Goal: Task Accomplishment & Management: Use online tool/utility

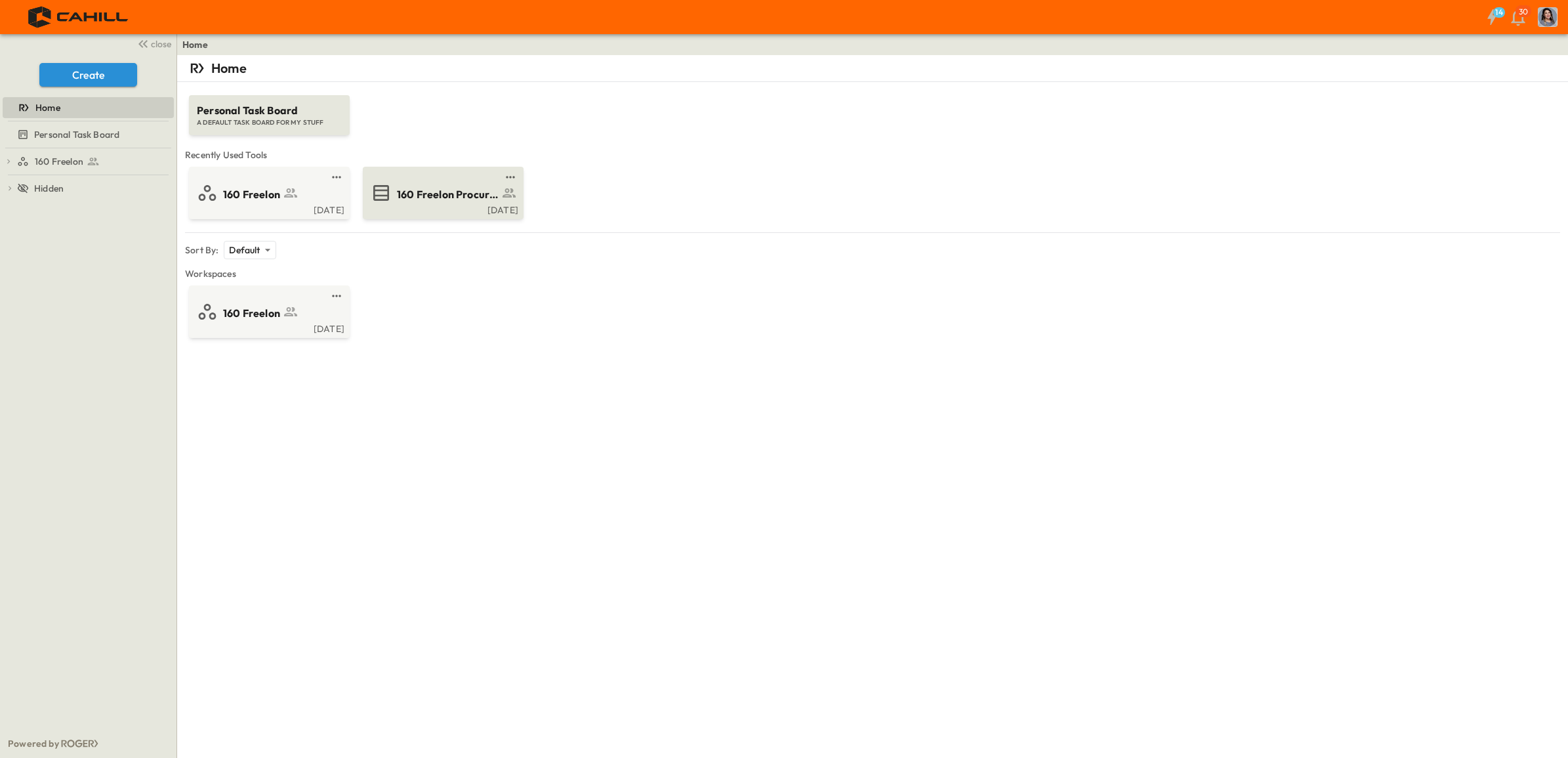
click at [487, 204] on div "[DATE]" at bounding box center [442, 209] width 153 height 11
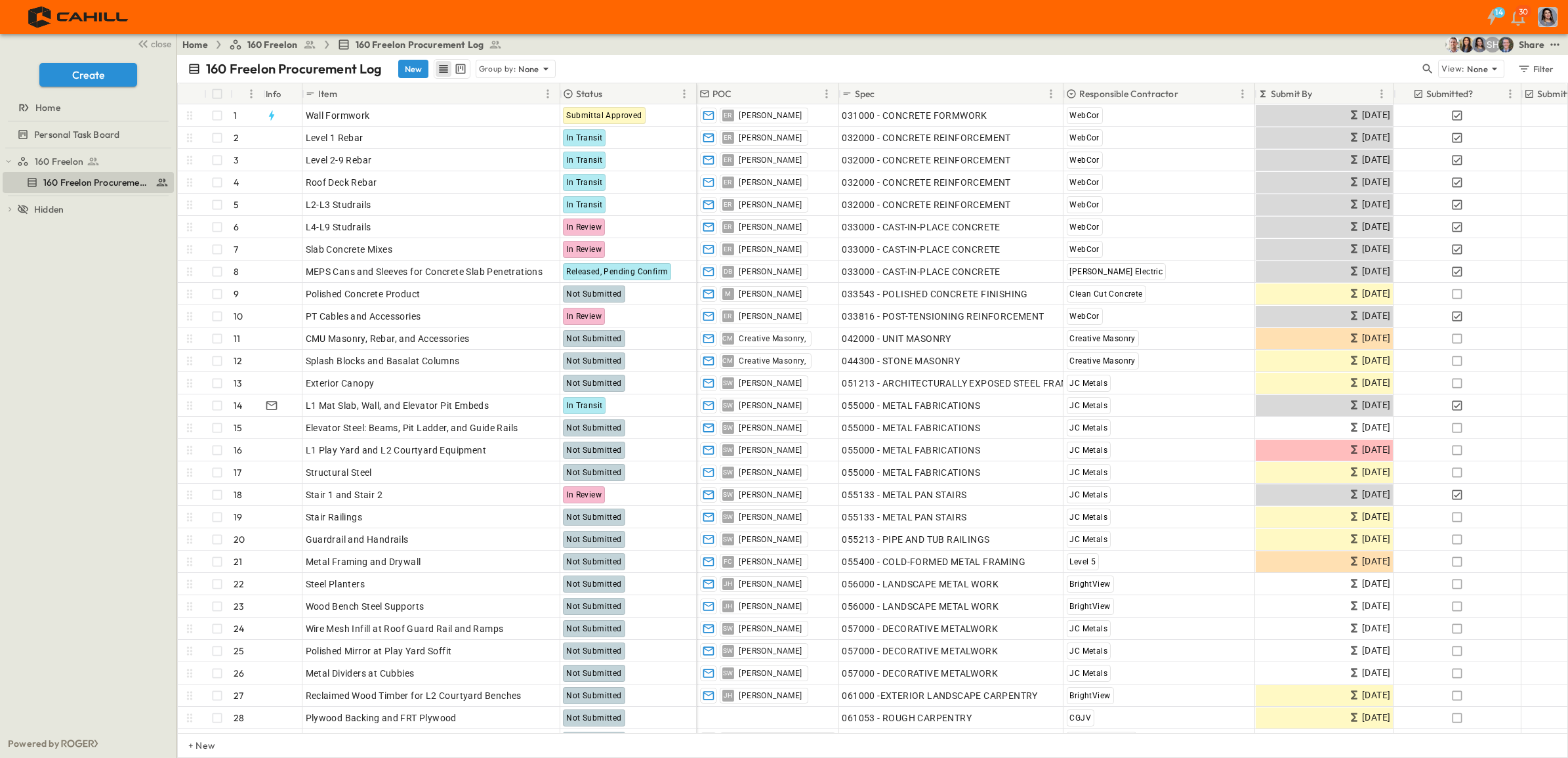
click at [1299, 89] on p "Submit By" at bounding box center [1292, 94] width 42 height 13
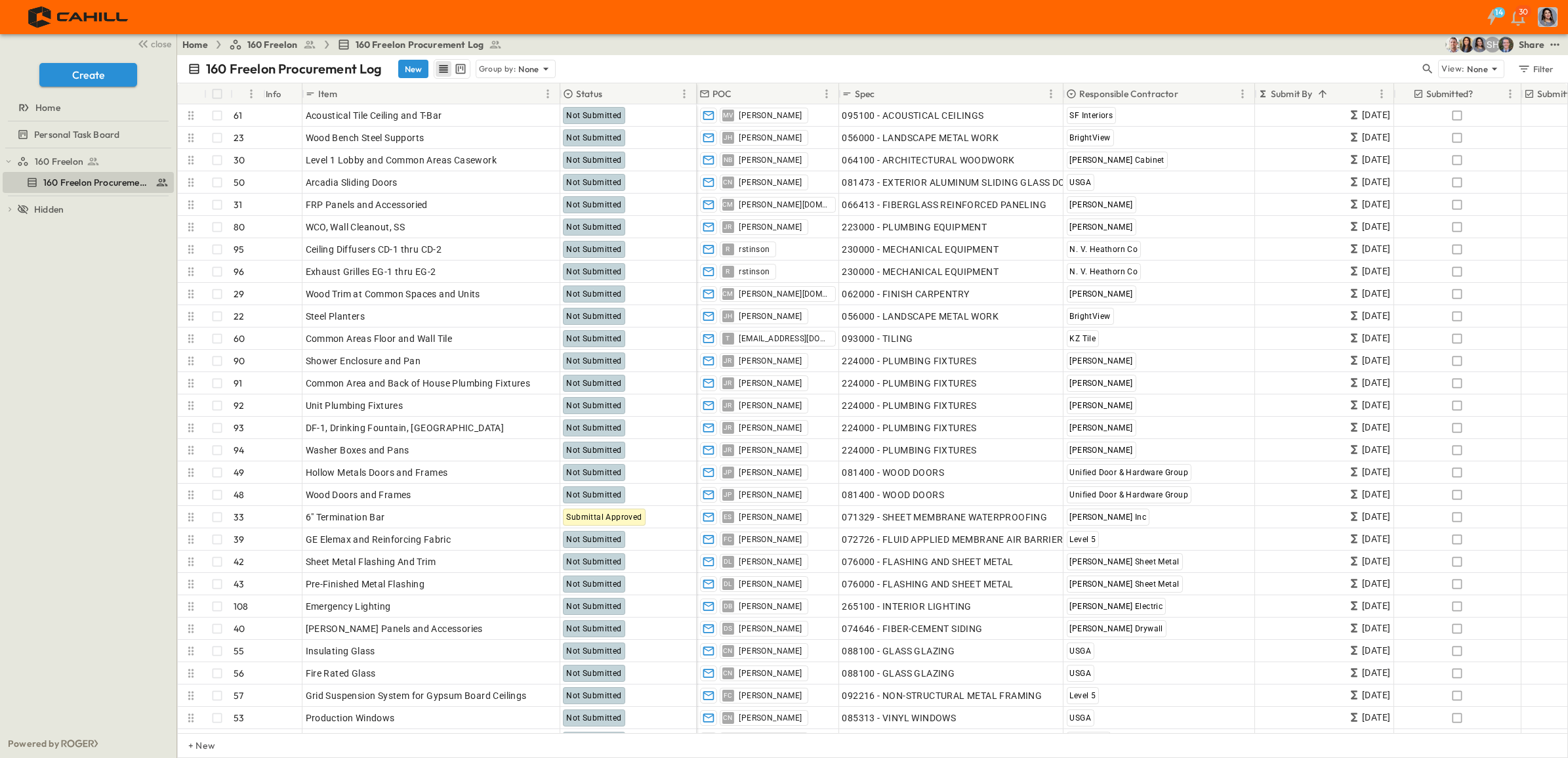
click at [1299, 89] on p "Submit By" at bounding box center [1292, 94] width 42 height 13
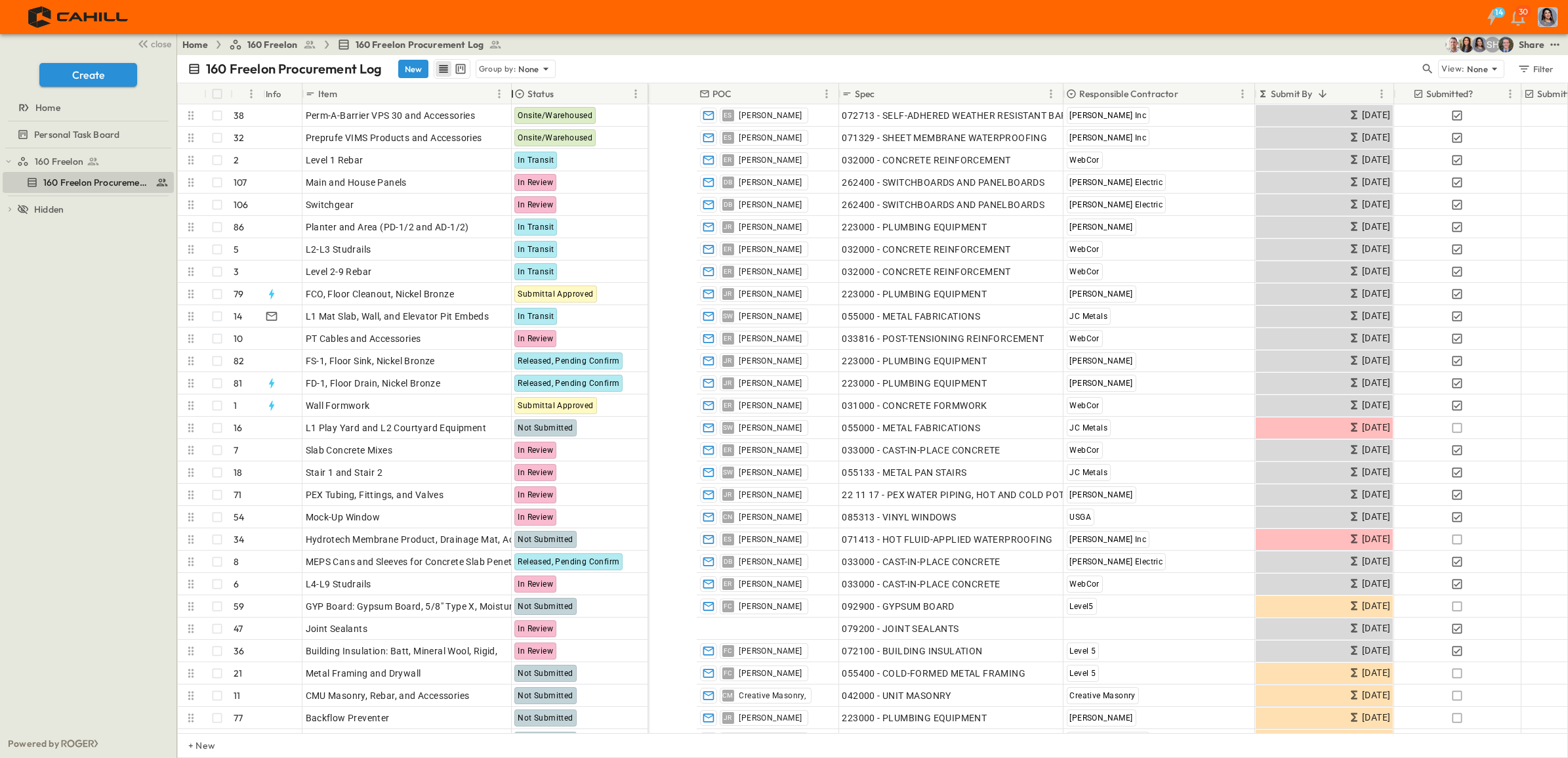
drag, startPoint x: 559, startPoint y: 94, endPoint x: 511, endPoint y: 97, distance: 48.1
click at [511, 97] on div at bounding box center [513, 93] width 13 height 37
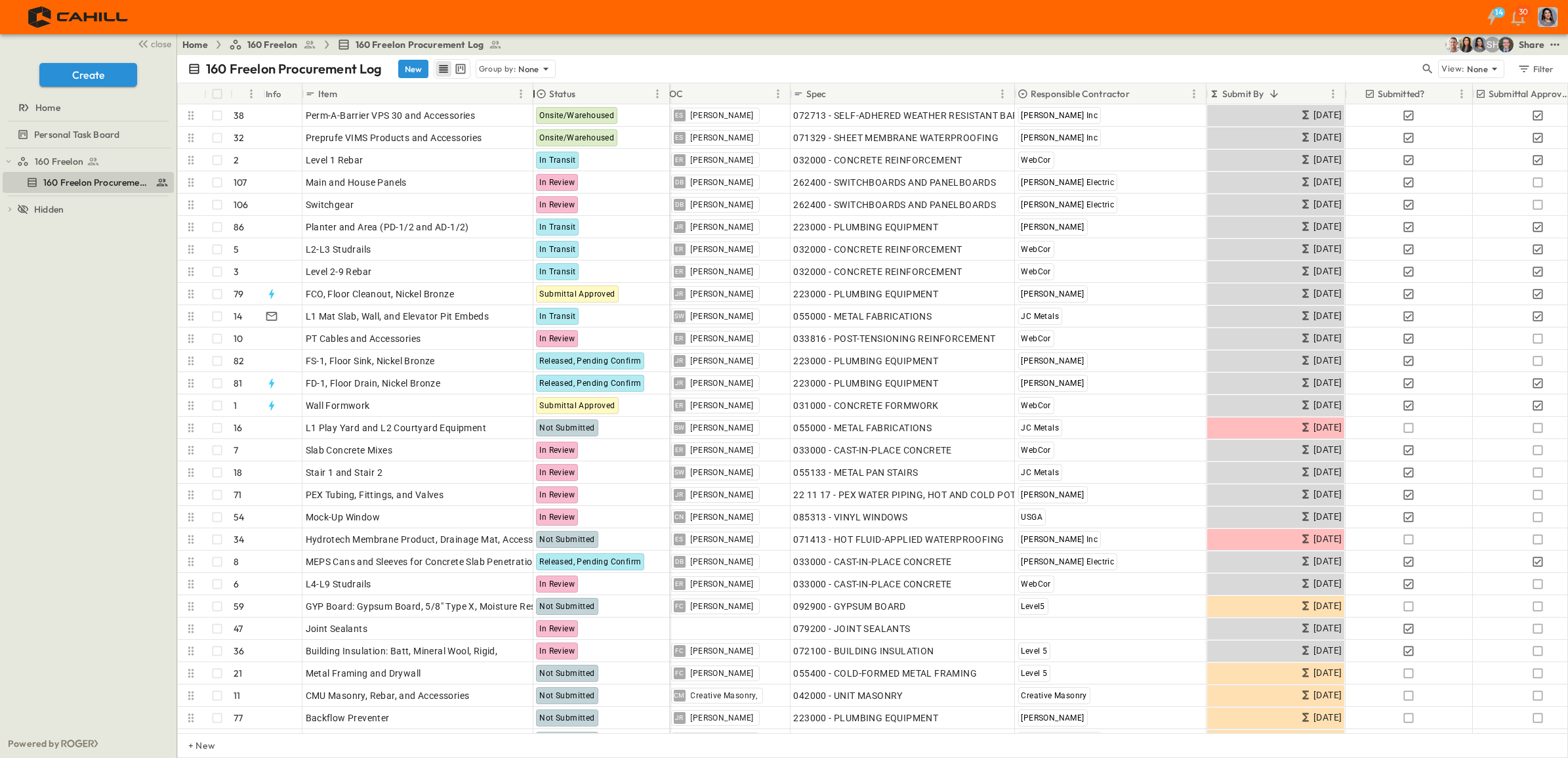
drag, startPoint x: 512, startPoint y: 92, endPoint x: 577, endPoint y: 97, distance: 65.2
click at [536, 90] on div at bounding box center [534, 93] width 13 height 37
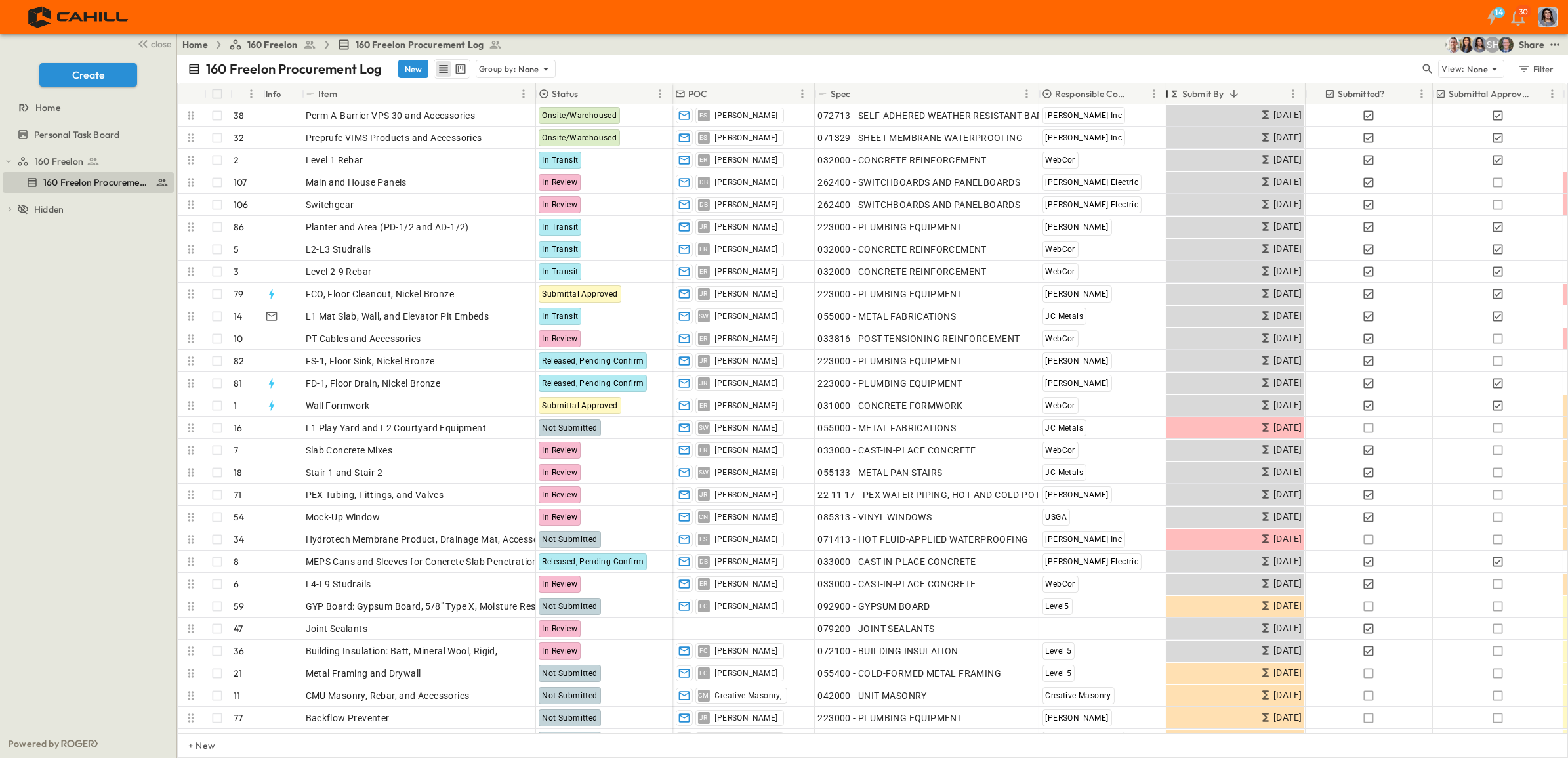
drag, startPoint x: 1230, startPoint y: 93, endPoint x: 1166, endPoint y: 91, distance: 64.0
click at [1166, 91] on div at bounding box center [1167, 93] width 13 height 37
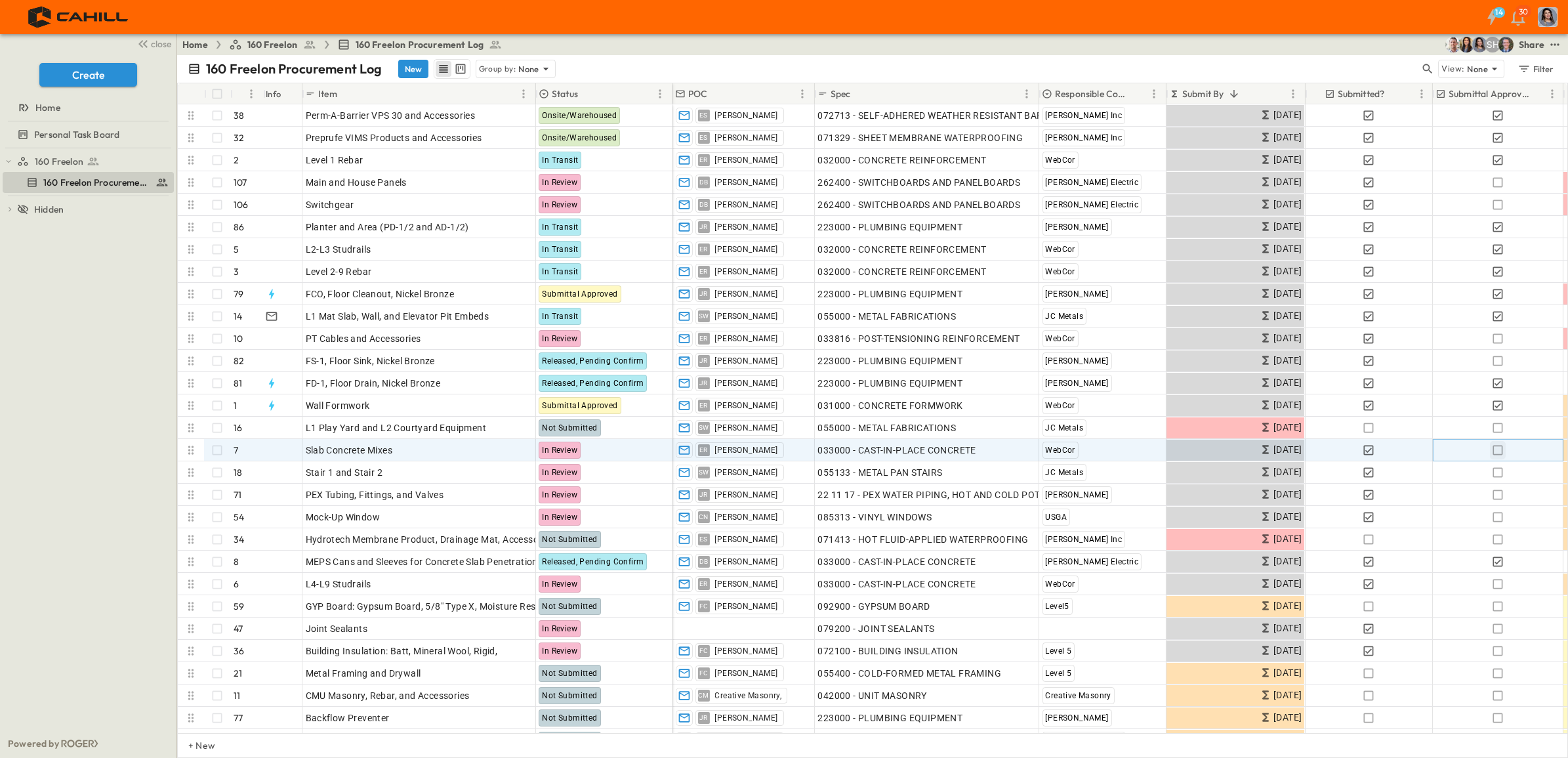
click at [1496, 448] on icon "button" at bounding box center [1498, 450] width 13 height 13
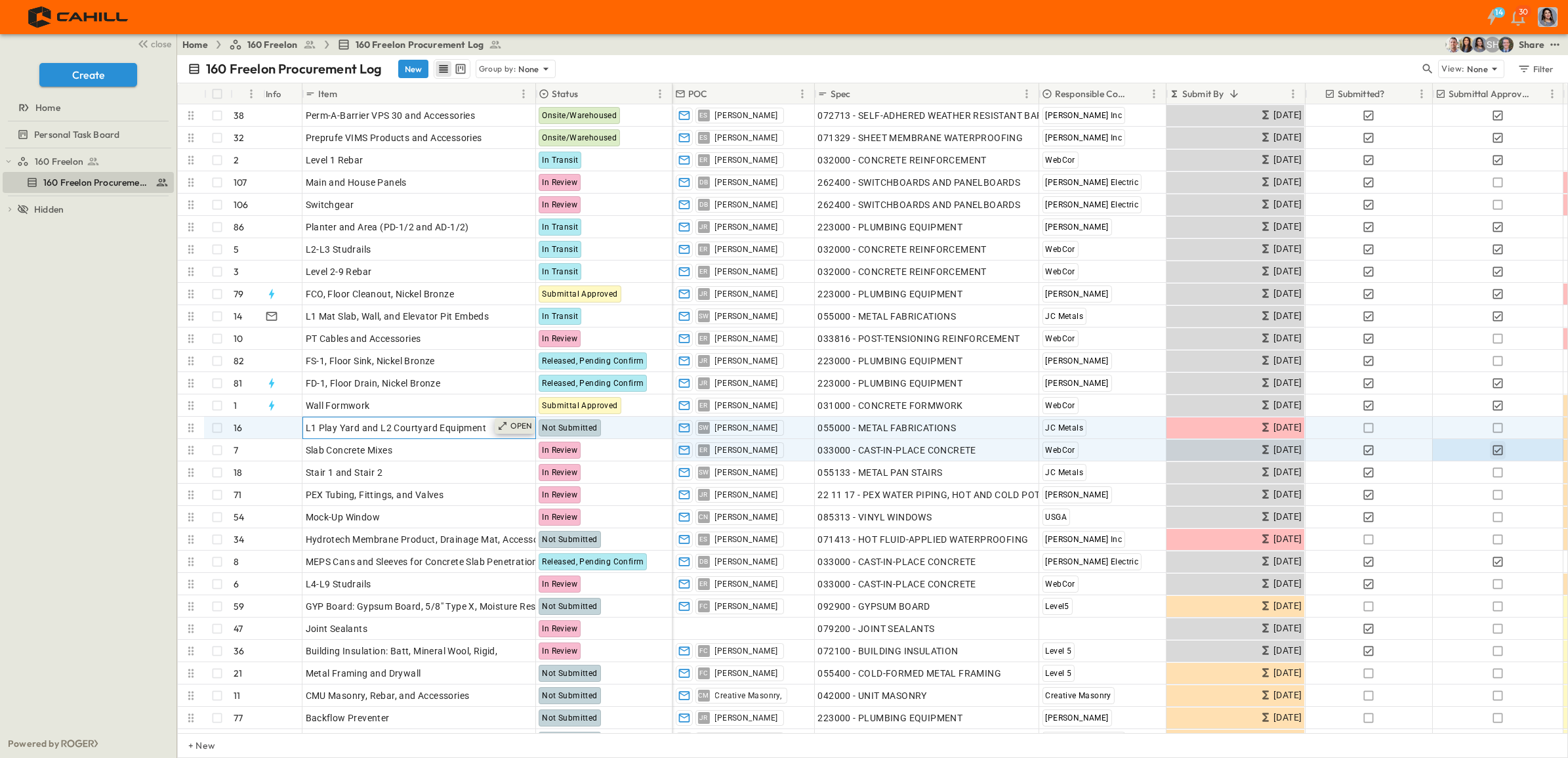
click at [517, 426] on p "OPEN" at bounding box center [522, 426] width 23 height 11
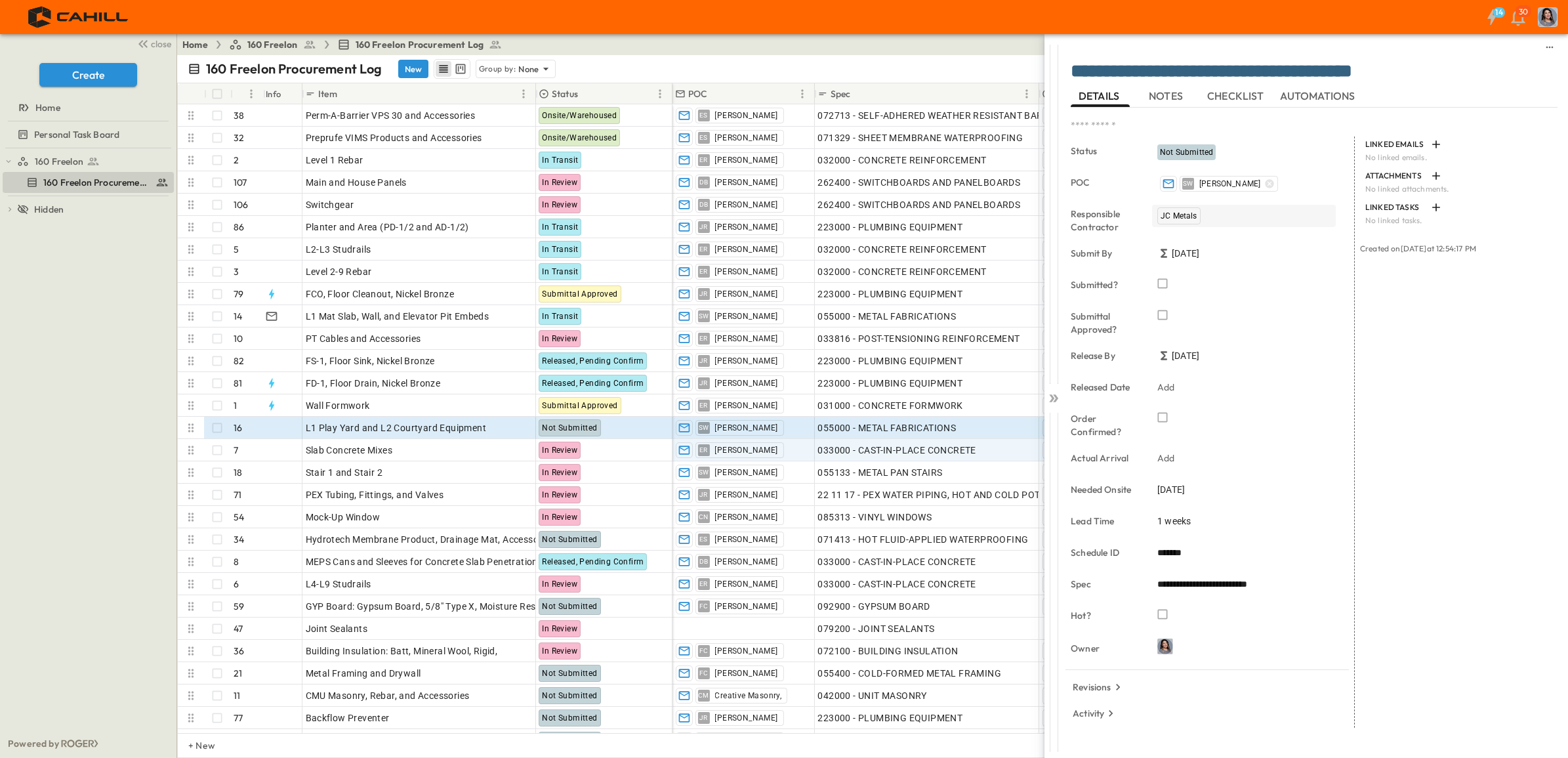
click at [1175, 214] on span "JC Metals" at bounding box center [1178, 216] width 37 height 9
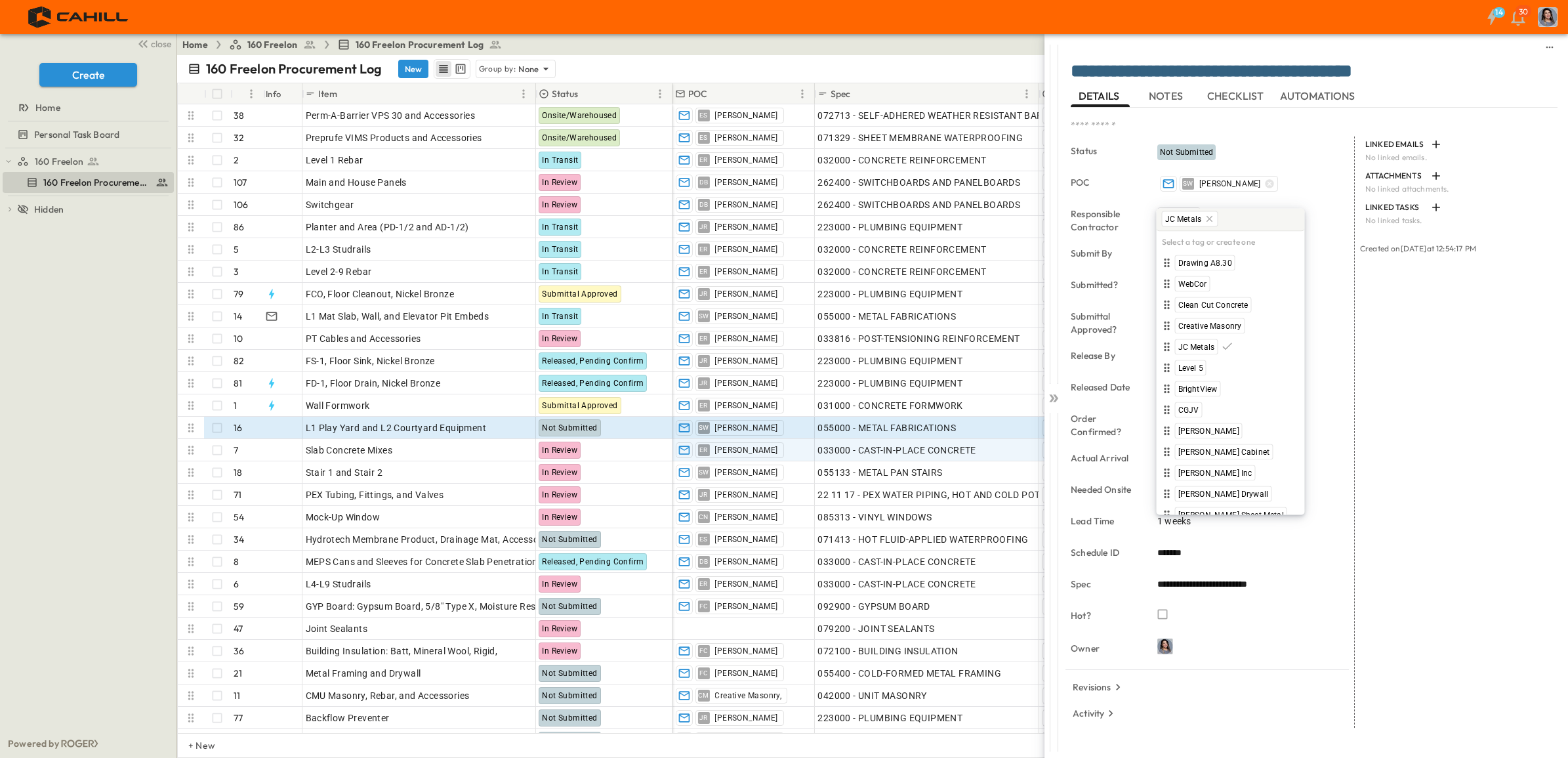
click at [1206, 218] on icon at bounding box center [1209, 219] width 11 height 11
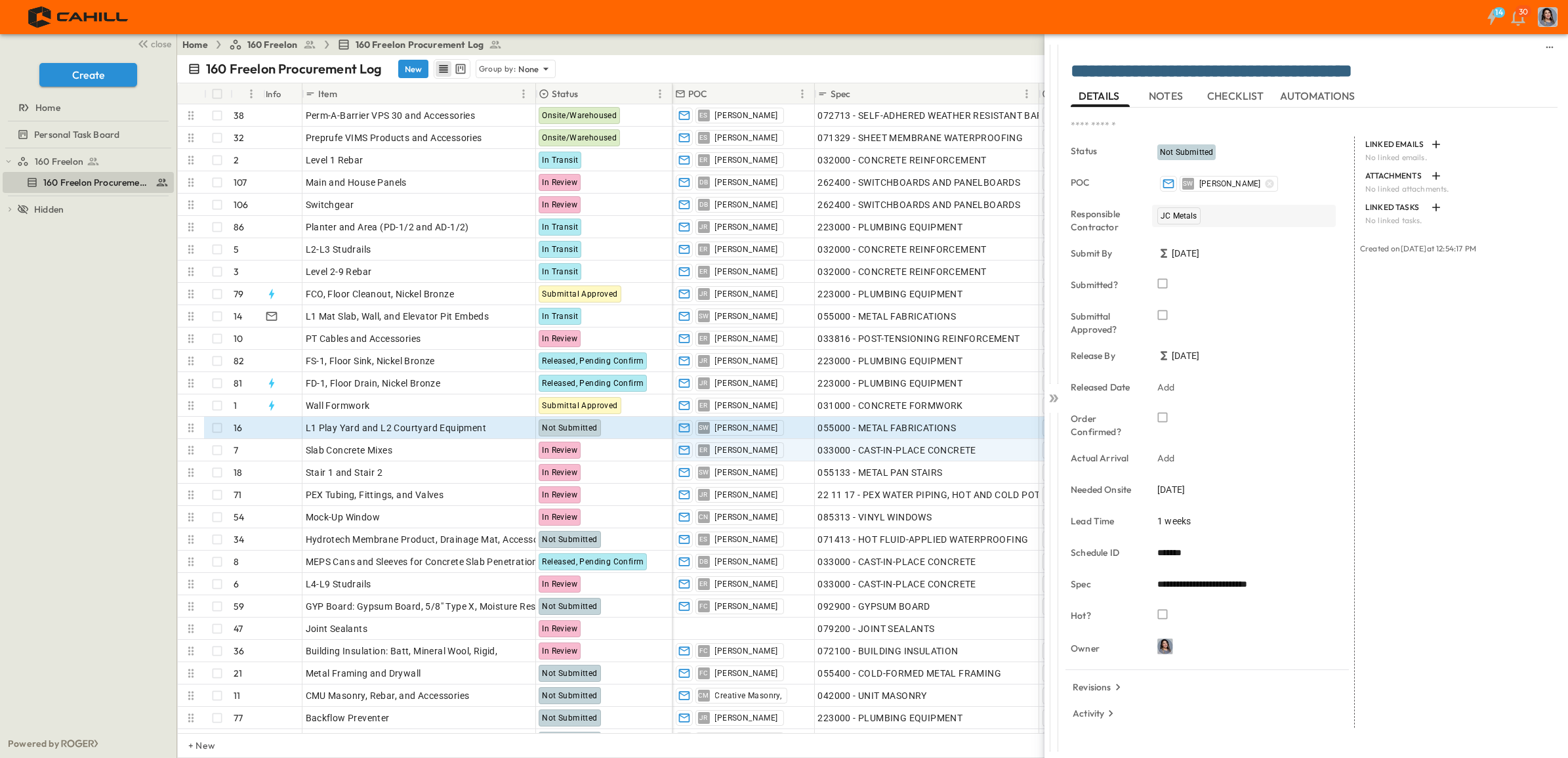
click at [1201, 218] on div "JC Metals" at bounding box center [1244, 216] width 184 height 23
type input "*****"
click at [1184, 264] on span "BrightView" at bounding box center [1182, 263] width 39 height 11
click at [1198, 217] on div "JC Metals" at bounding box center [1178, 216] width 43 height 17
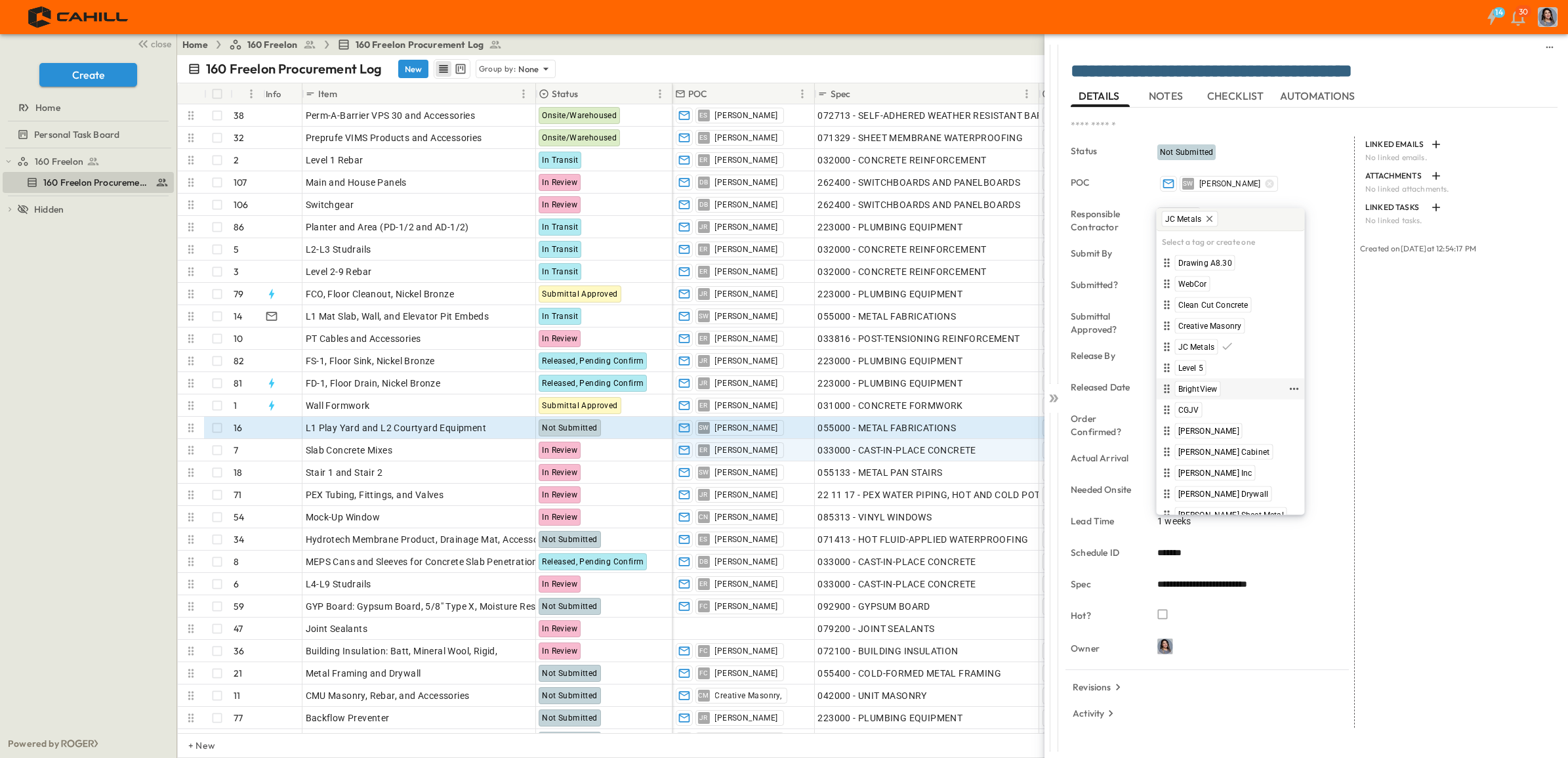
click at [1193, 389] on span "BrightView" at bounding box center [1198, 390] width 39 height 11
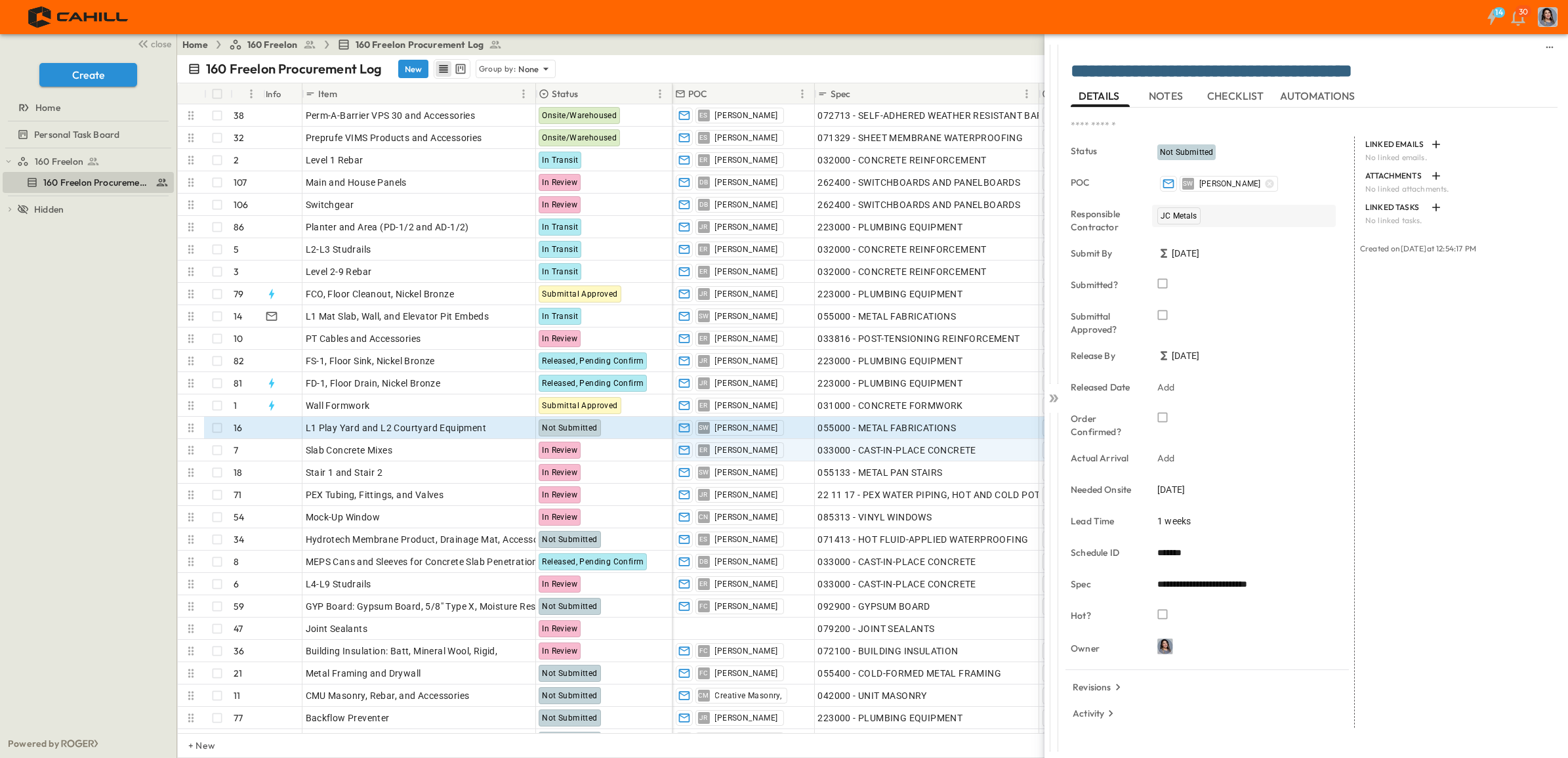
click at [1204, 213] on div "JC Metals" at bounding box center [1244, 216] width 184 height 23
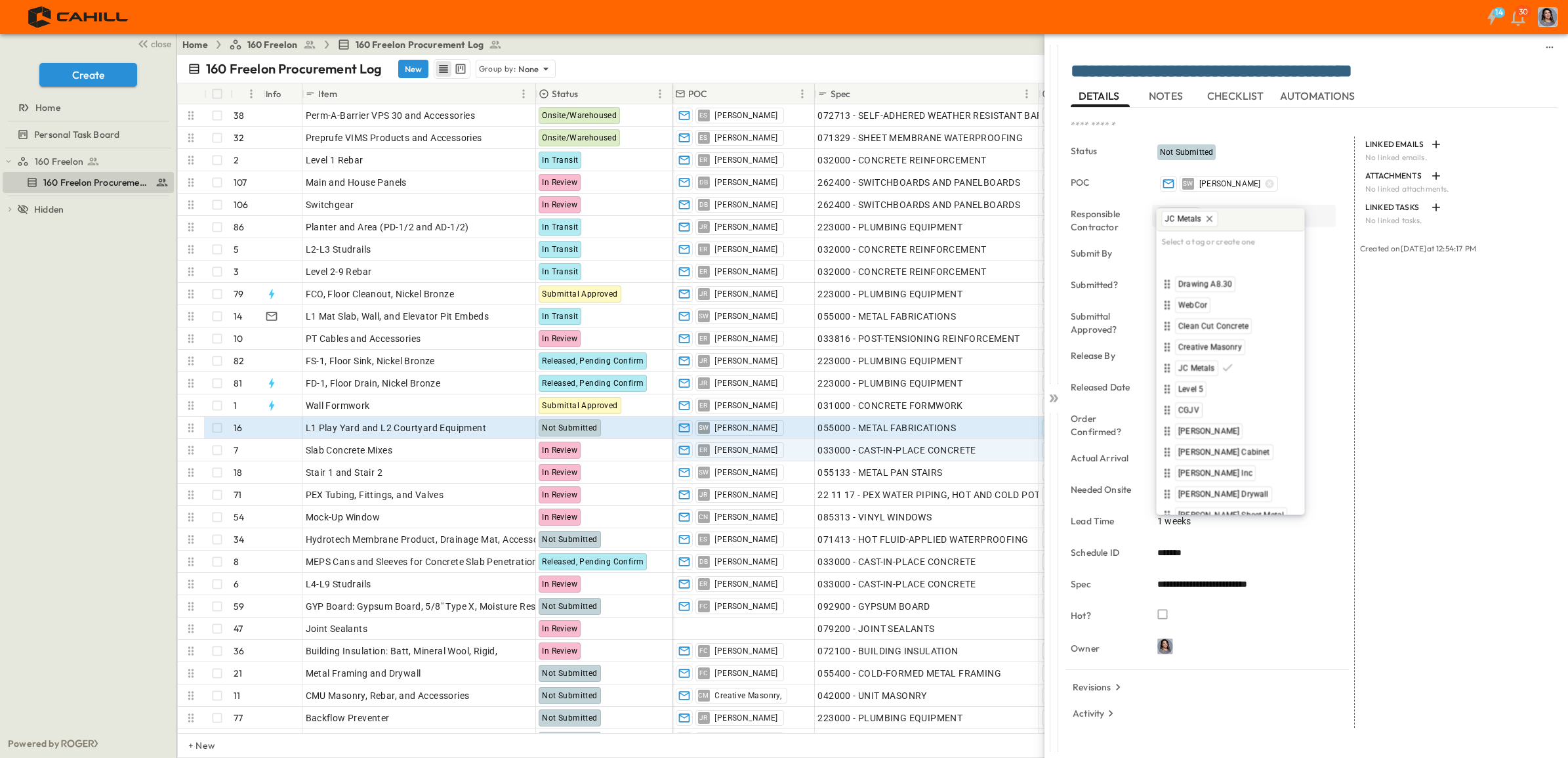
drag, startPoint x: 1165, startPoint y: 387, endPoint x: 1236, endPoint y: 205, distance: 195.4
click at [1236, 205] on body "14 30 close Create Home Personal Task Board 160 Freelon 160 Freelon Procurement…" at bounding box center [784, 379] width 1568 height 758
click at [1052, 397] on icon at bounding box center [1052, 398] width 5 height 8
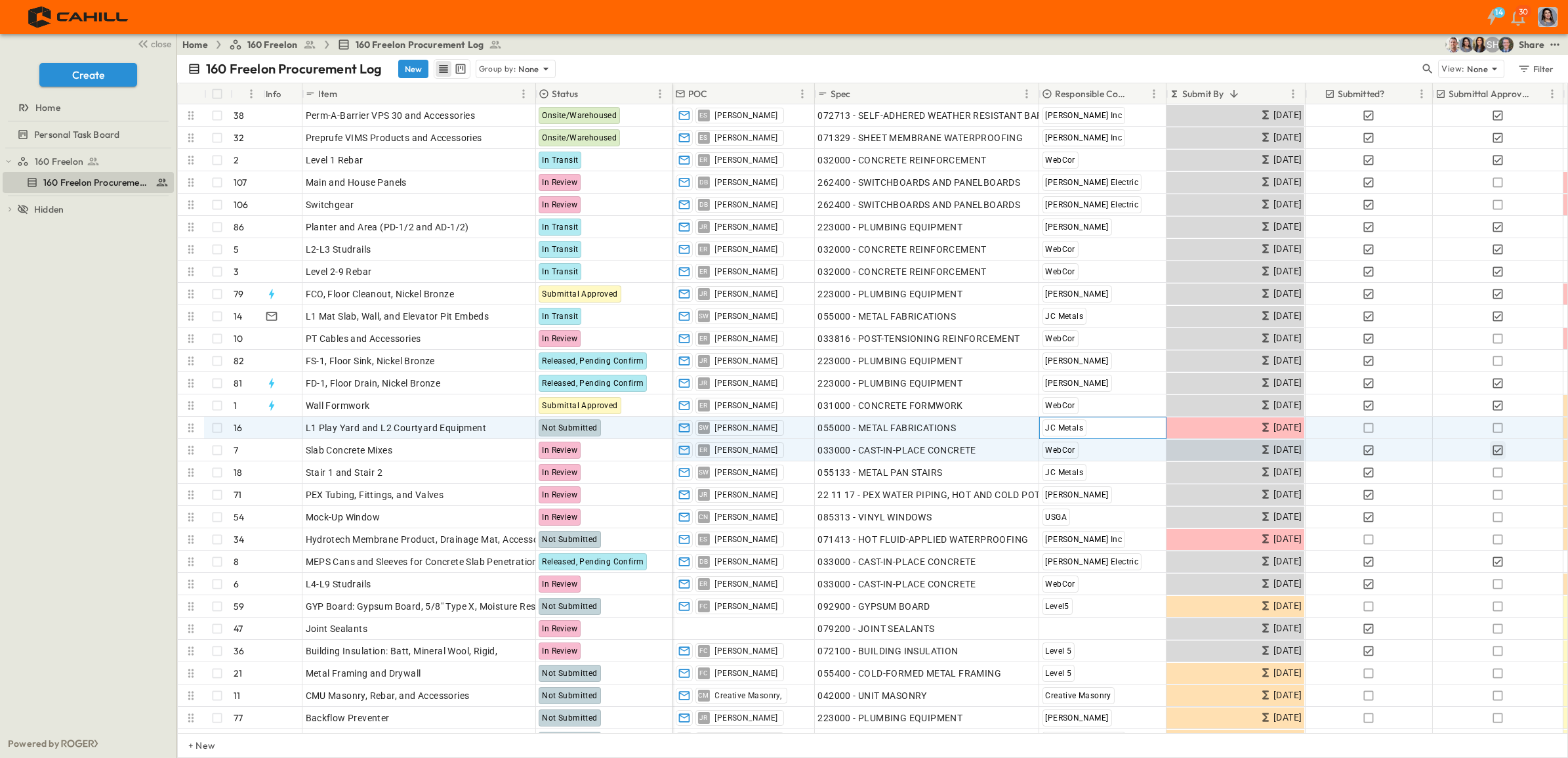
click at [1064, 429] on span "JC Metals" at bounding box center [1064, 428] width 38 height 9
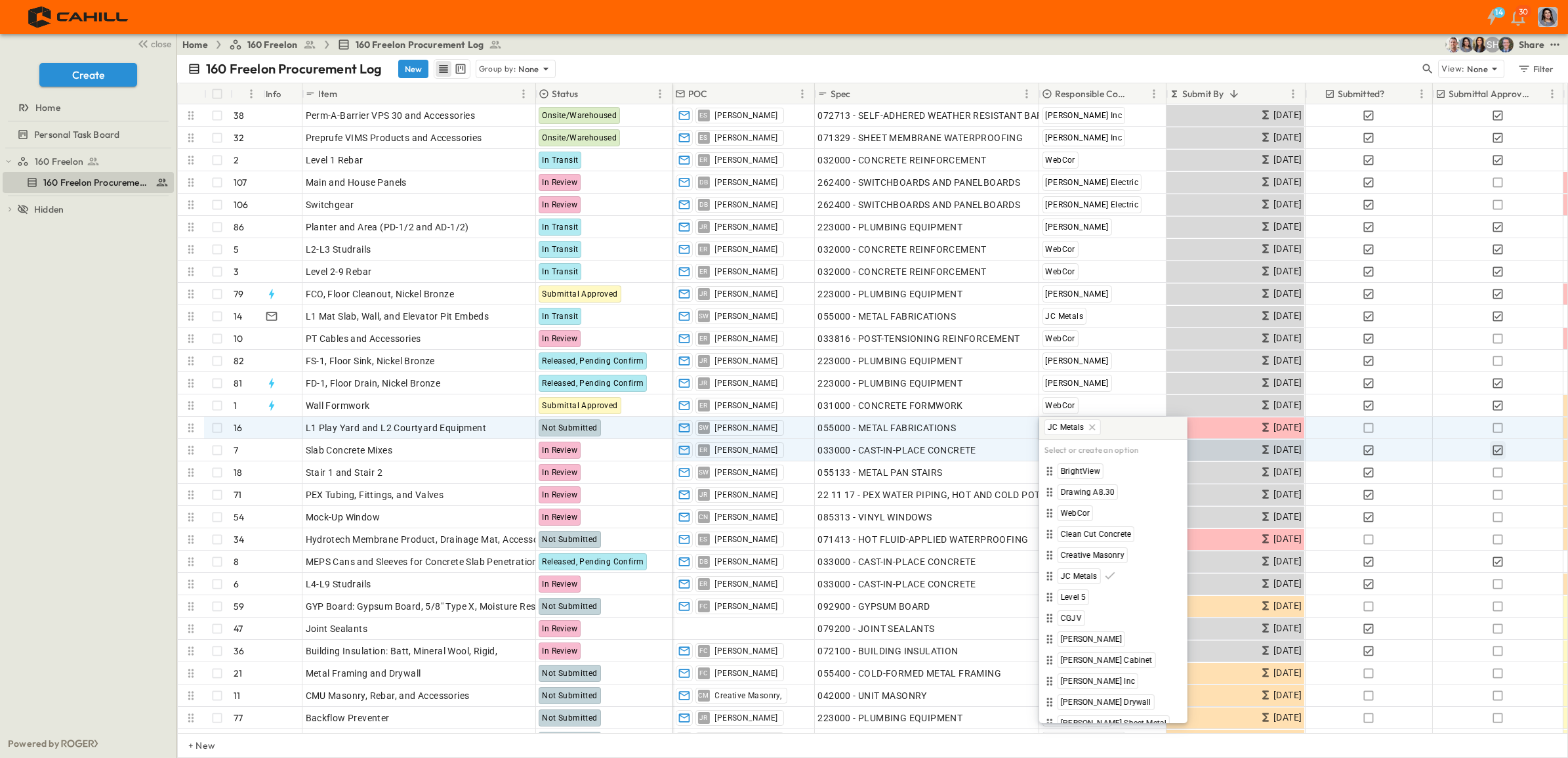
click at [1091, 430] on icon at bounding box center [1092, 428] width 11 height 11
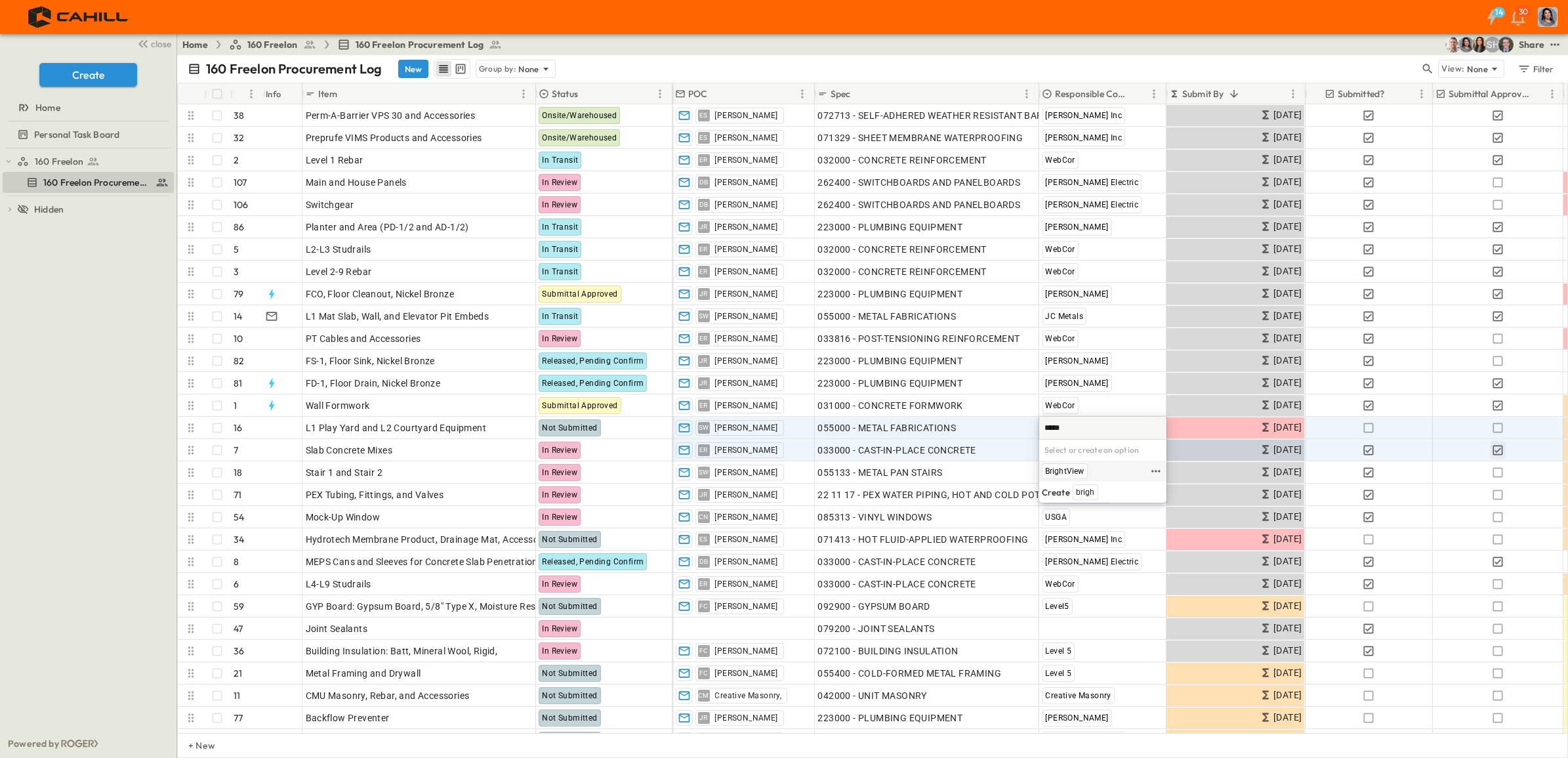
type input "*****"
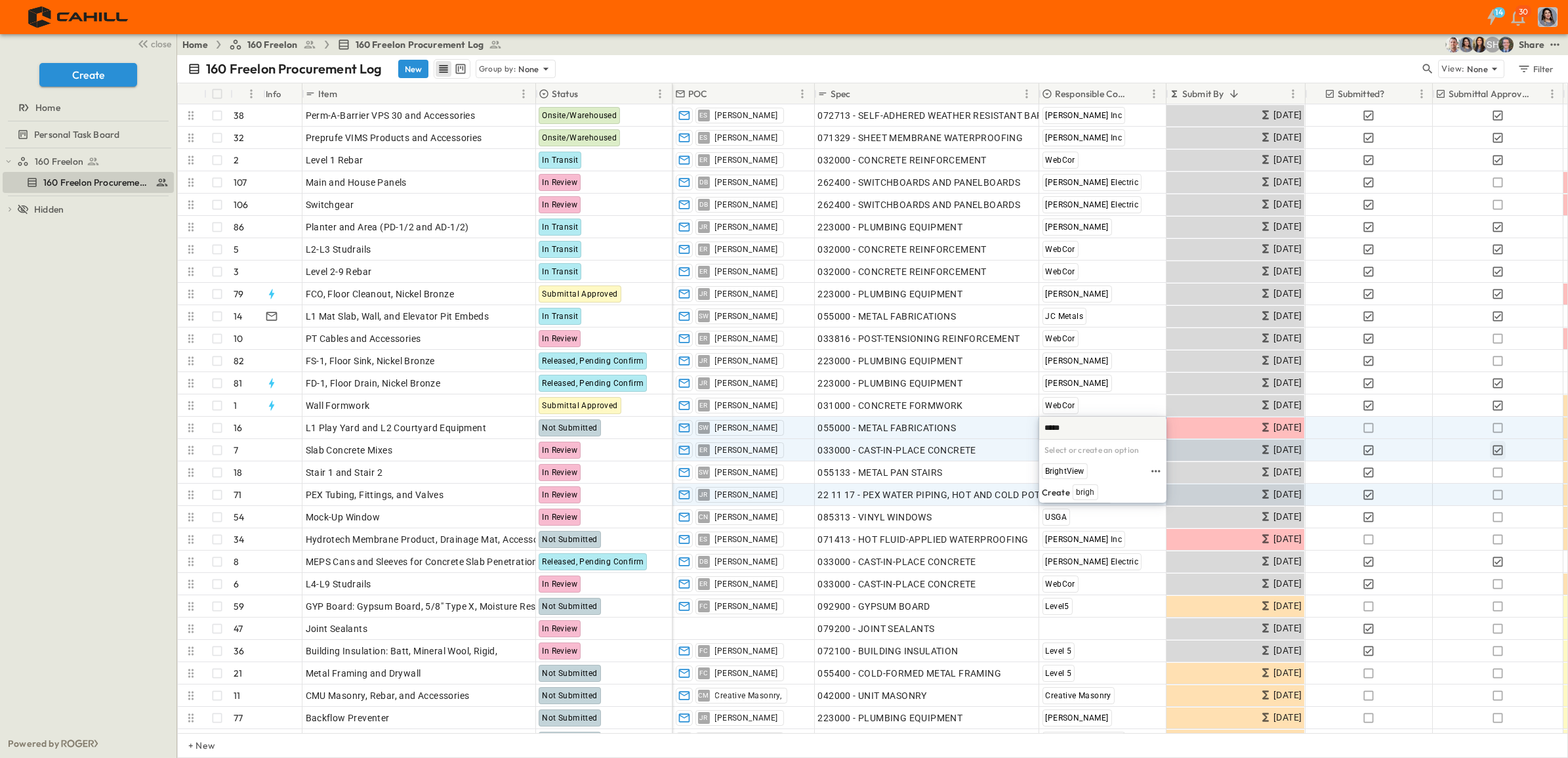
drag, startPoint x: 1062, startPoint y: 472, endPoint x: 1087, endPoint y: 493, distance: 32.6
click at [1062, 470] on span "BrightView" at bounding box center [1065, 472] width 39 height 11
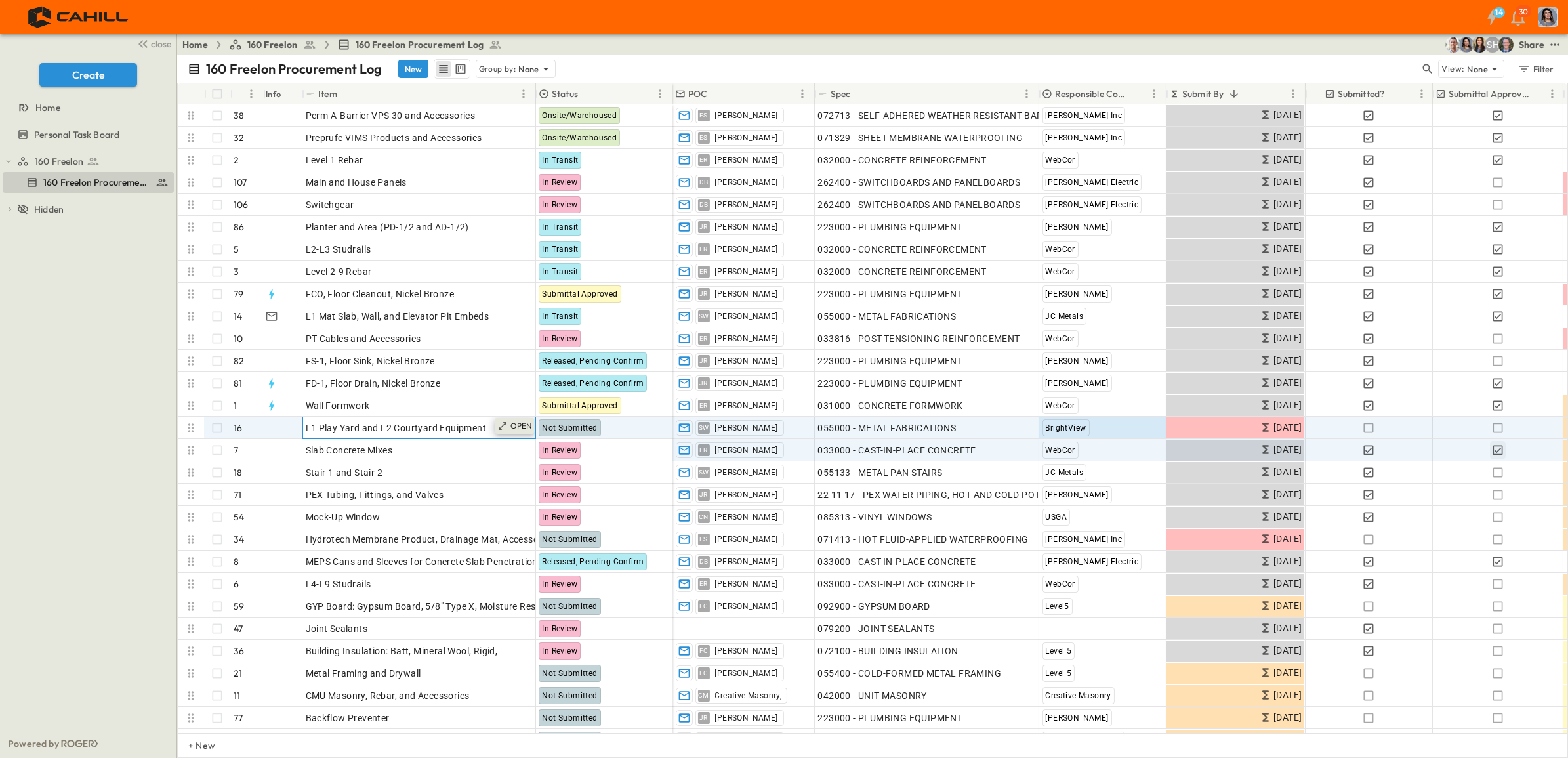
click at [520, 429] on p "OPEN" at bounding box center [522, 426] width 23 height 11
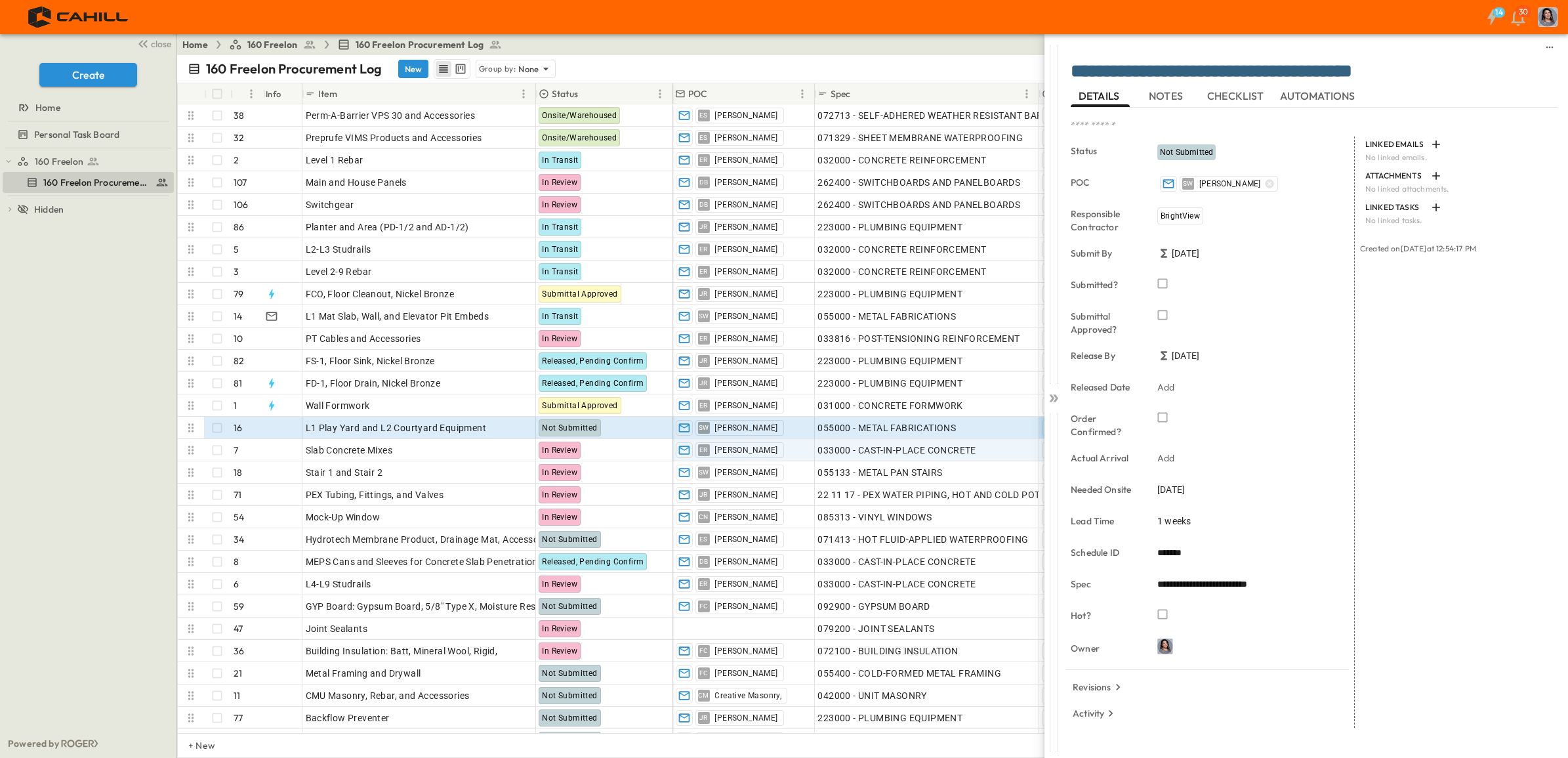
click at [1400, 73] on textarea "**********" at bounding box center [1314, 72] width 487 height 22
drag, startPoint x: 1424, startPoint y: 70, endPoint x: 1332, endPoint y: 67, distance: 92.0
click at [1332, 67] on textarea "**********" at bounding box center [1314, 72] width 487 height 22
type textarea "**********"
click at [1182, 149] on span "Not Submitted" at bounding box center [1186, 153] width 53 height 9
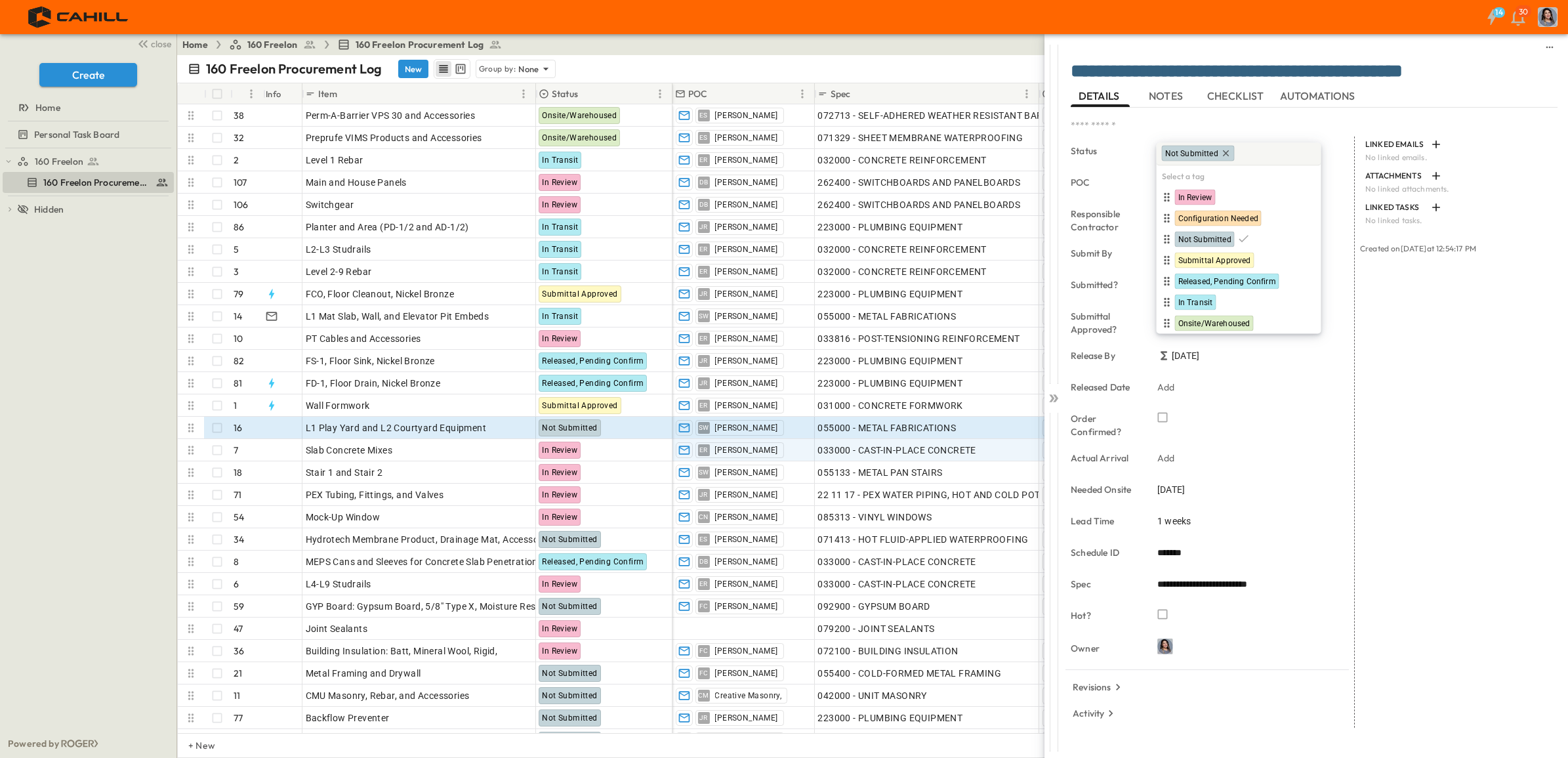
click at [1287, 444] on div "Actual Arrival Add" at bounding box center [1212, 459] width 284 height 31
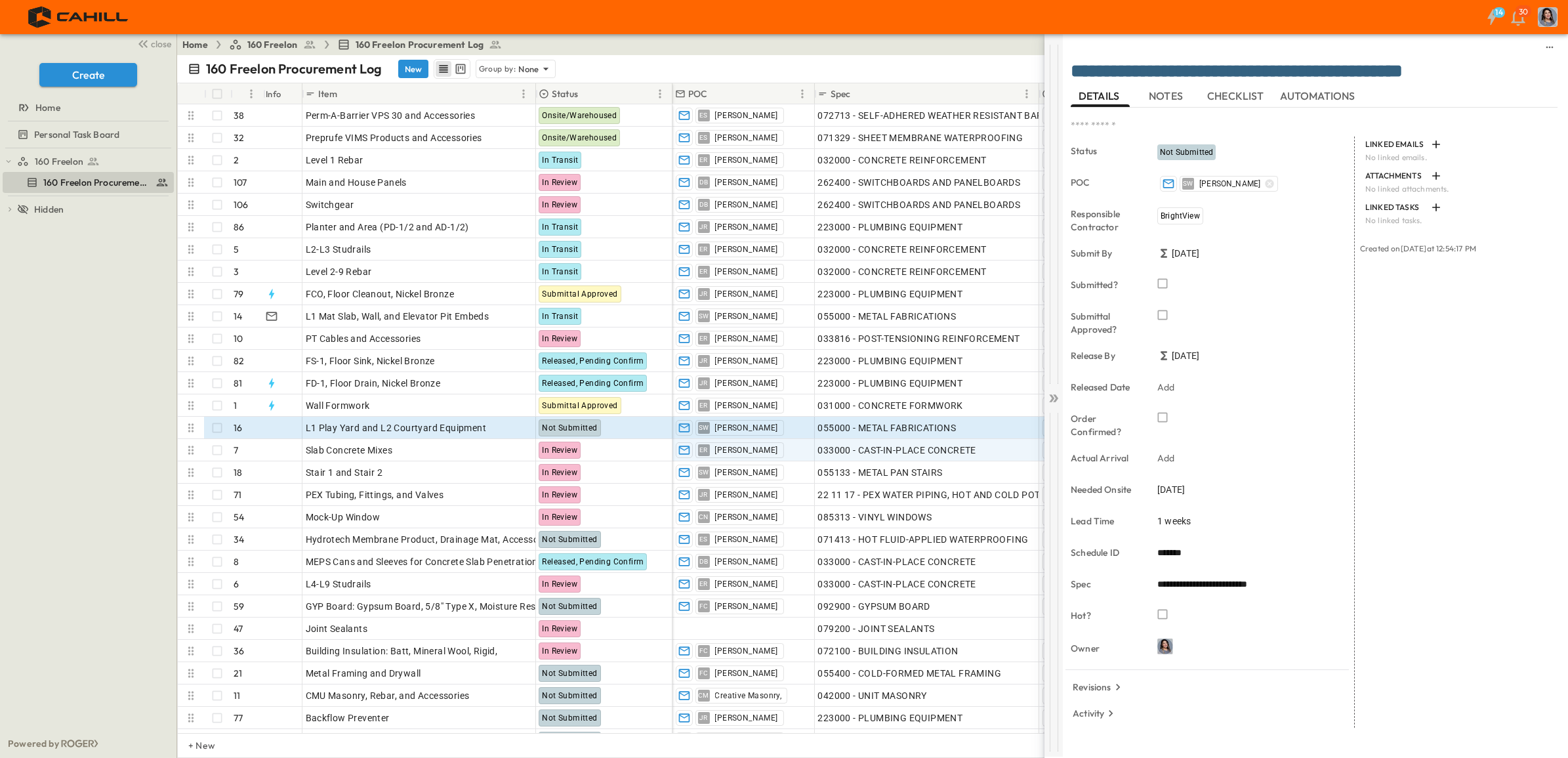
click at [1051, 398] on icon at bounding box center [1054, 398] width 13 height 13
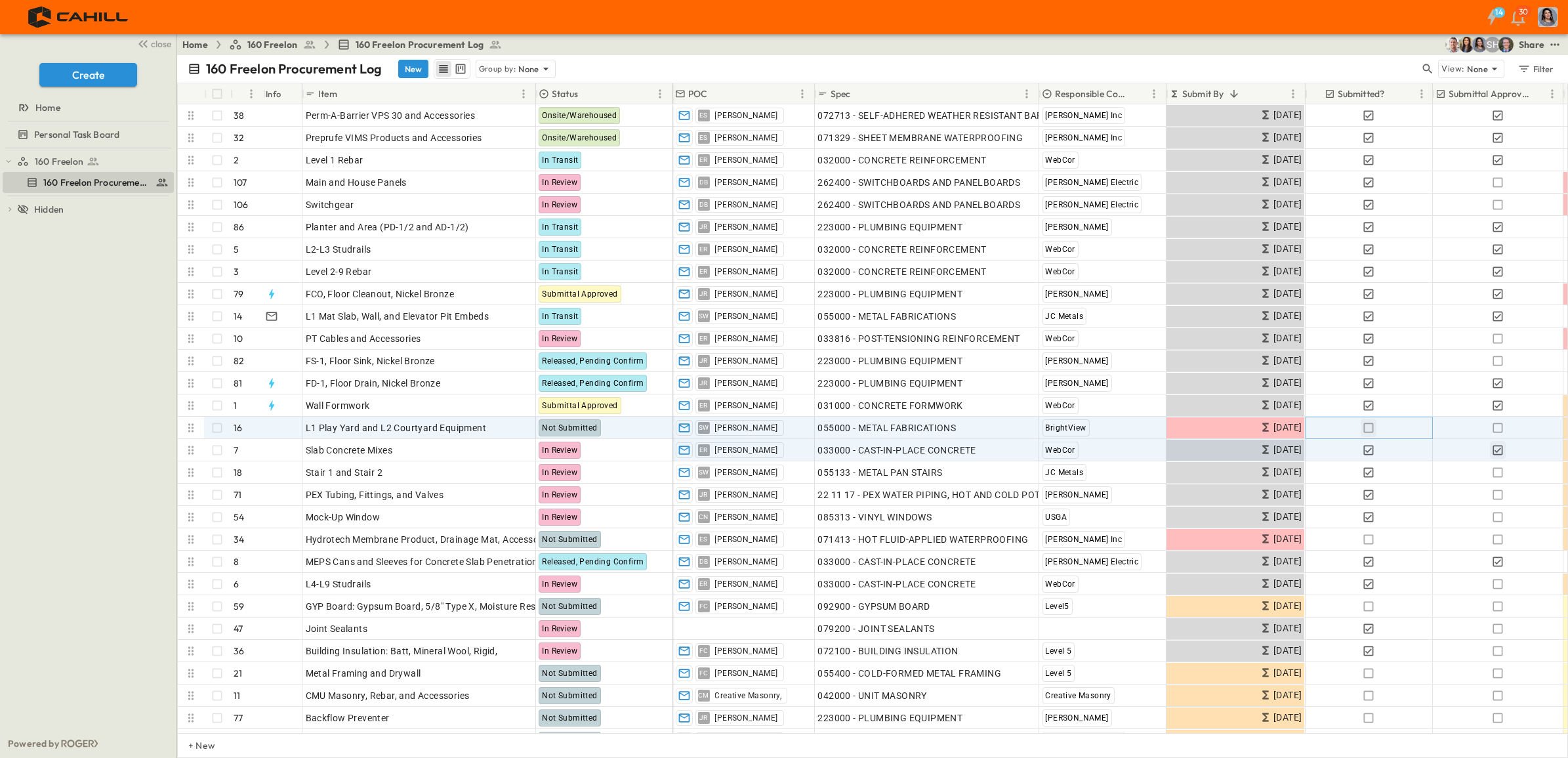
click at [1366, 427] on icon "button" at bounding box center [1369, 428] width 13 height 13
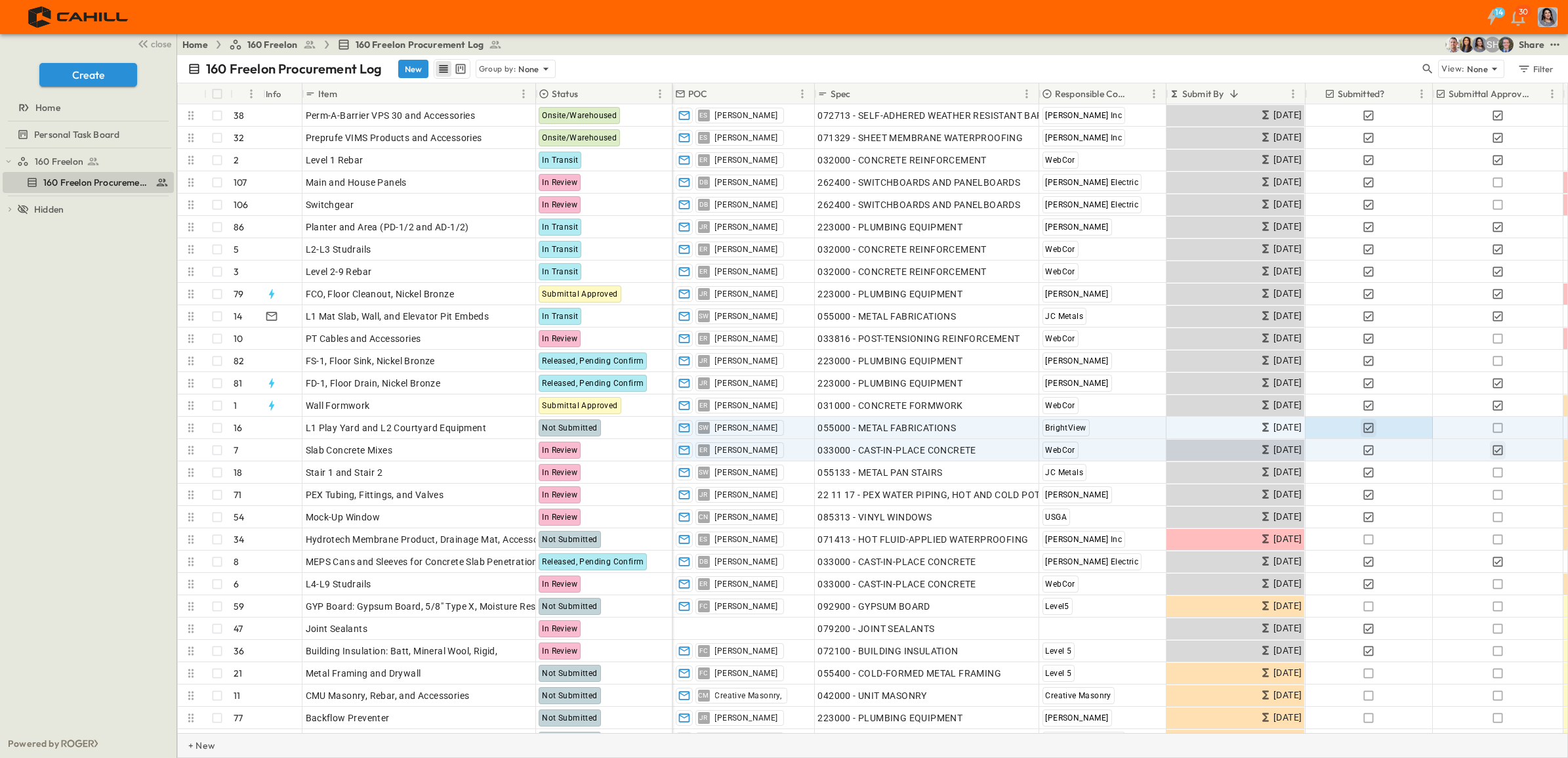
click at [1217, 747] on div "+ New" at bounding box center [872, 745] width 1391 height 25
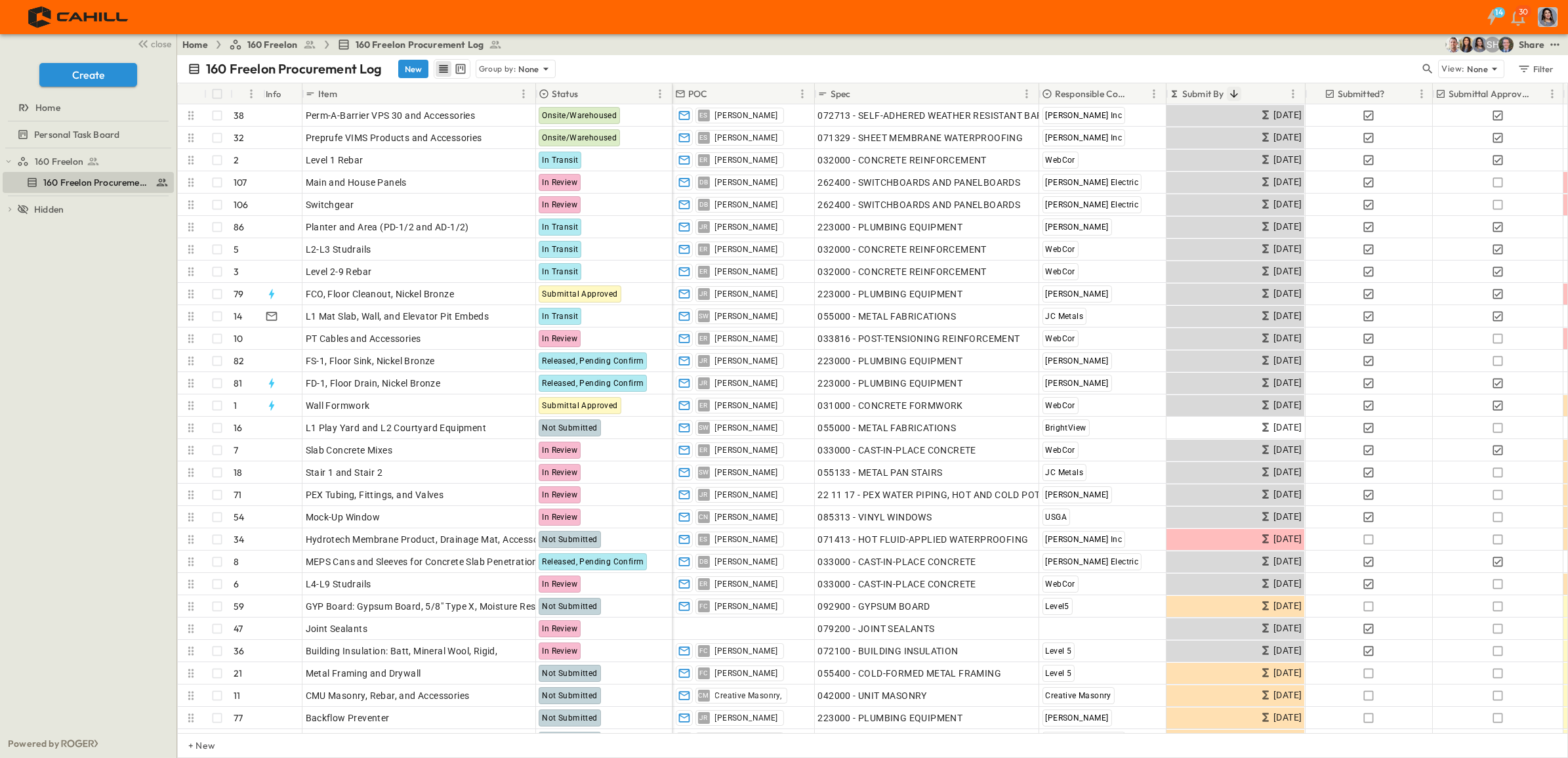
click at [1239, 92] on icon "Sort" at bounding box center [1234, 94] width 12 height 12
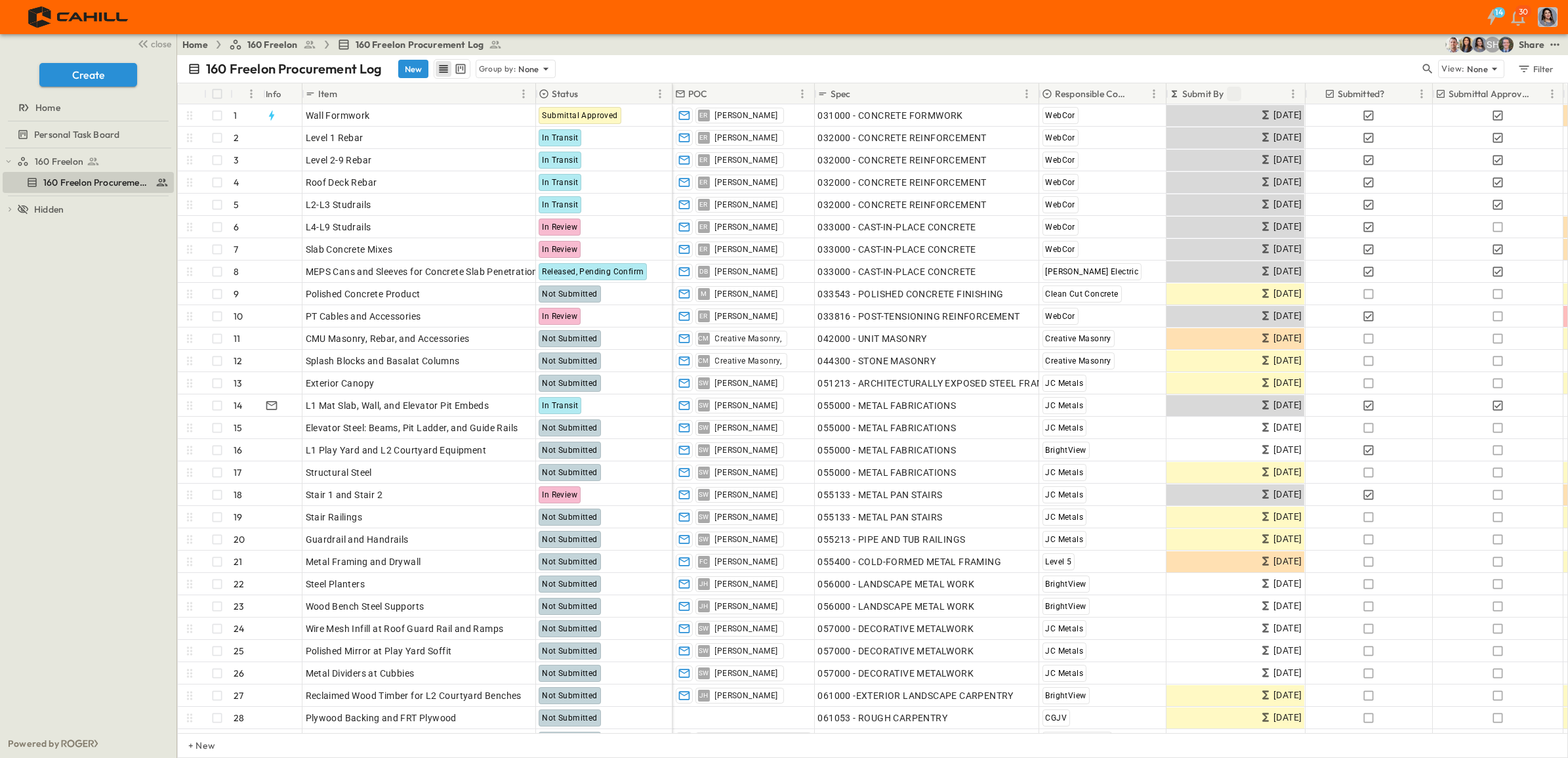
click at [1253, 90] on div "Submit By" at bounding box center [1227, 94] width 116 height 21
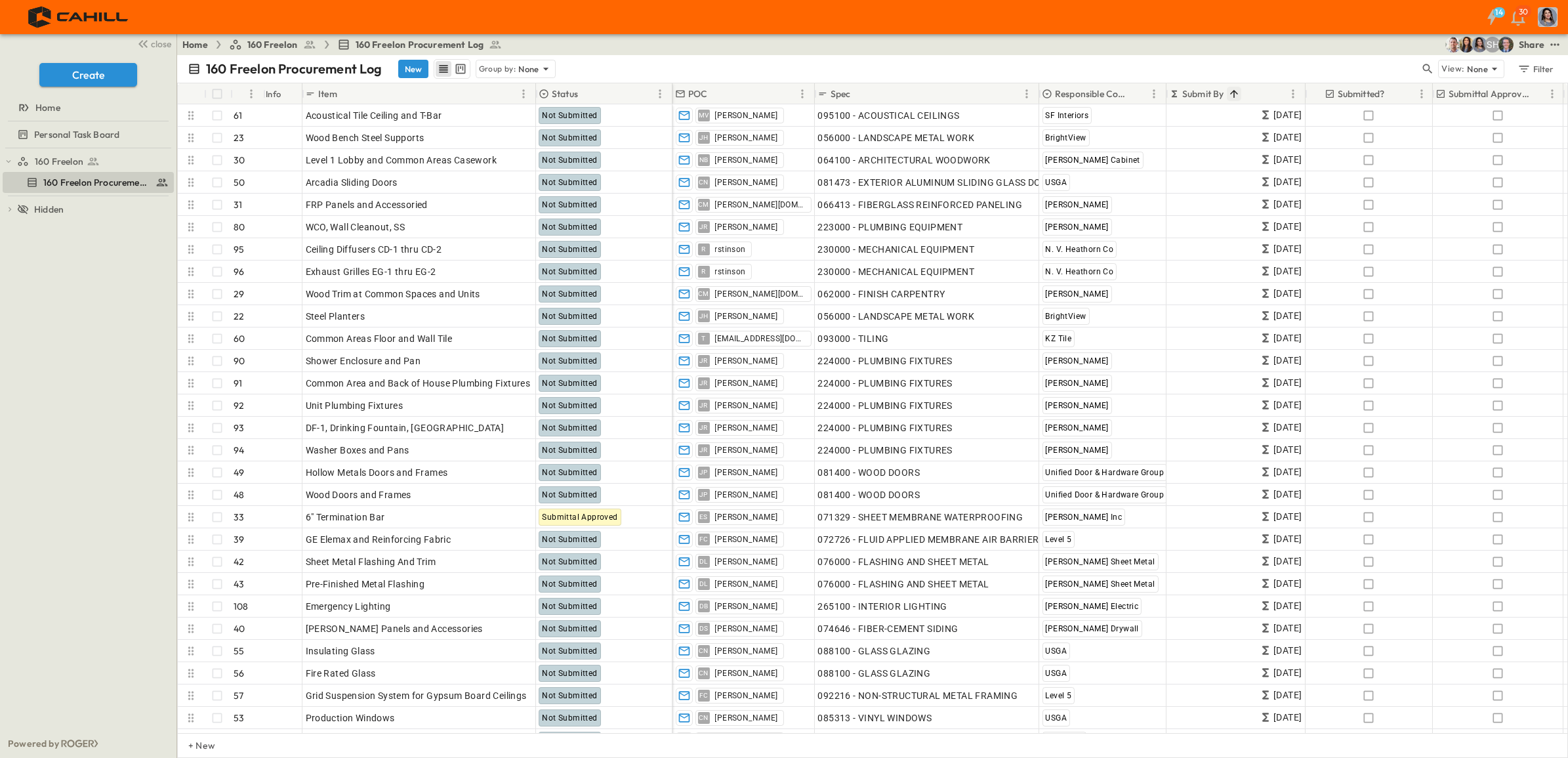
click at [1253, 90] on div "Submit By" at bounding box center [1227, 94] width 116 height 21
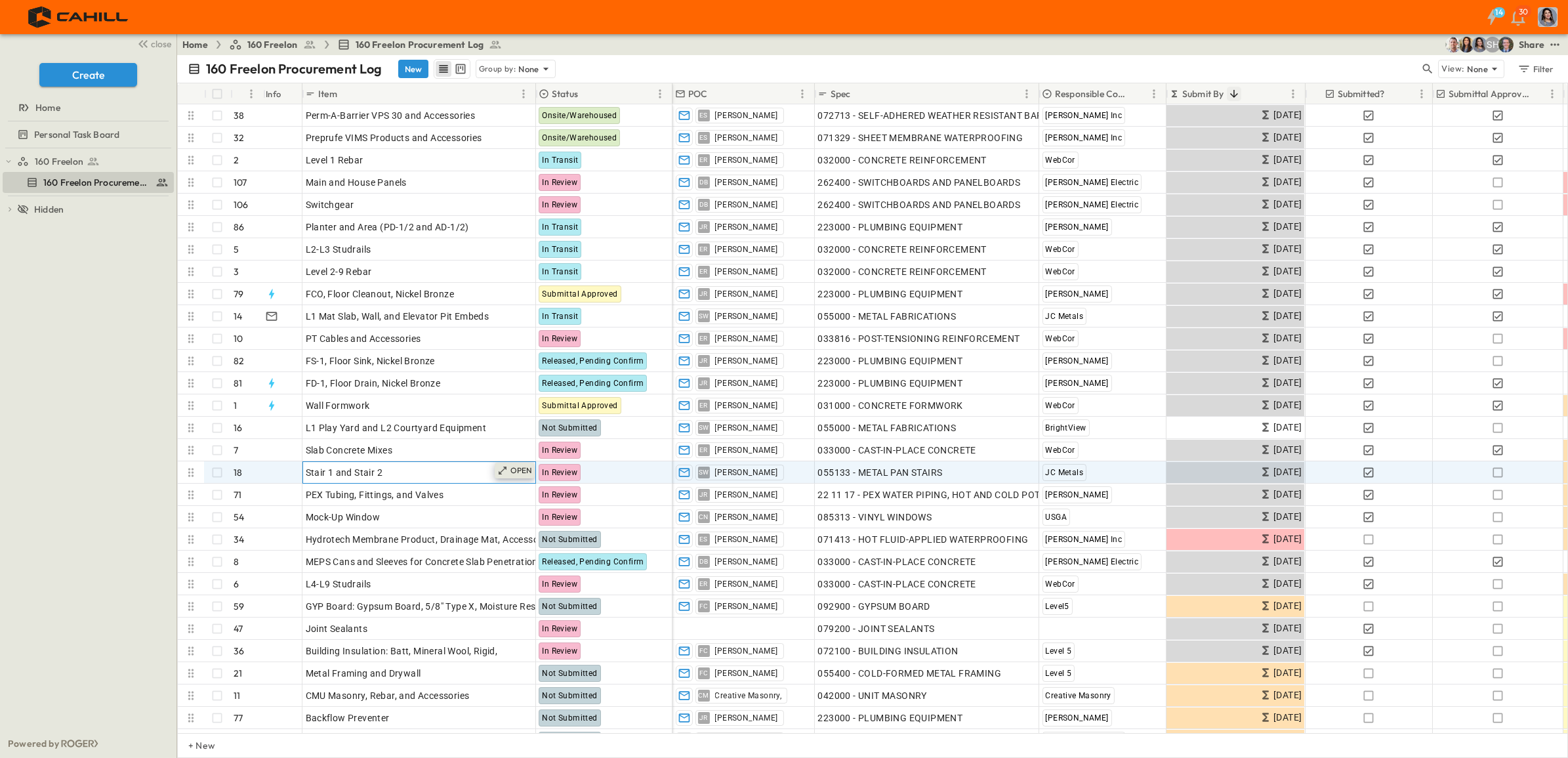
click at [513, 475] on p "OPEN" at bounding box center [522, 471] width 23 height 11
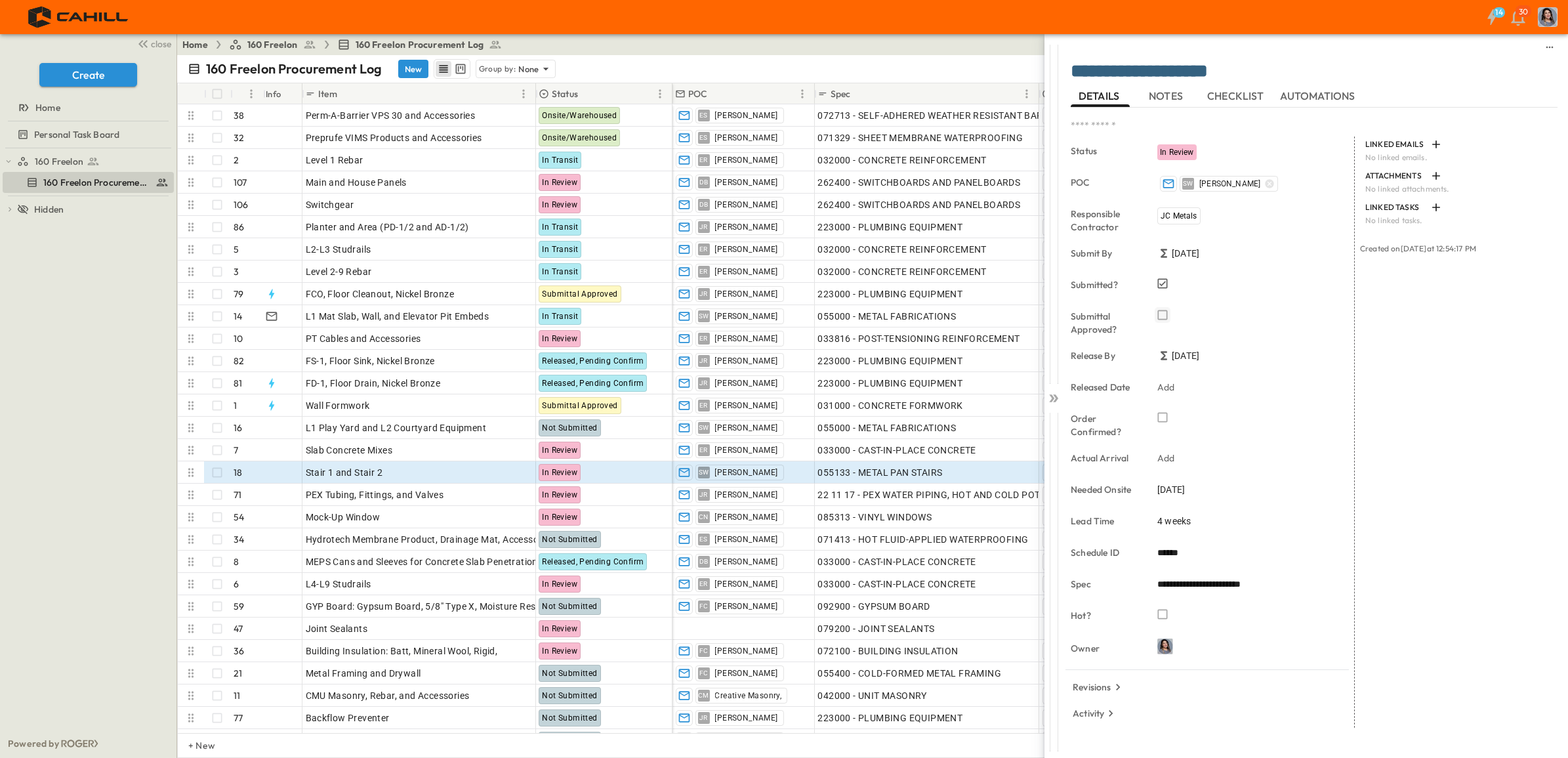
click at [1163, 318] on icon "button" at bounding box center [1163, 315] width 13 height 13
click at [1163, 320] on icon "button" at bounding box center [1163, 314] width 10 height 10
click at [1163, 320] on icon "button" at bounding box center [1163, 314] width 10 height 10
click at [1054, 394] on icon at bounding box center [1054, 398] width 13 height 13
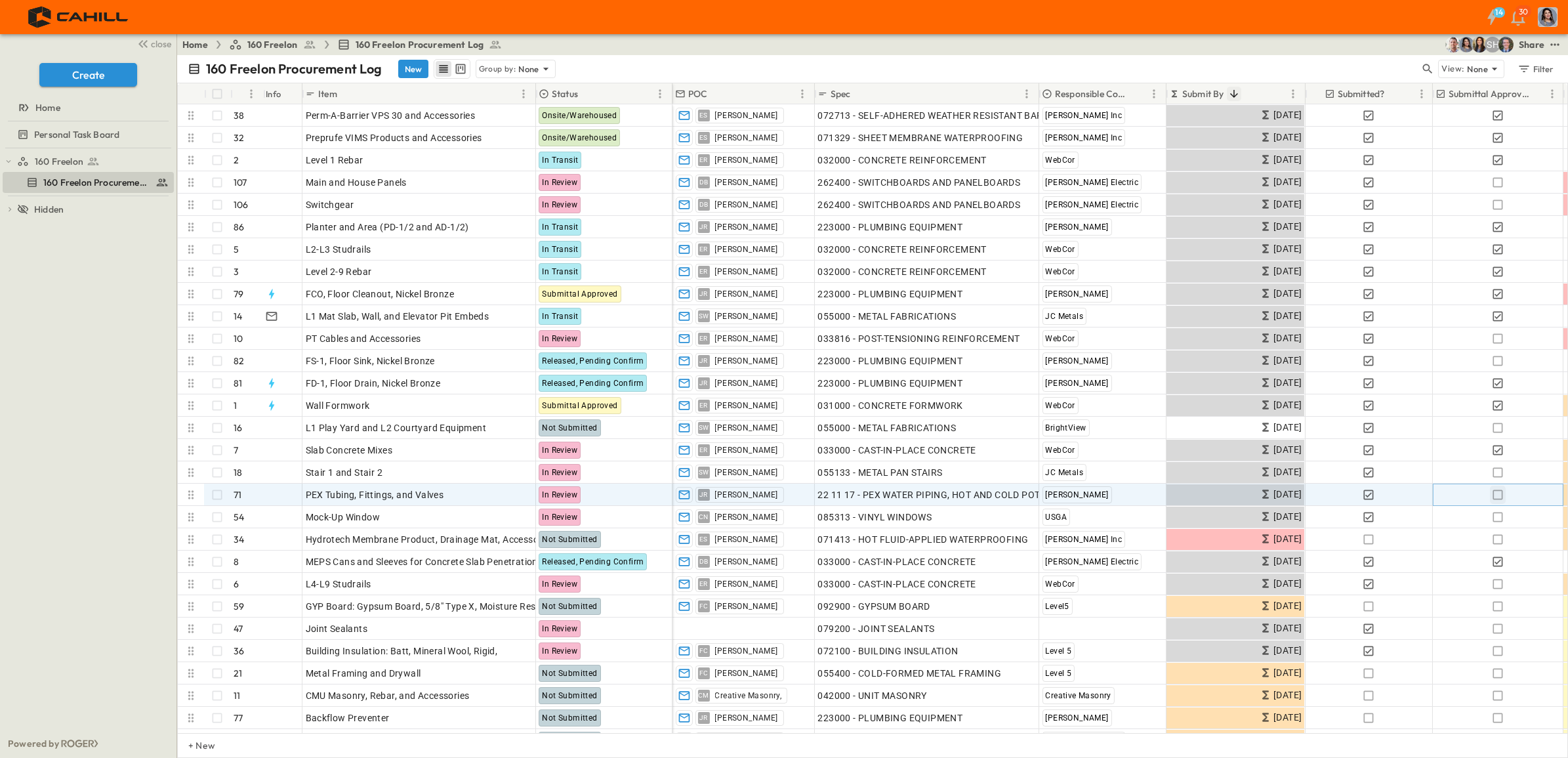
click at [1497, 496] on icon "button" at bounding box center [1498, 495] width 13 height 13
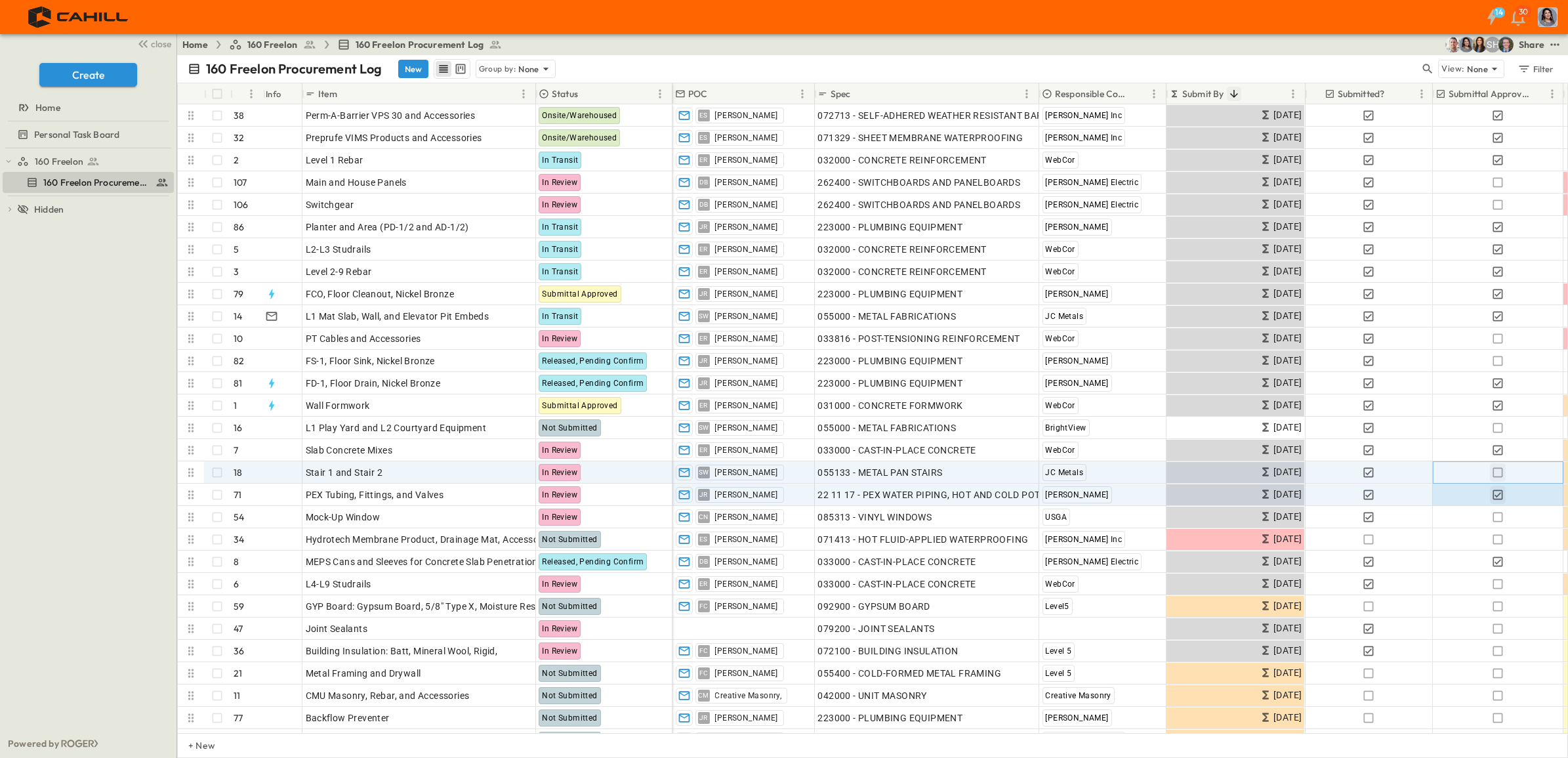
click at [1500, 473] on icon "button" at bounding box center [1498, 473] width 13 height 13
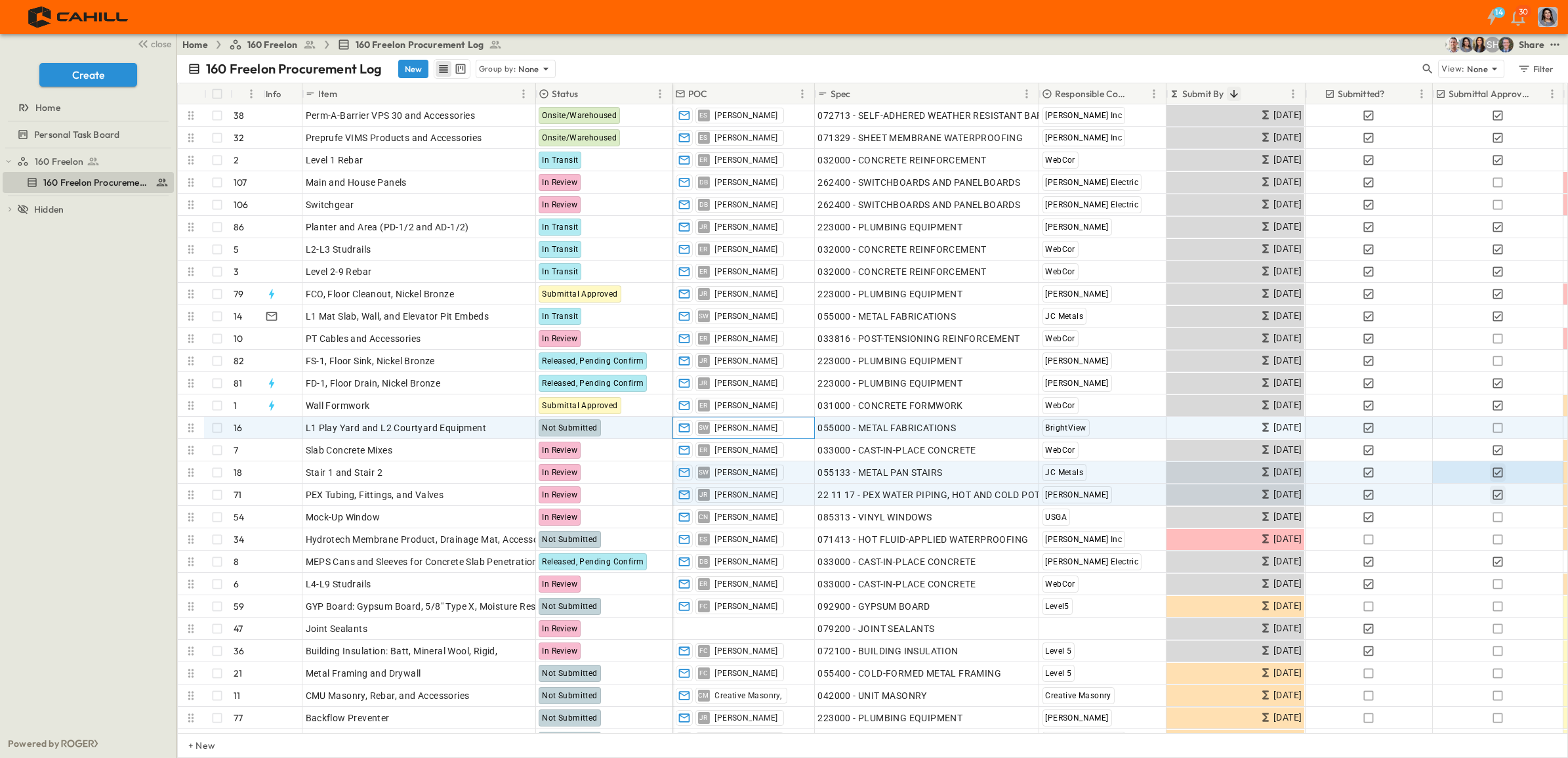
click at [740, 429] on span "[PERSON_NAME]" at bounding box center [746, 428] width 63 height 11
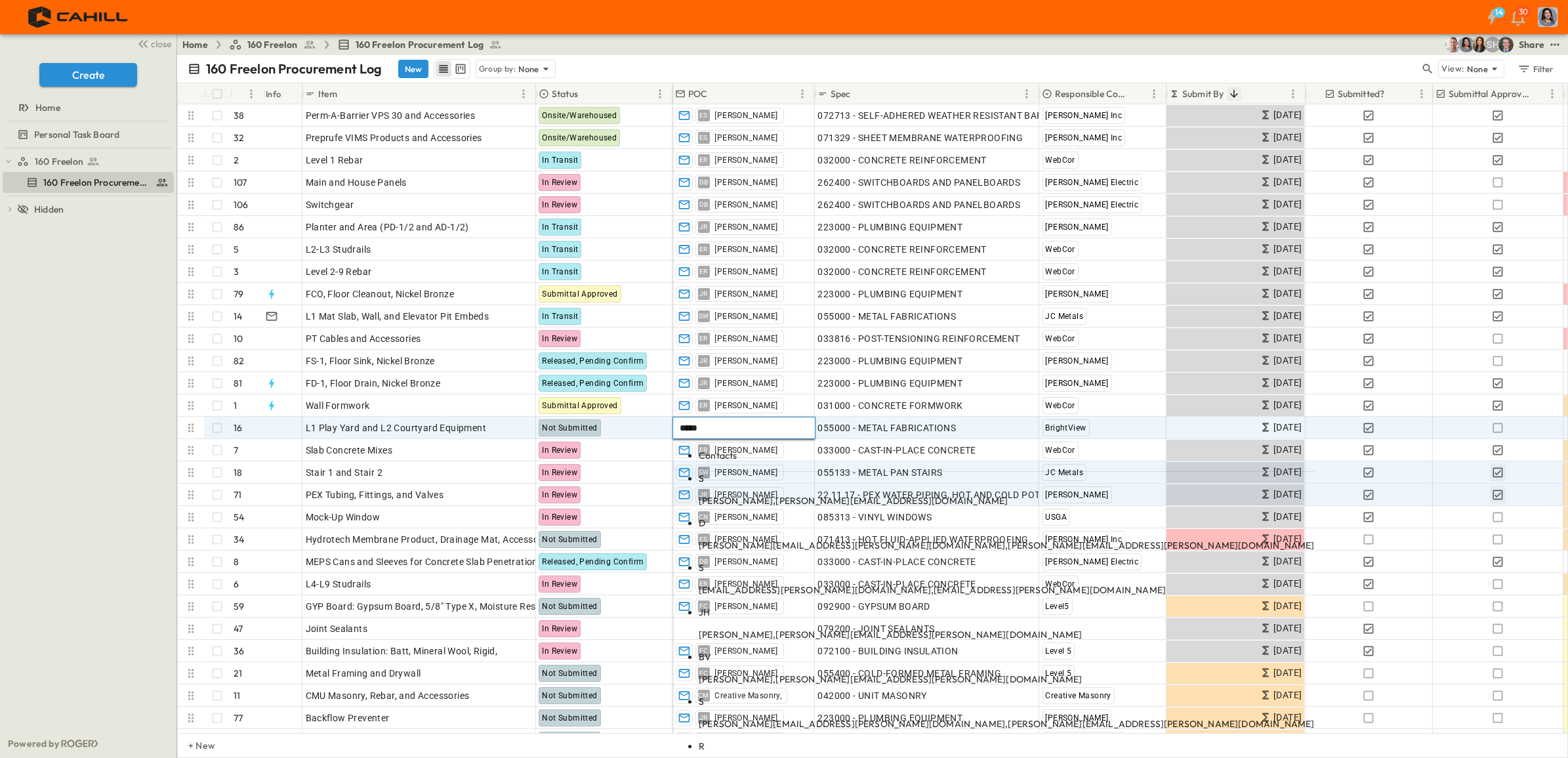
type input "*****"
click at [808, 495] on span "[PERSON_NAME][EMAIL_ADDRESS][DOMAIN_NAME]" at bounding box center [892, 501] width 232 height 12
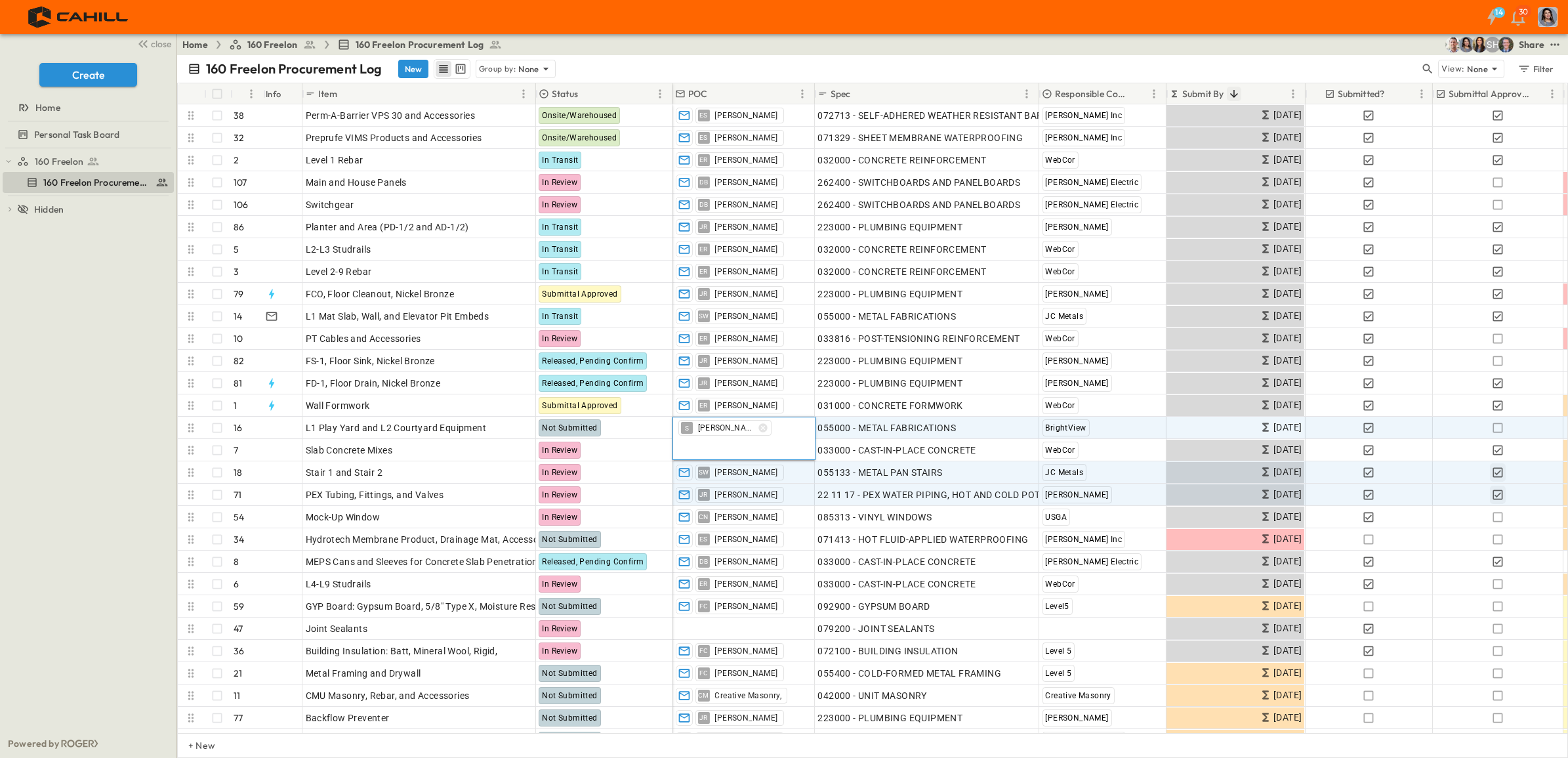
click at [917, 23] on div "14 30" at bounding box center [782, 17] width 1565 height 34
click at [916, 26] on div "14 30" at bounding box center [782, 17] width 1565 height 34
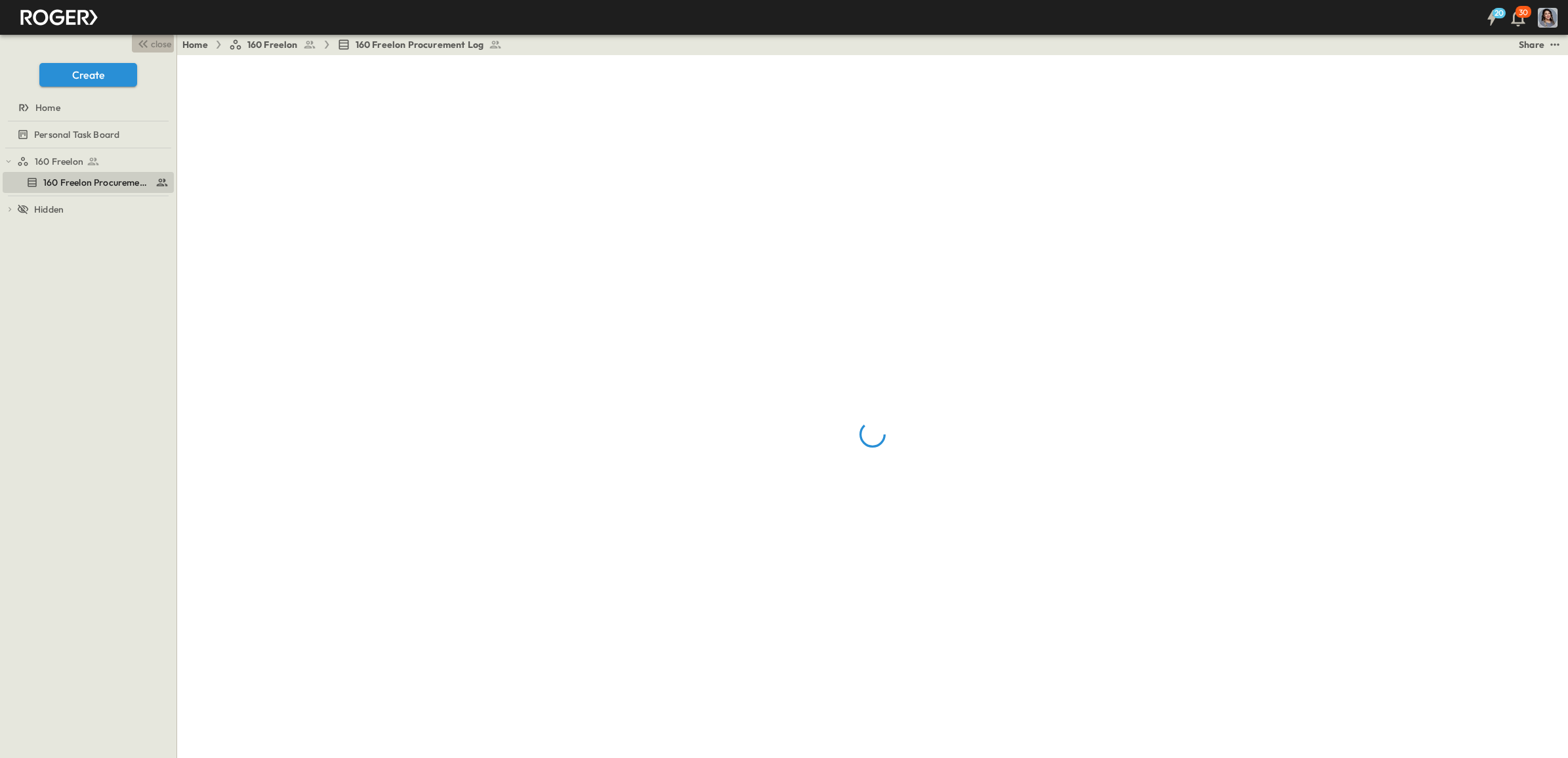
click at [156, 45] on span "close" at bounding box center [161, 44] width 21 height 13
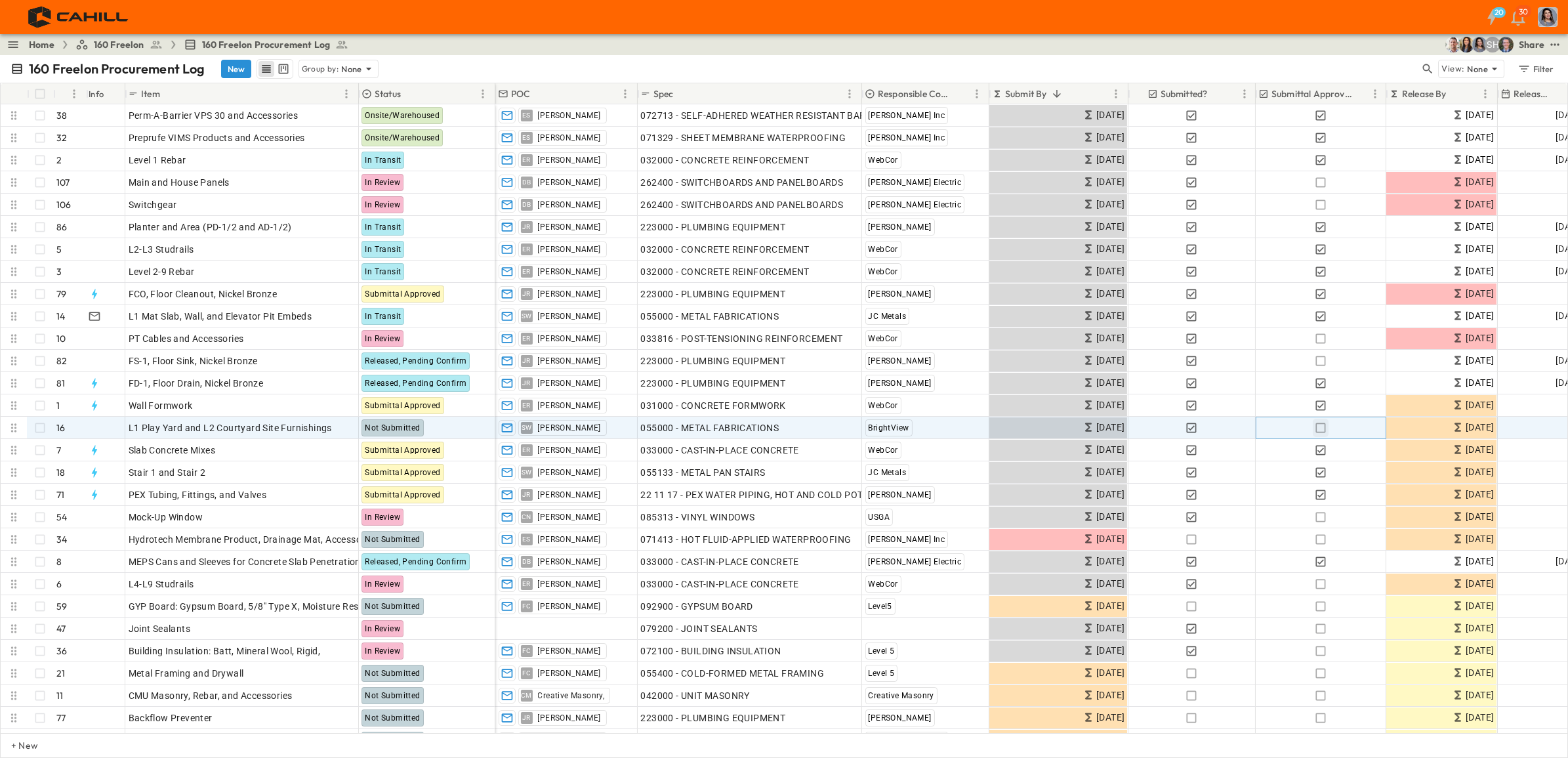
click at [1320, 428] on icon "button" at bounding box center [1321, 428] width 13 height 13
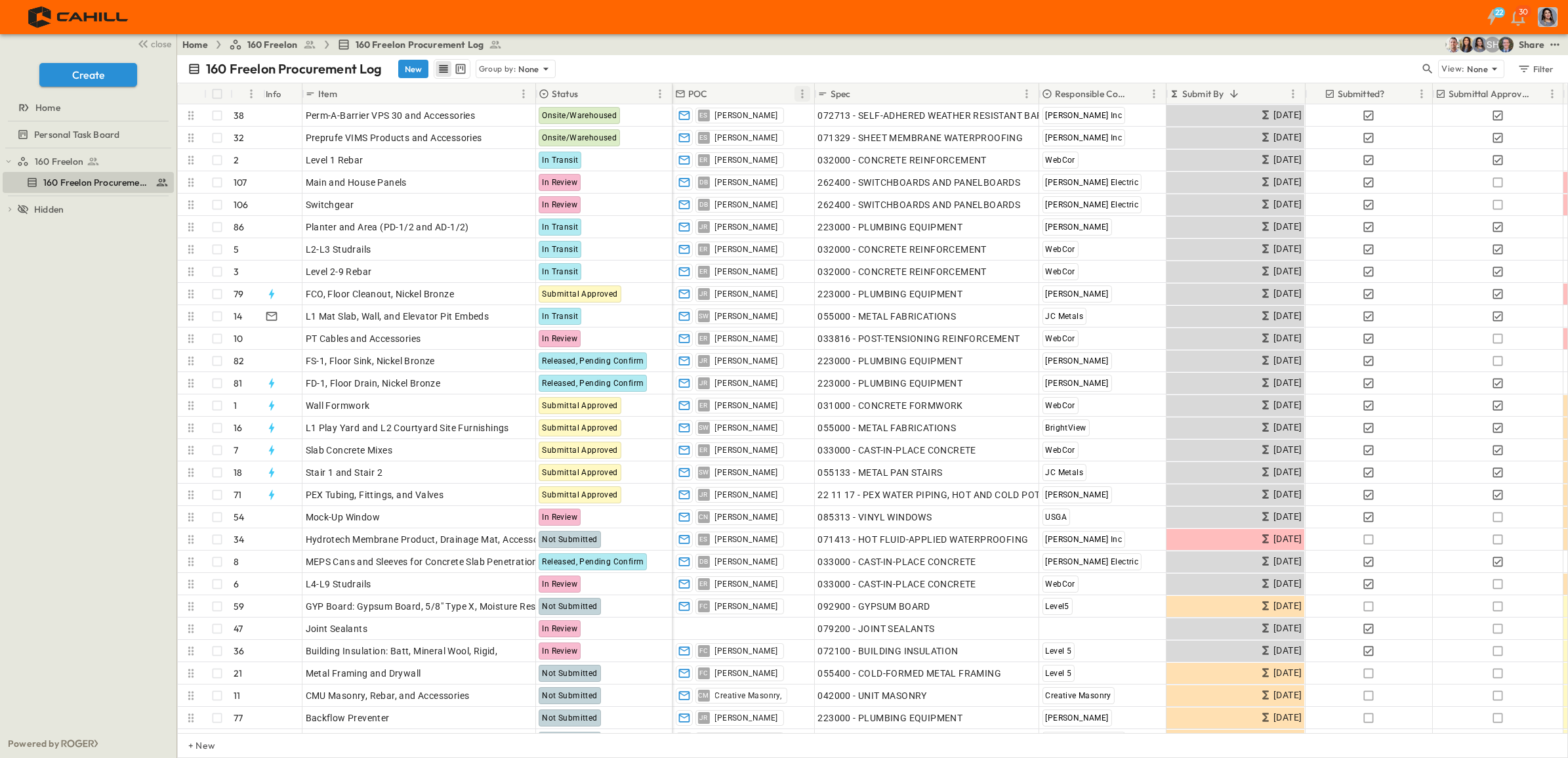
click at [804, 95] on icon "Menu" at bounding box center [802, 94] width 13 height 13
click at [742, 143] on span "Hide column" at bounding box center [740, 145] width 118 height 13
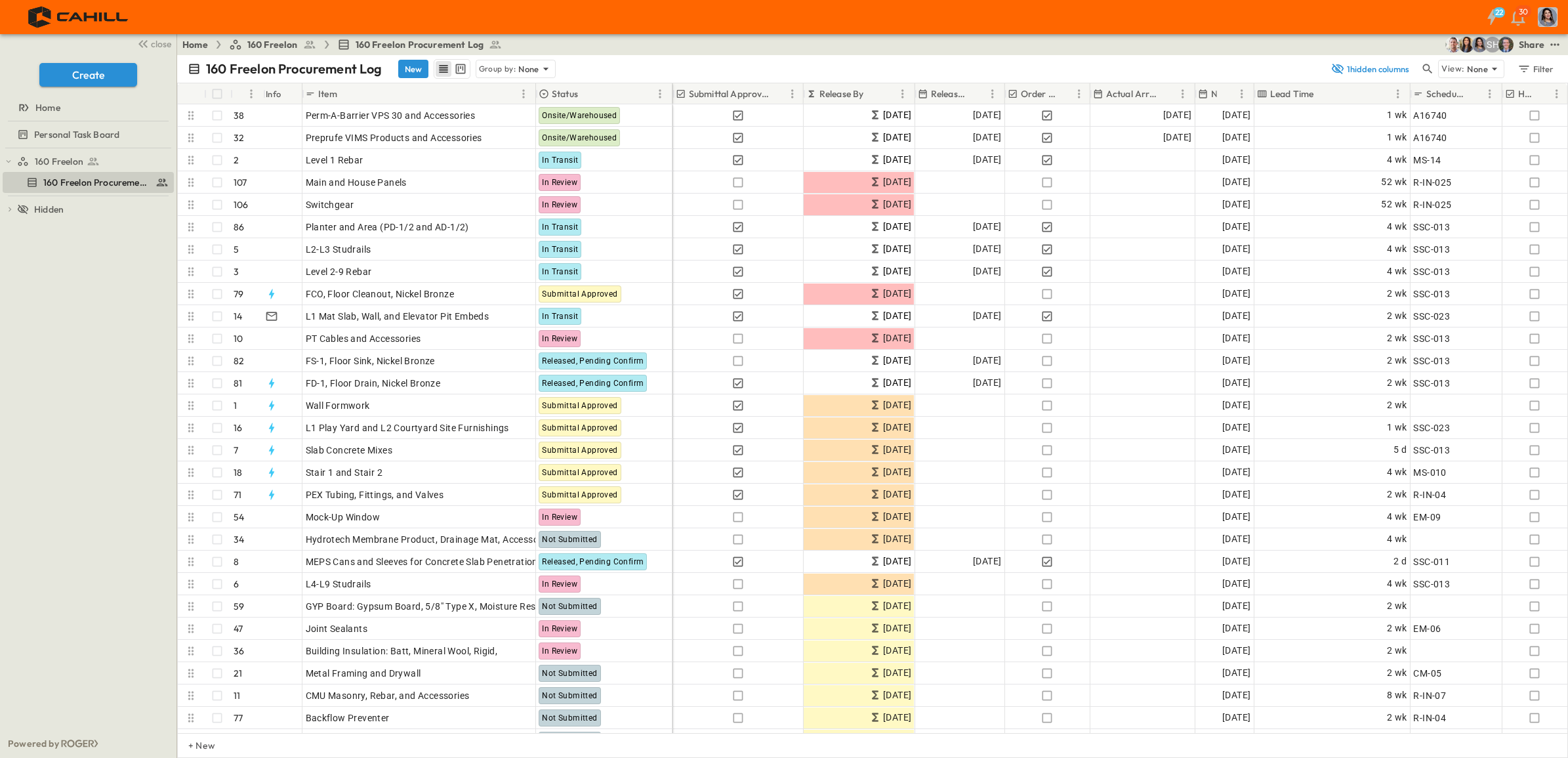
scroll to position [0, 670]
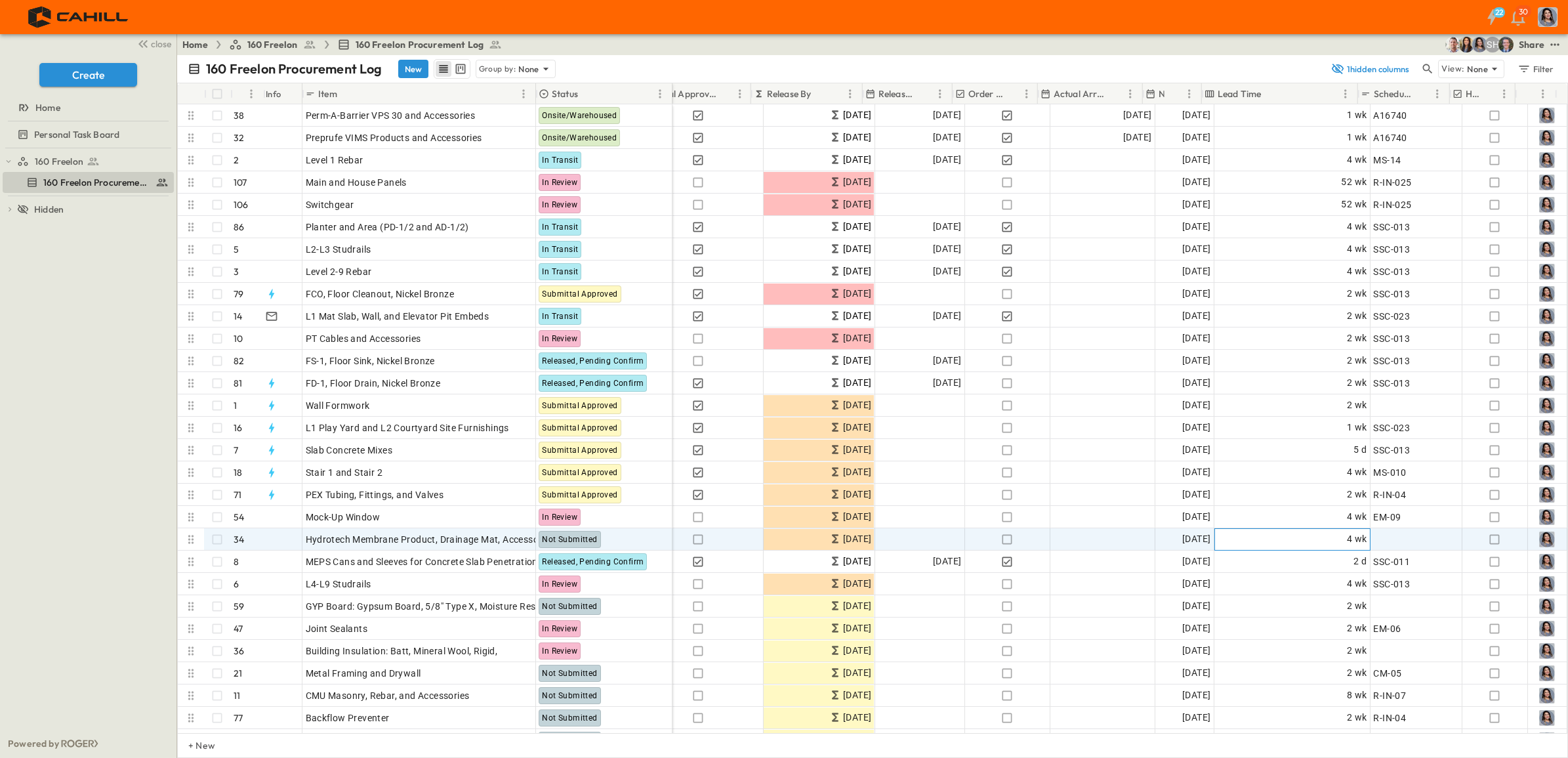
click at [1347, 542] on span "4 wk" at bounding box center [1357, 539] width 21 height 15
drag, startPoint x: 1270, startPoint y: 742, endPoint x: 1539, endPoint y: 93, distance: 702.5
click at [1273, 741] on div "+ New" at bounding box center [872, 745] width 1391 height 25
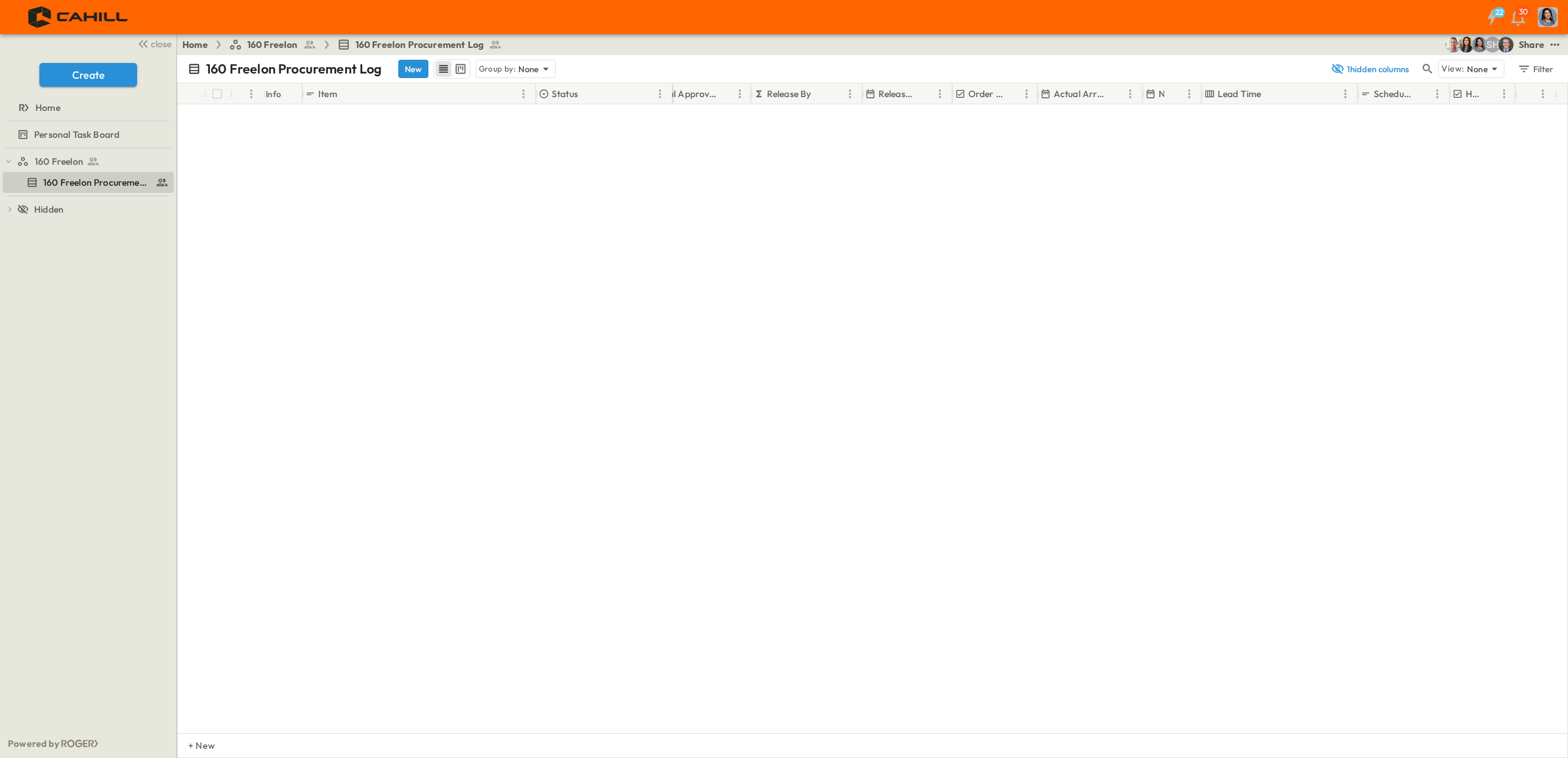
scroll to position [1972, 670]
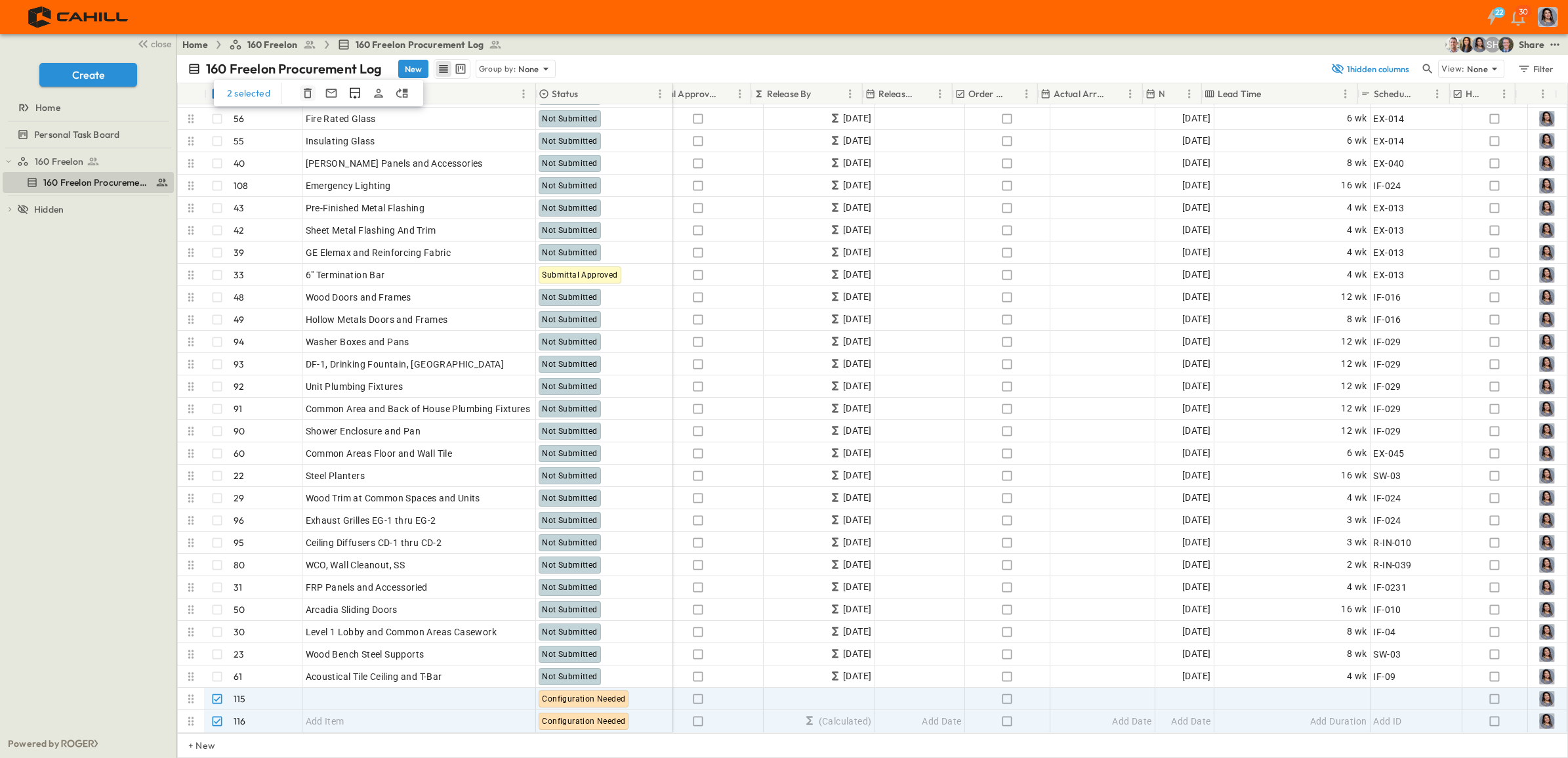
click at [306, 97] on icon "button" at bounding box center [308, 93] width 8 height 10
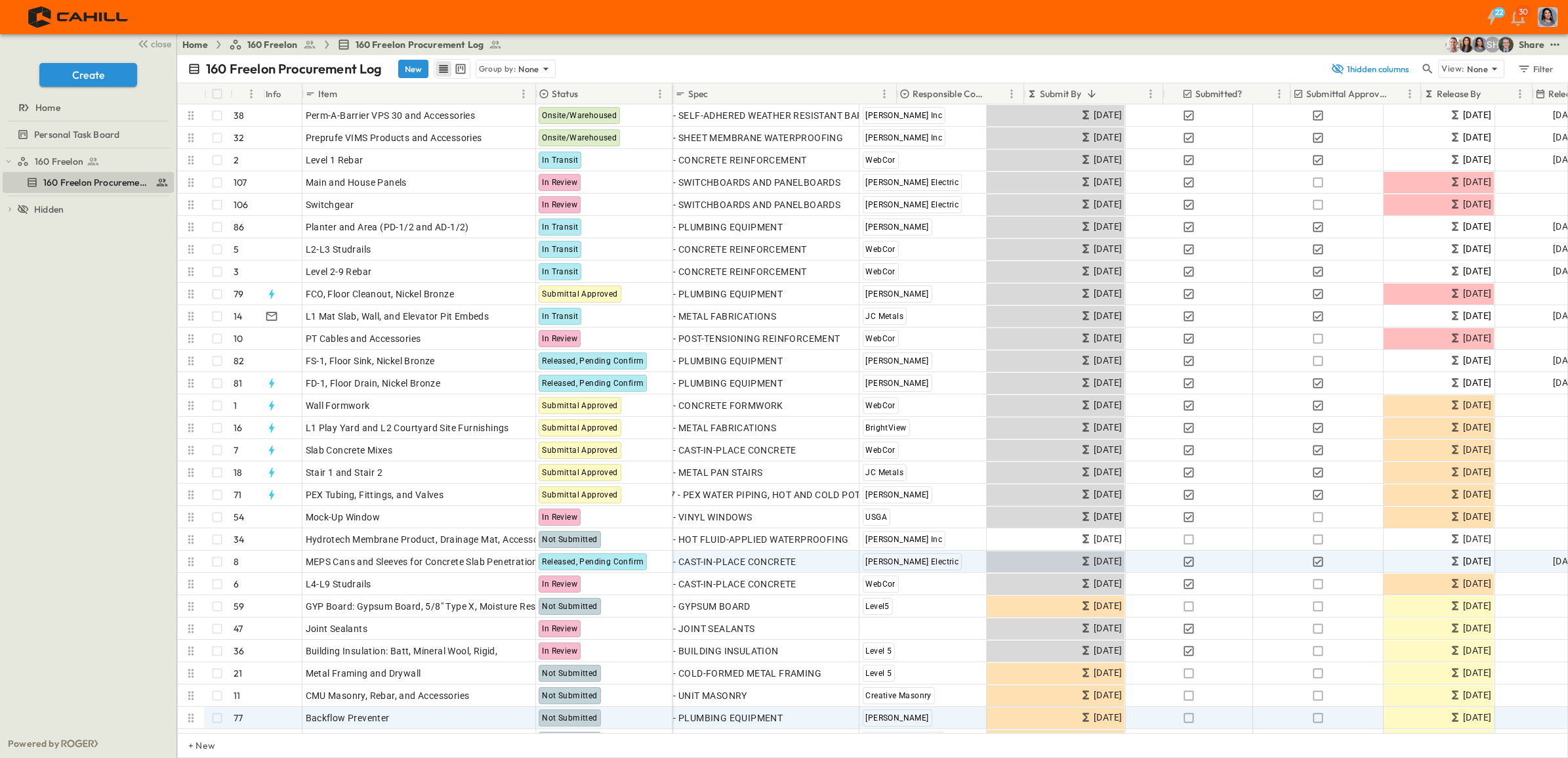
scroll to position [0, 0]
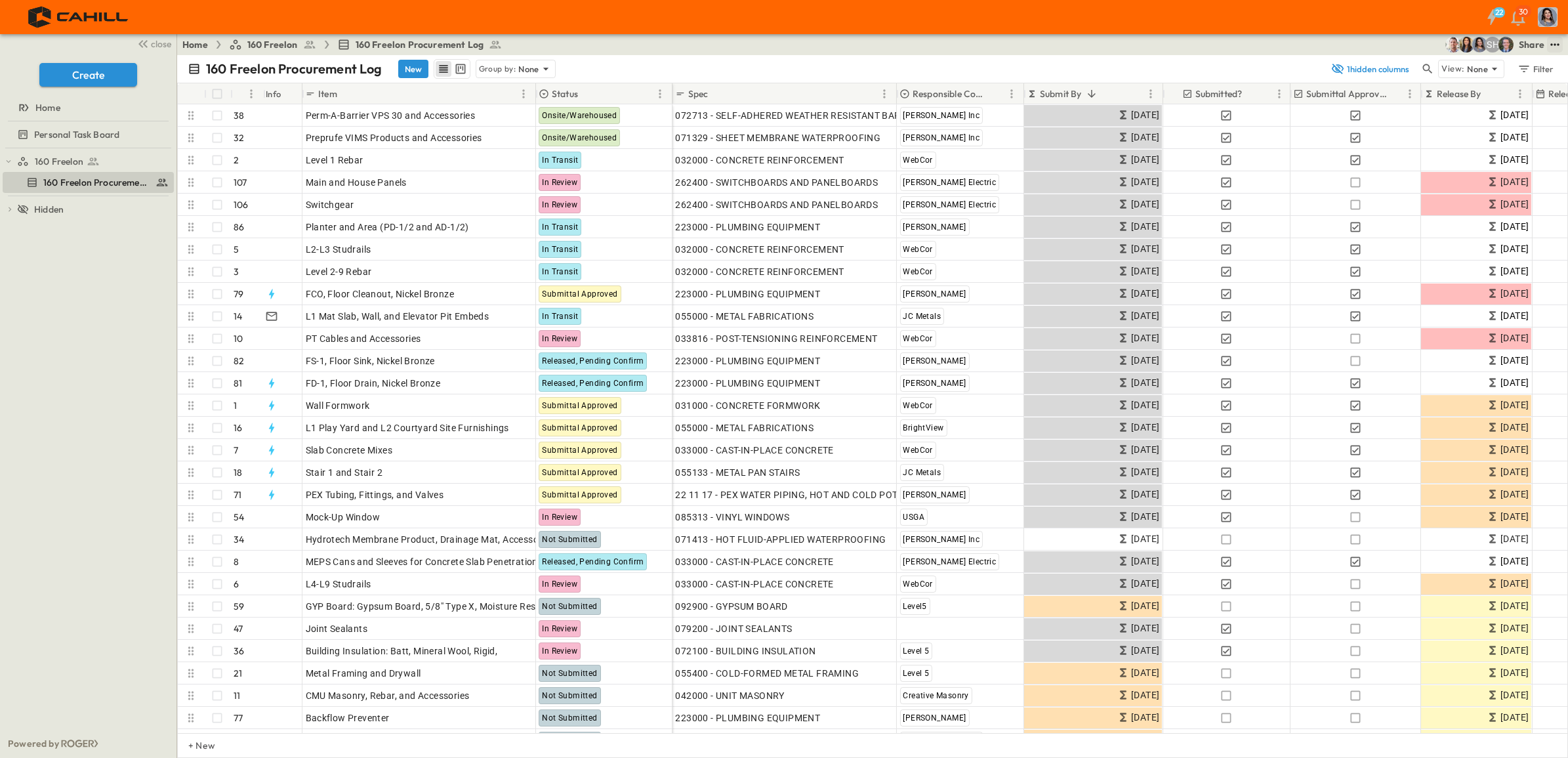
click at [1553, 45] on icon "test" at bounding box center [1555, 45] width 13 height 13
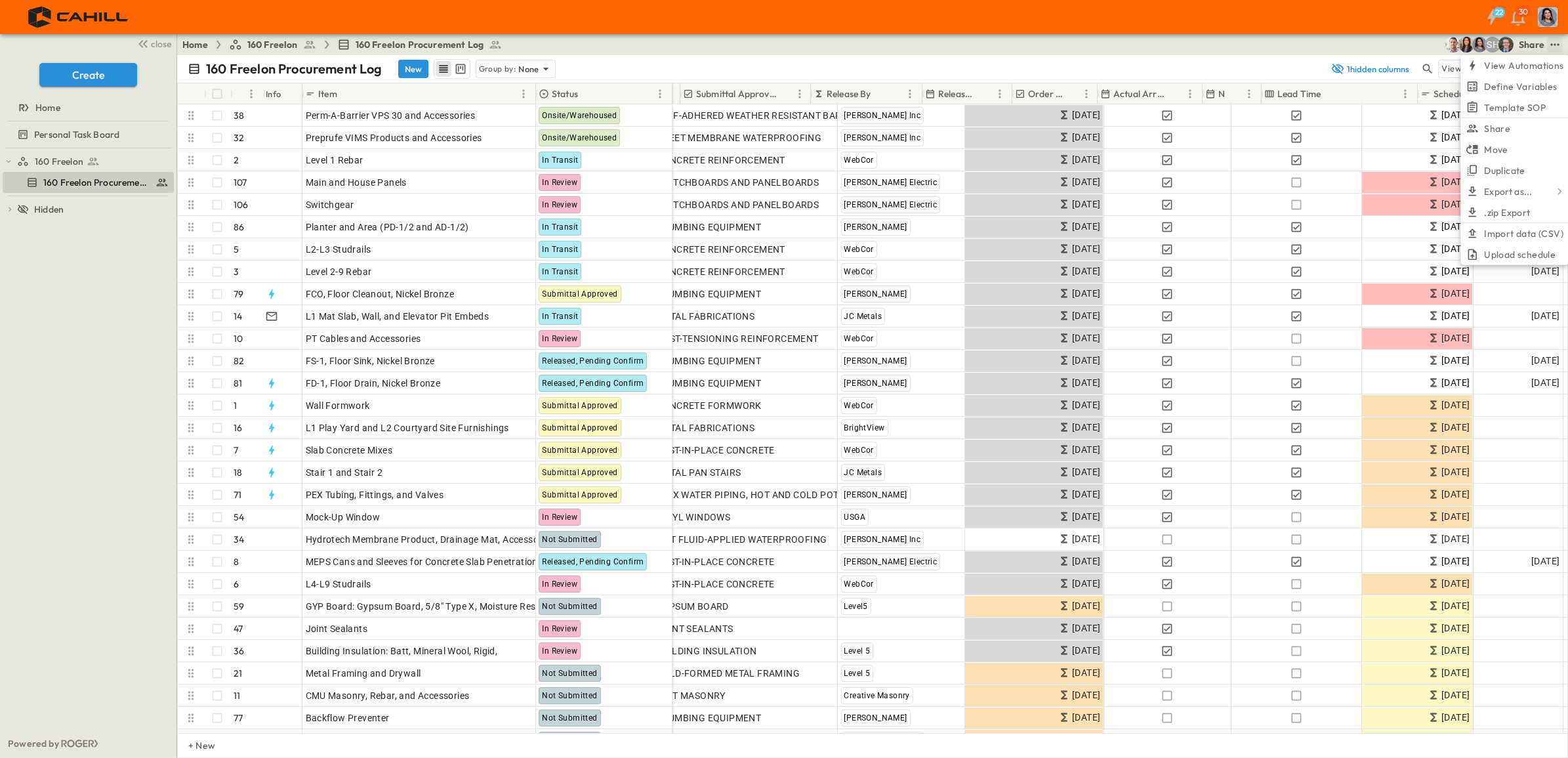
scroll to position [0, 670]
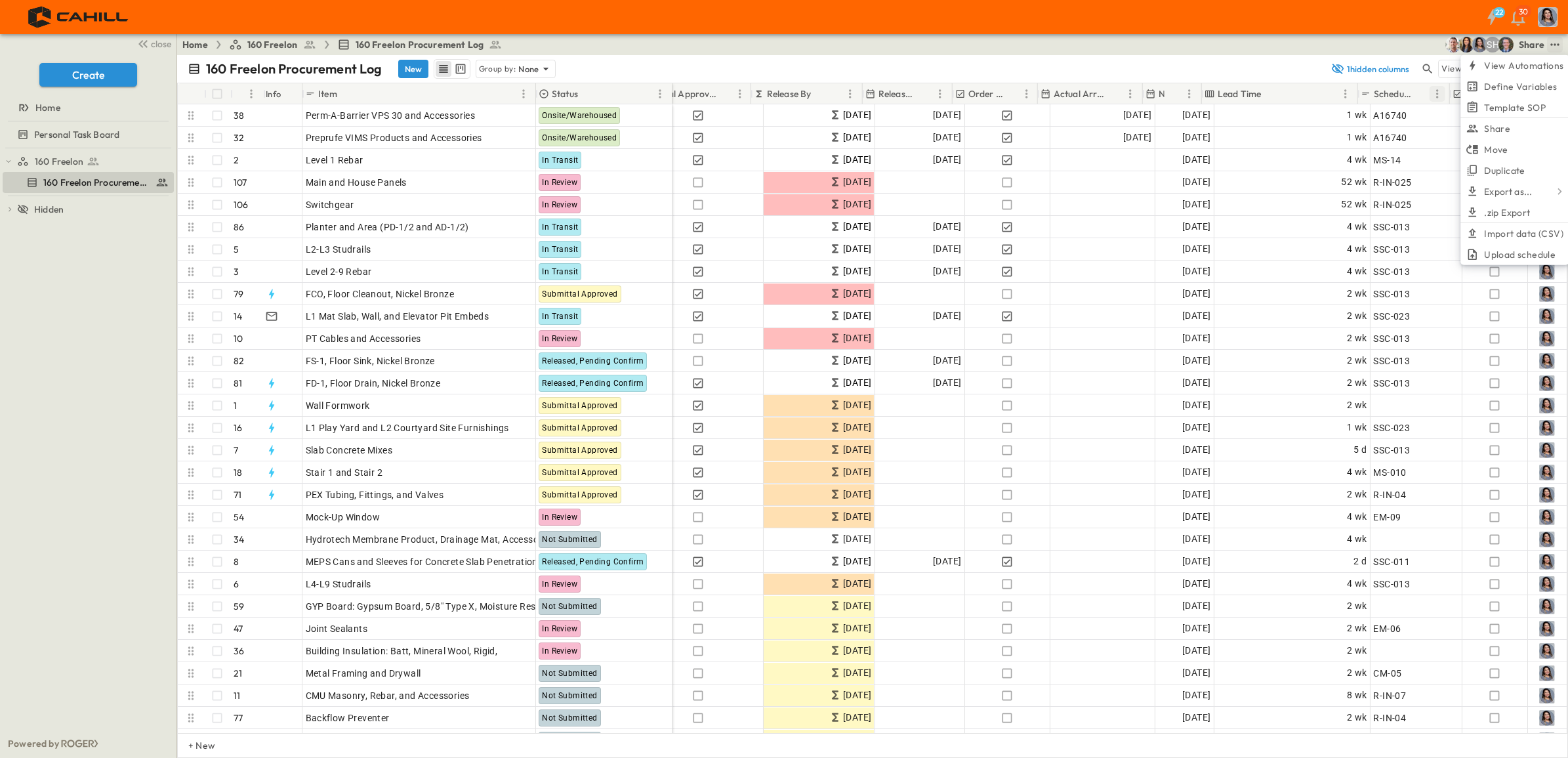
click at [1438, 97] on icon "Menu" at bounding box center [1437, 94] width 13 height 13
click at [1342, 149] on span "Hide column" at bounding box center [1376, 145] width 118 height 13
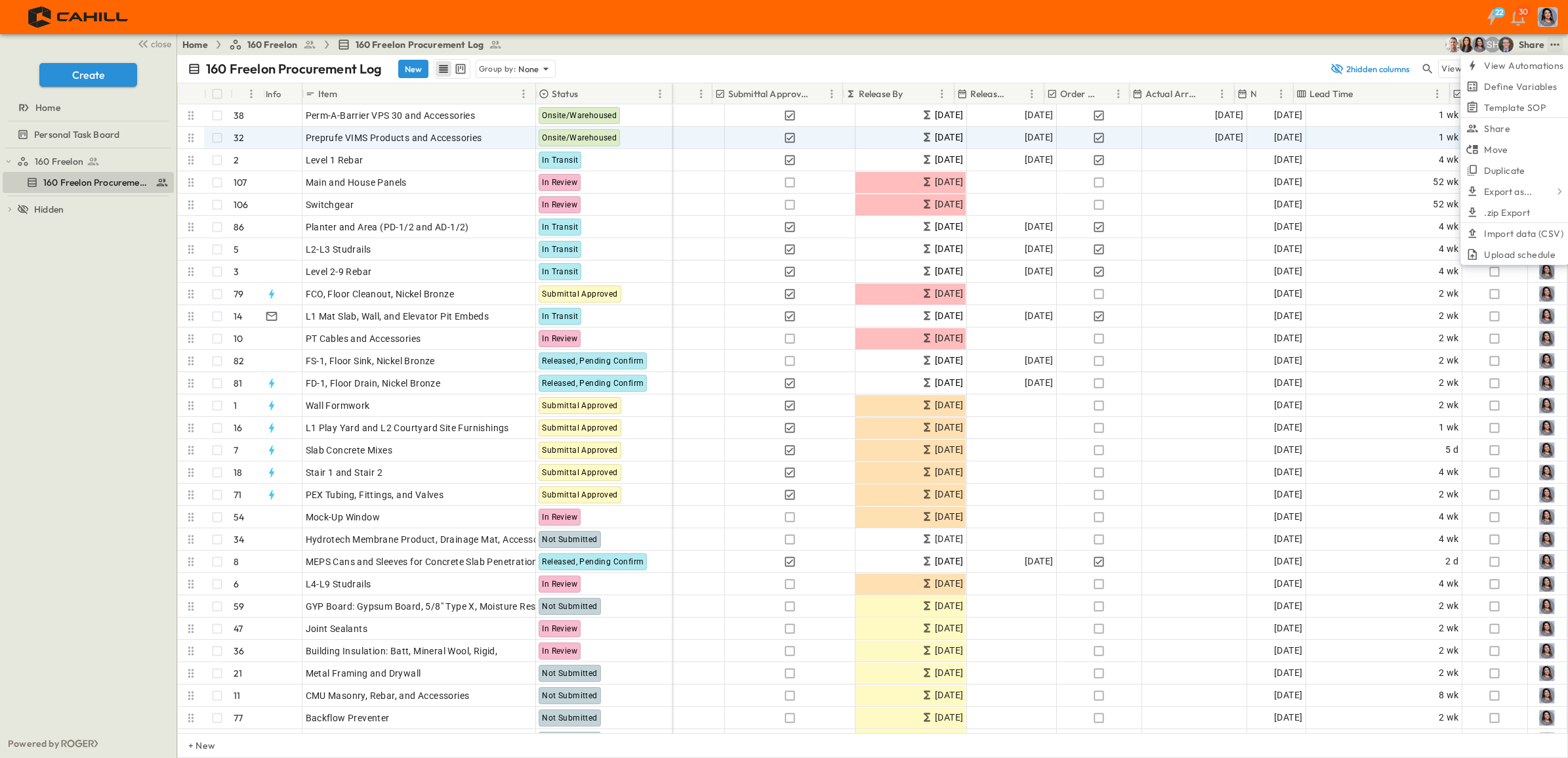
scroll to position [0, 578]
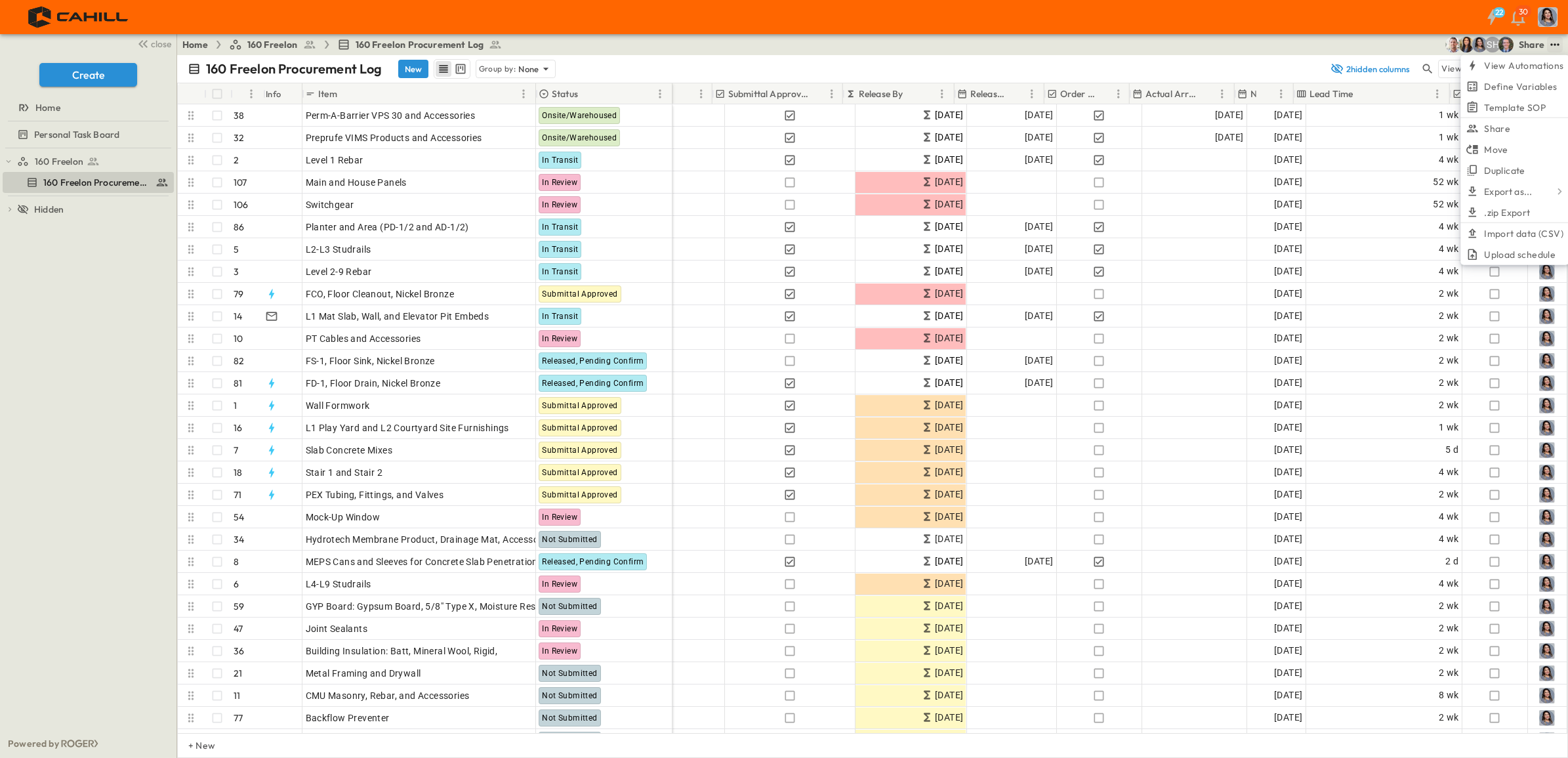
click at [1561, 45] on icon "test" at bounding box center [1555, 45] width 13 height 13
click at [1544, 93] on icon "Menu" at bounding box center [1543, 94] width 13 height 13
click at [1441, 146] on span "Hide column" at bounding box center [1481, 145] width 118 height 13
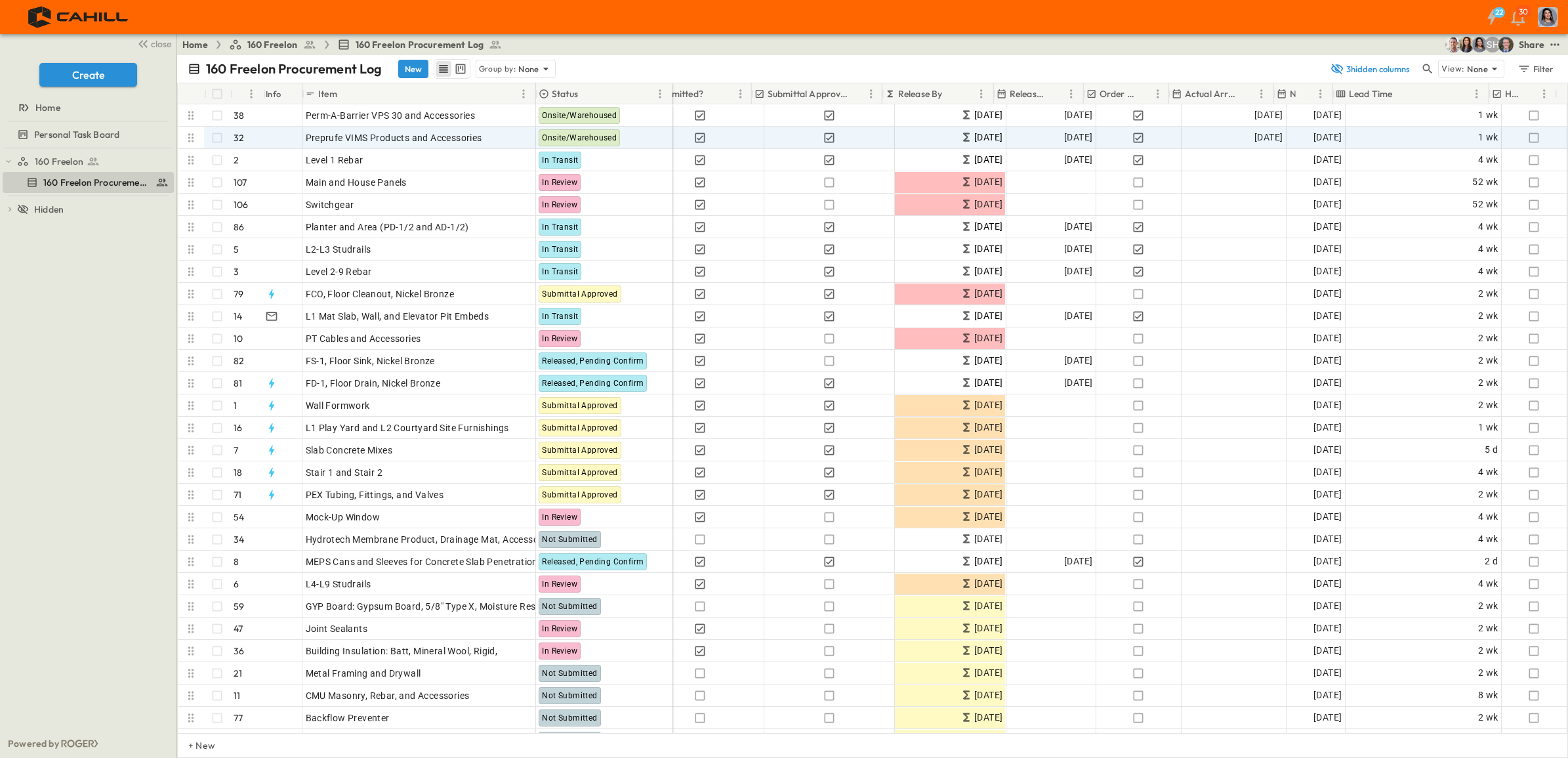
scroll to position [0, 539]
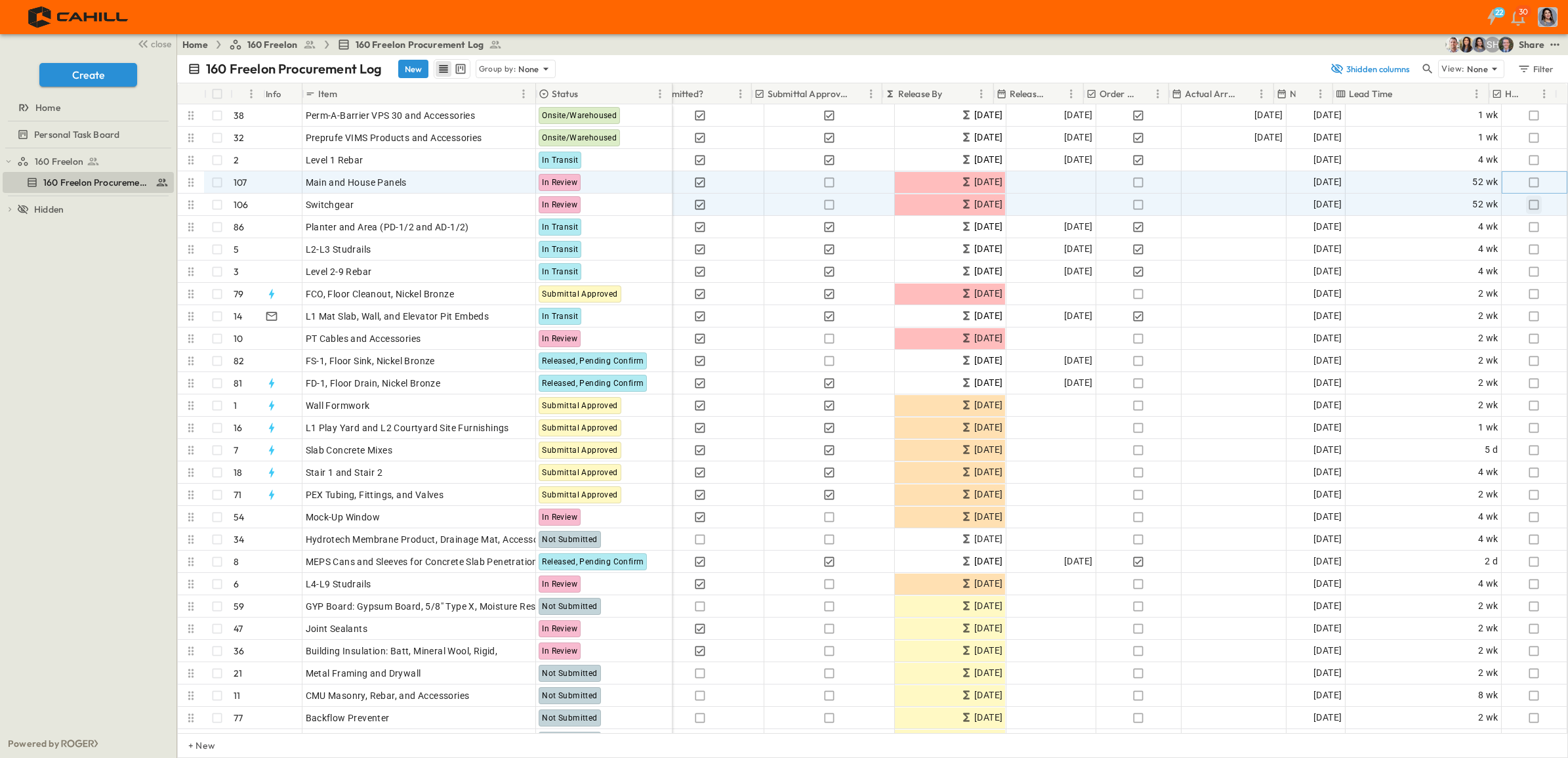
click at [1527, 182] on icon "button" at bounding box center [1534, 183] width 13 height 13
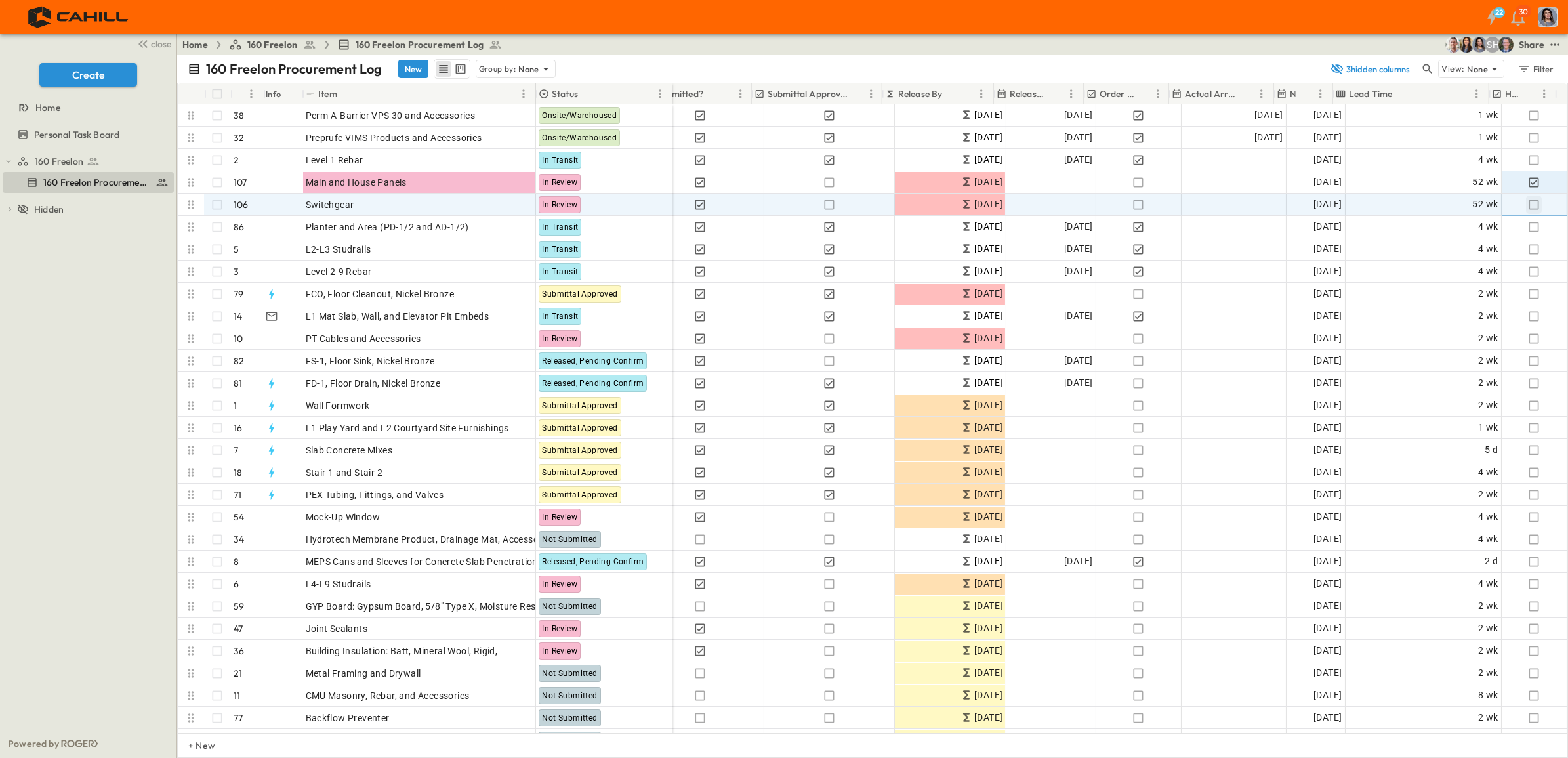
click at [1527, 204] on icon "button" at bounding box center [1534, 205] width 13 height 13
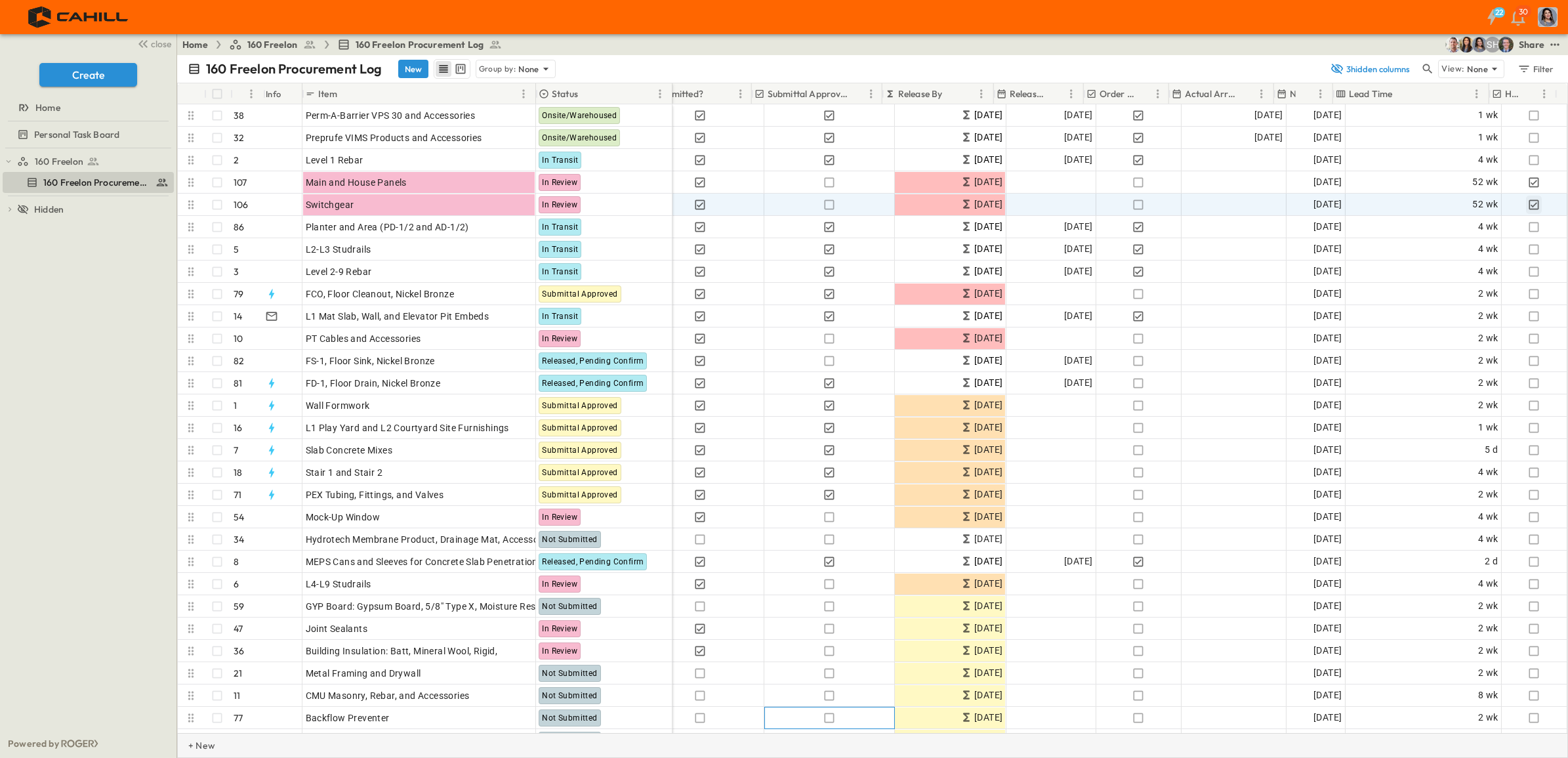
scroll to position [82, 539]
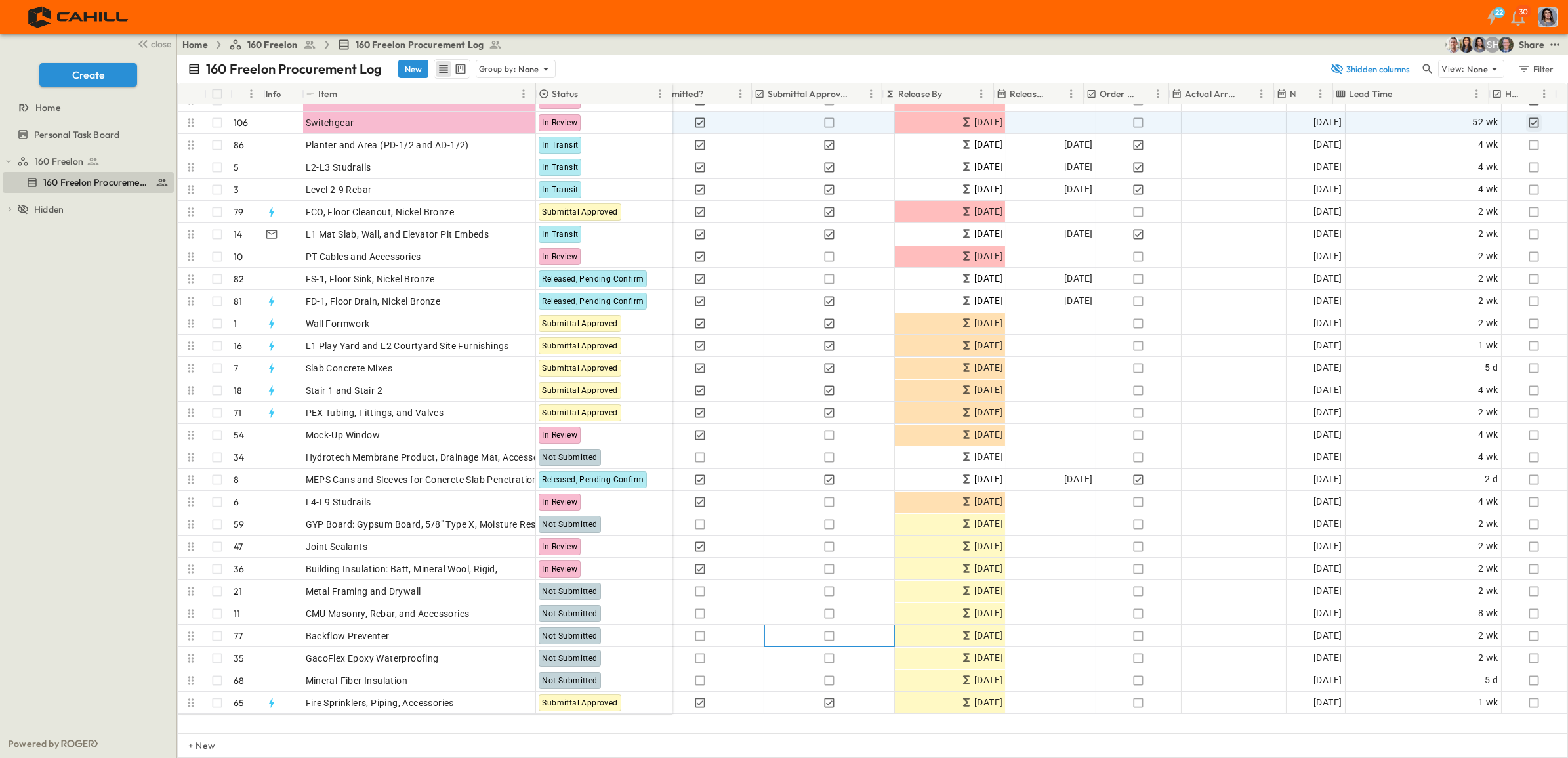
drag, startPoint x: 827, startPoint y: 720, endPoint x: 517, endPoint y: 732, distance: 310.2
click at [412, 740] on div "# Info Item Status Spec Responsible Contractor Submit By Submitted? Submittal A…" at bounding box center [872, 420] width 1391 height 675
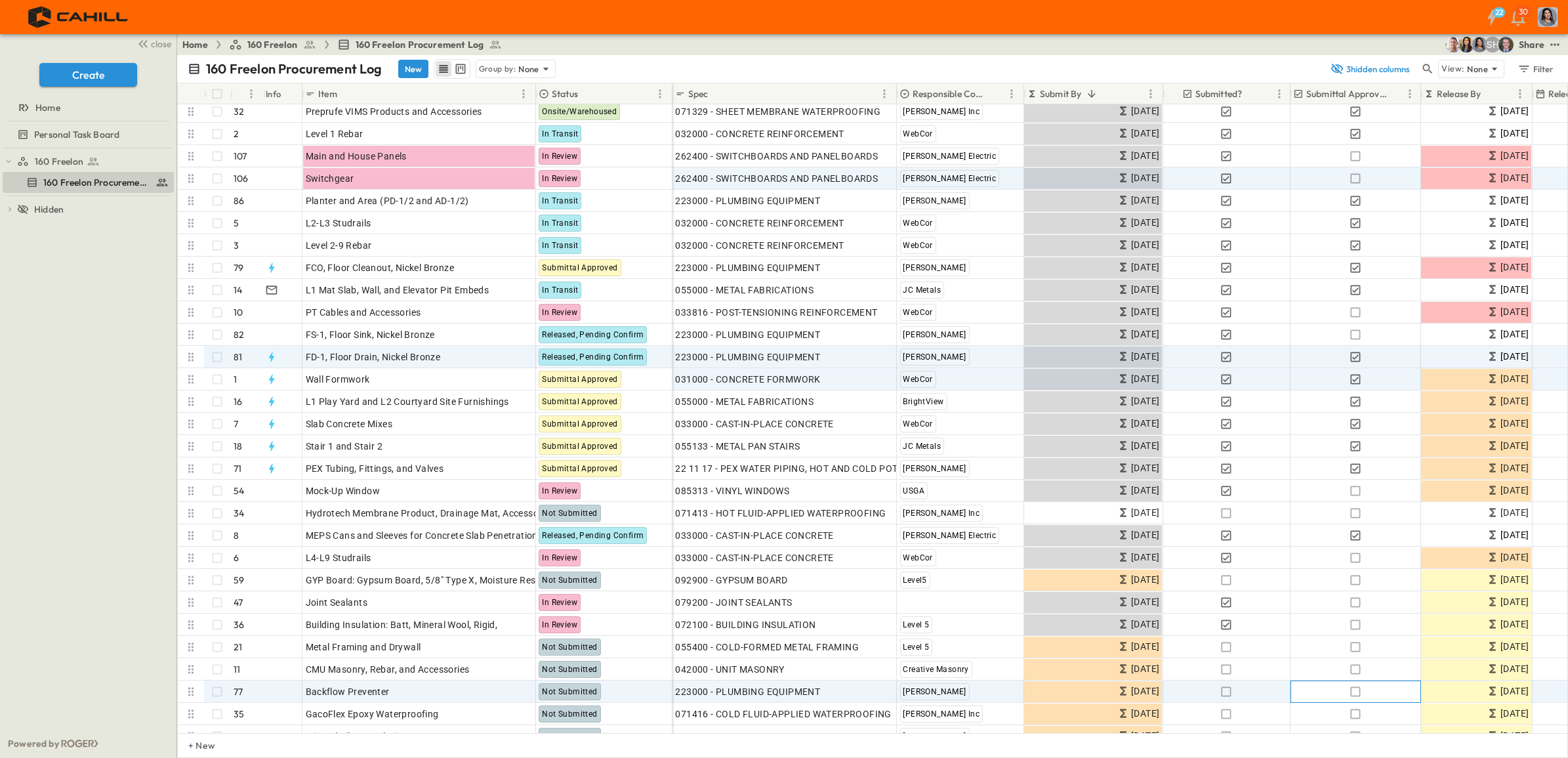
scroll to position [0, 0]
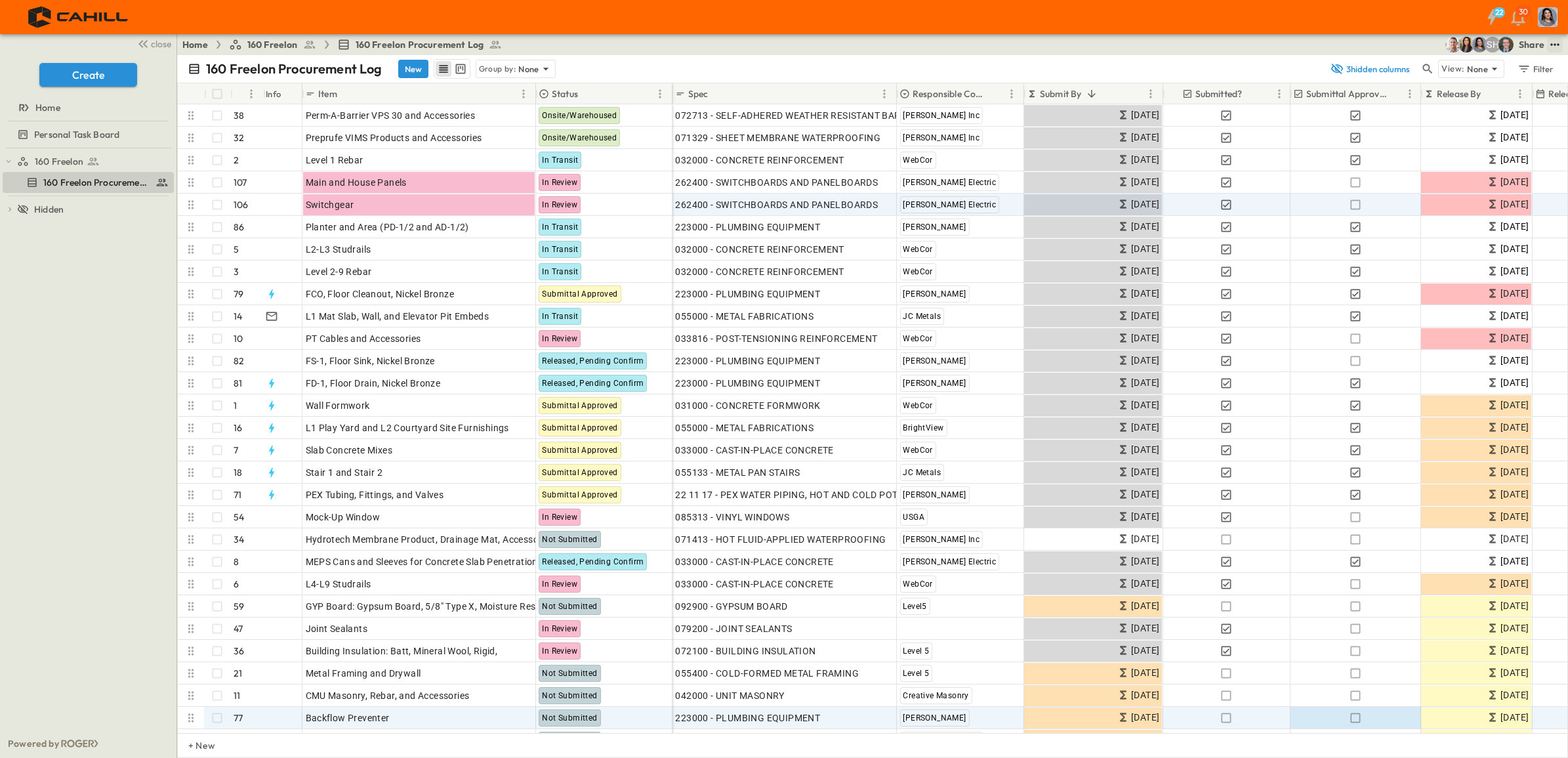
click at [1559, 41] on icon "test" at bounding box center [1555, 45] width 13 height 13
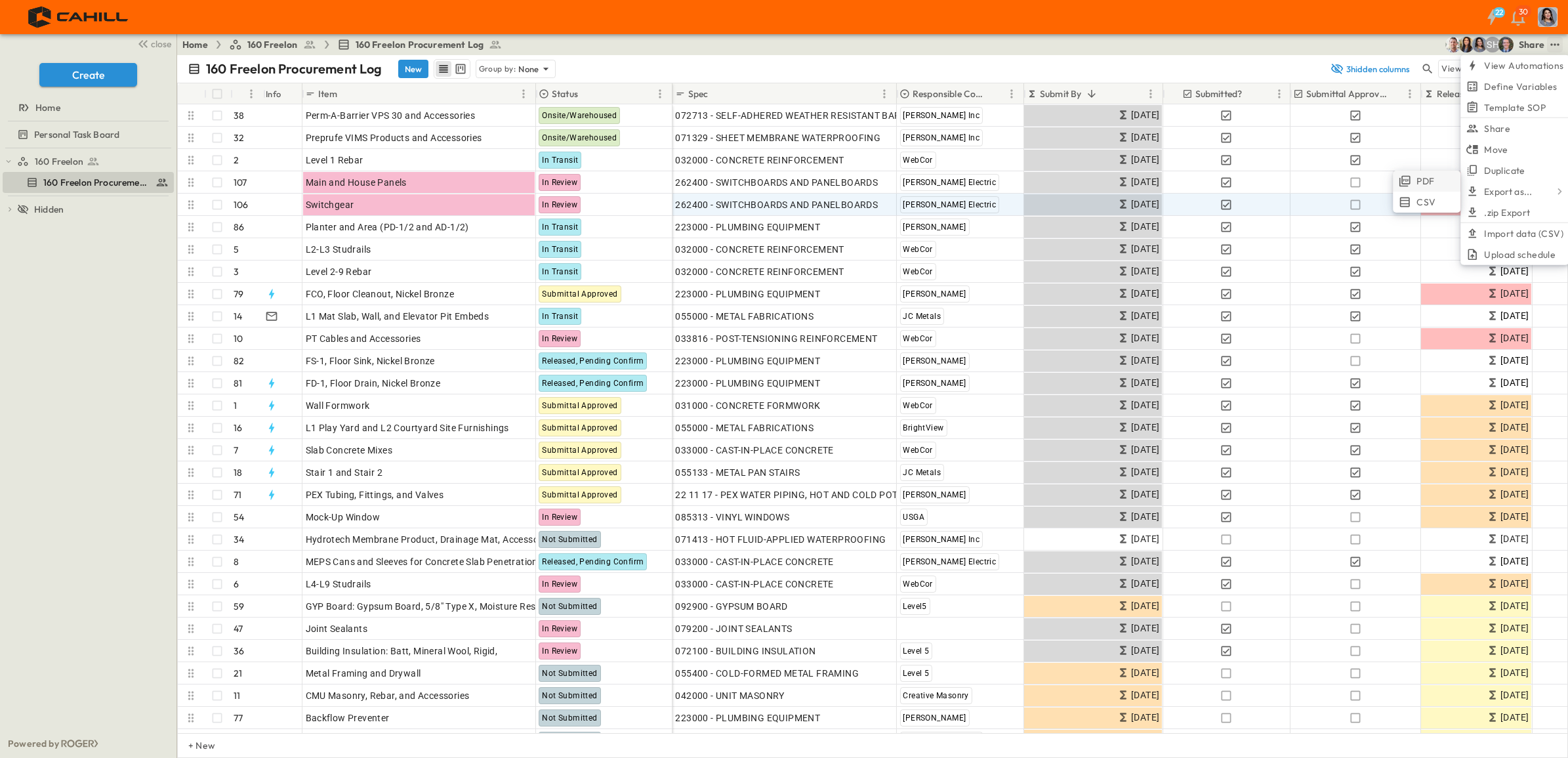
click at [1428, 176] on span "PDF" at bounding box center [1426, 181] width 18 height 13
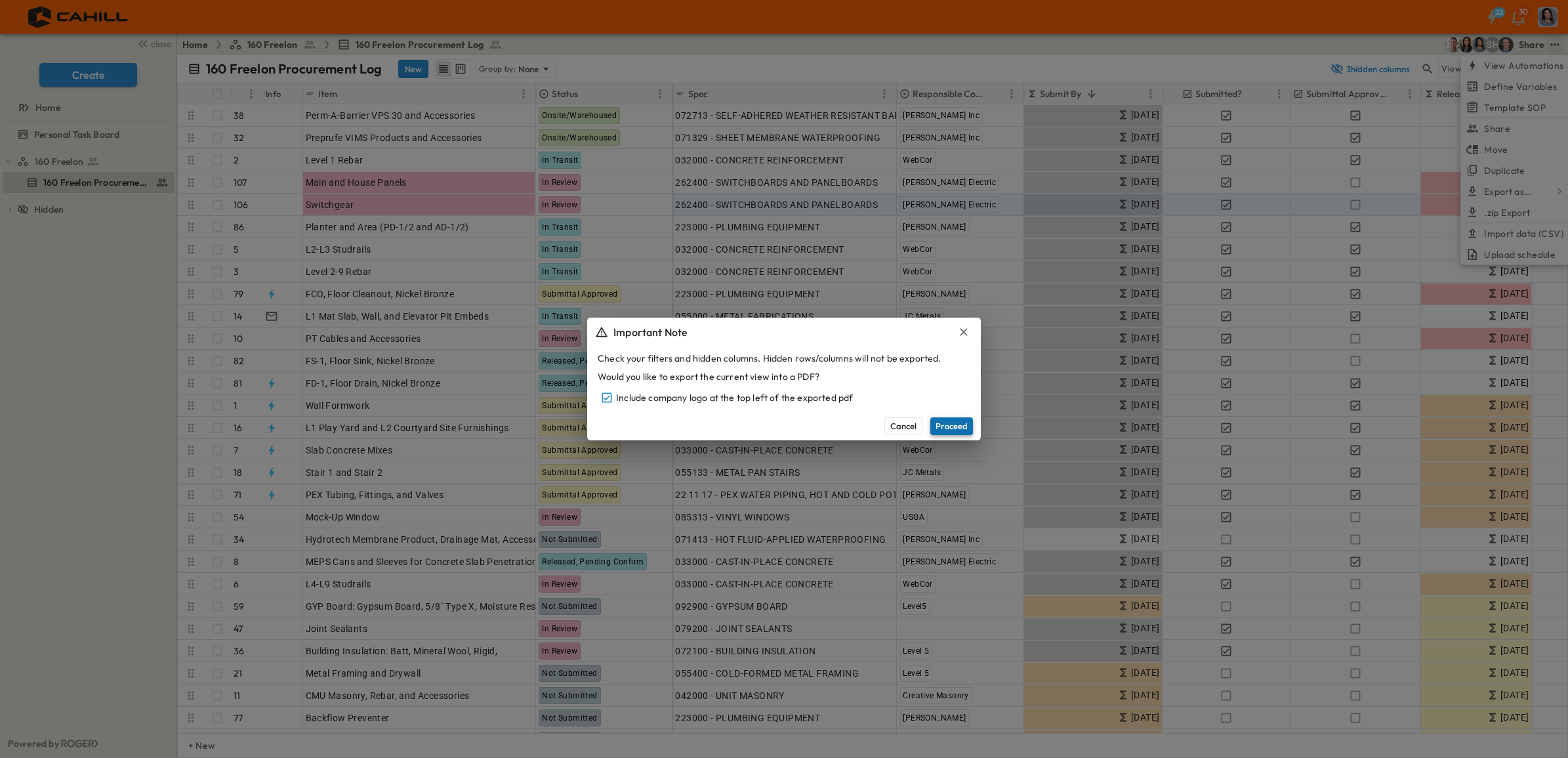
click at [952, 424] on button "Proceed" at bounding box center [951, 426] width 43 height 17
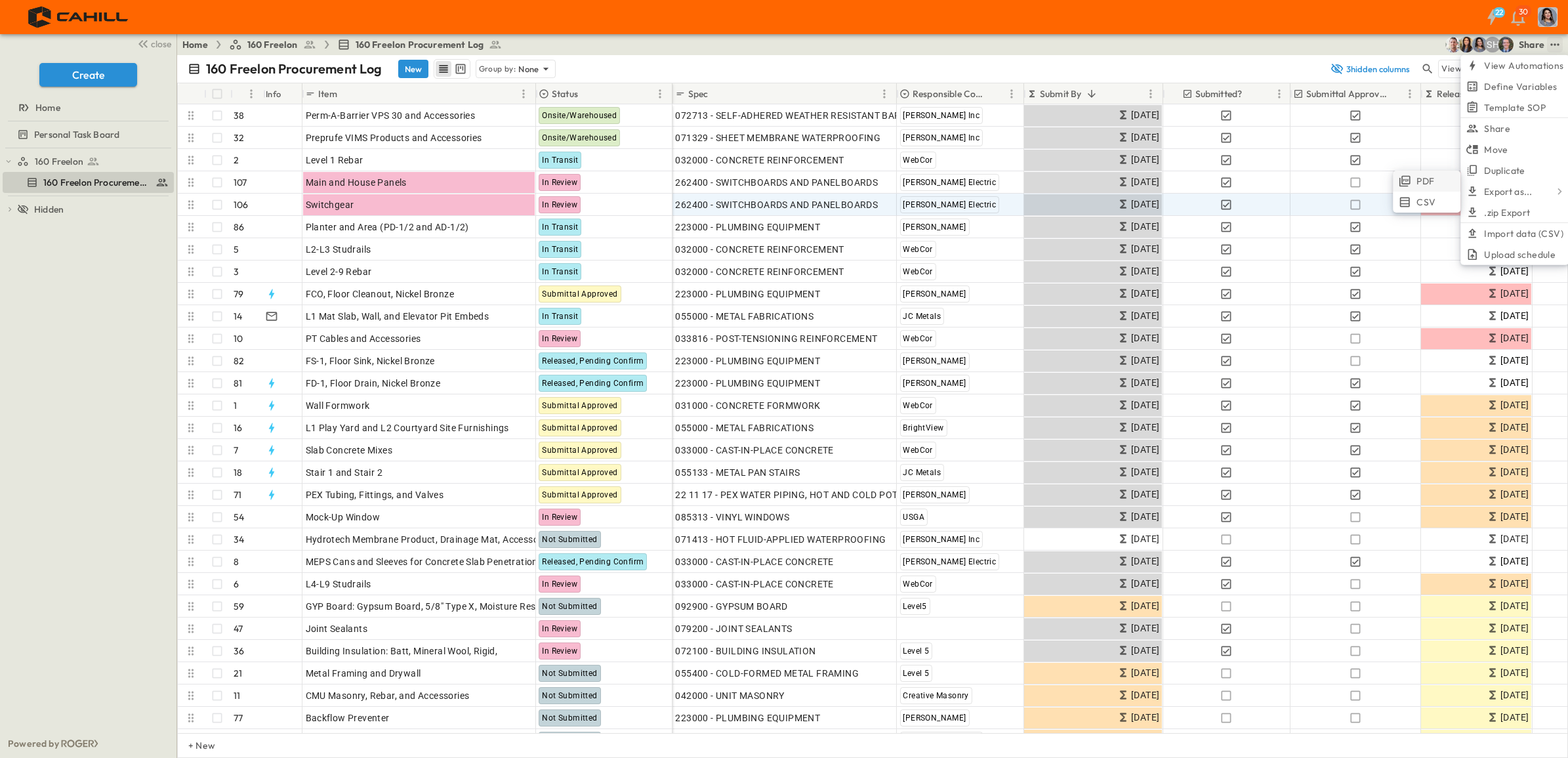
click at [1422, 179] on span "PDF" at bounding box center [1426, 181] width 18 height 13
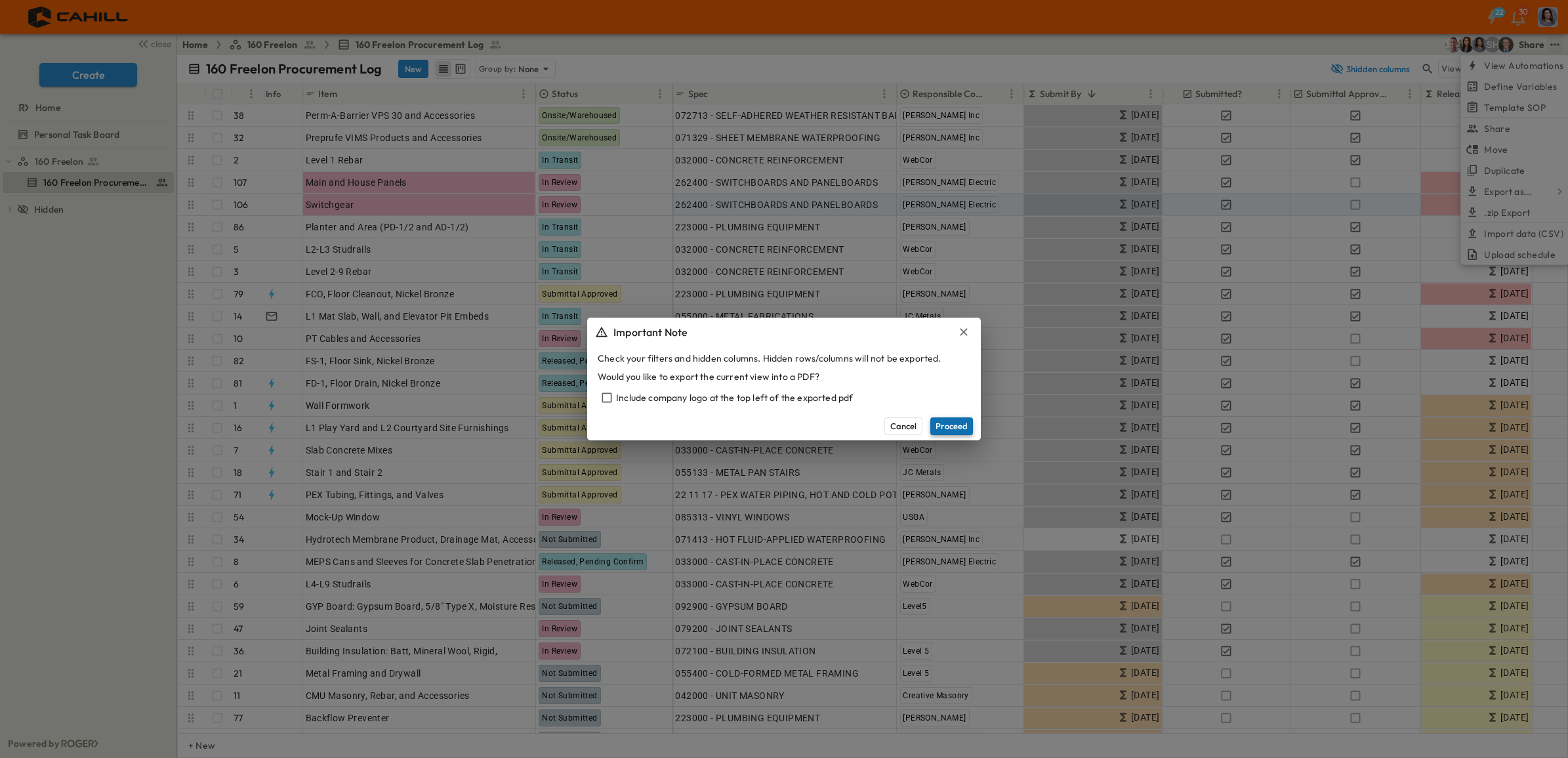
click at [953, 426] on button "Proceed" at bounding box center [951, 426] width 43 height 17
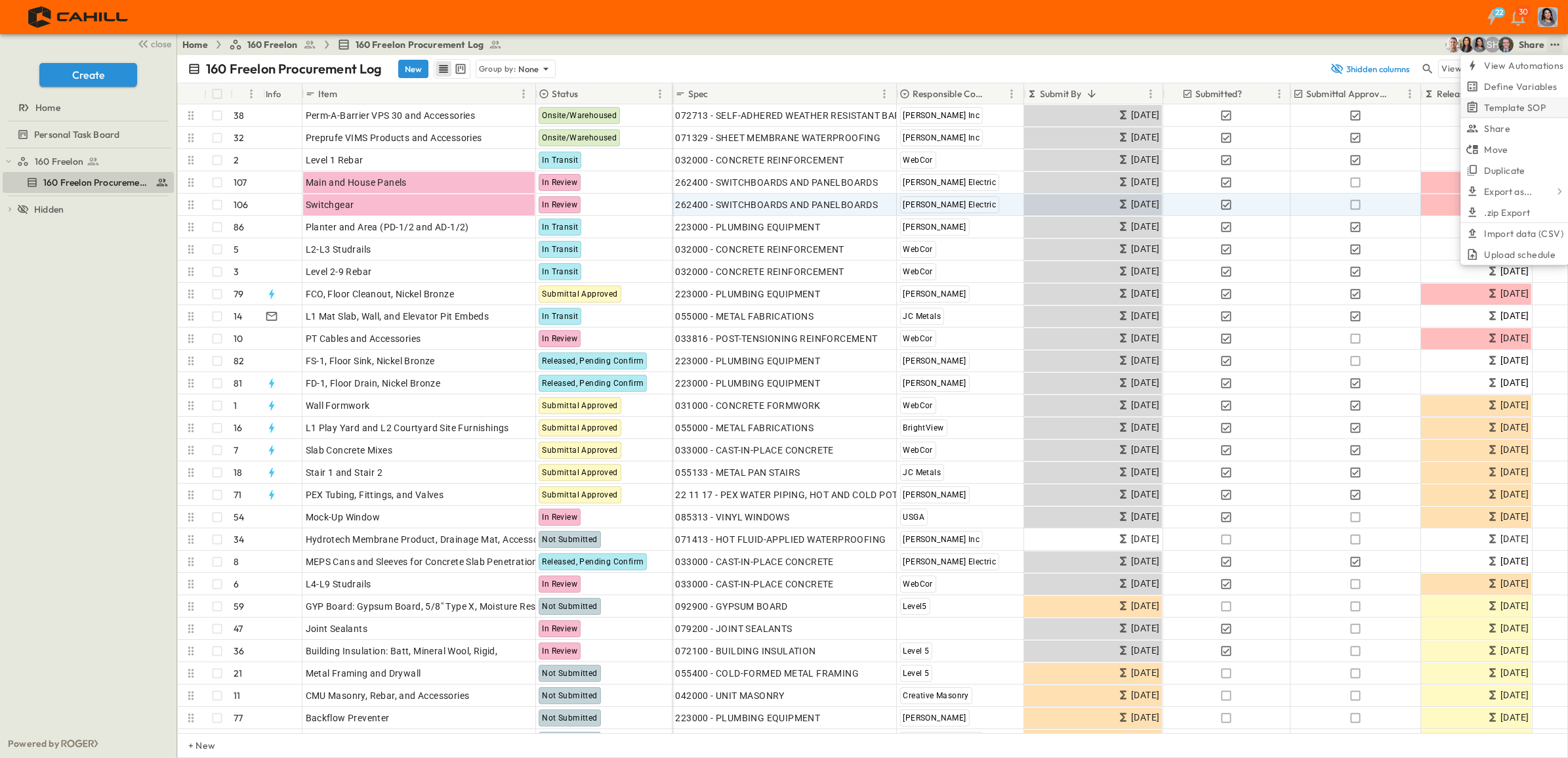
click at [1532, 107] on span "Template SOP" at bounding box center [1515, 107] width 62 height 13
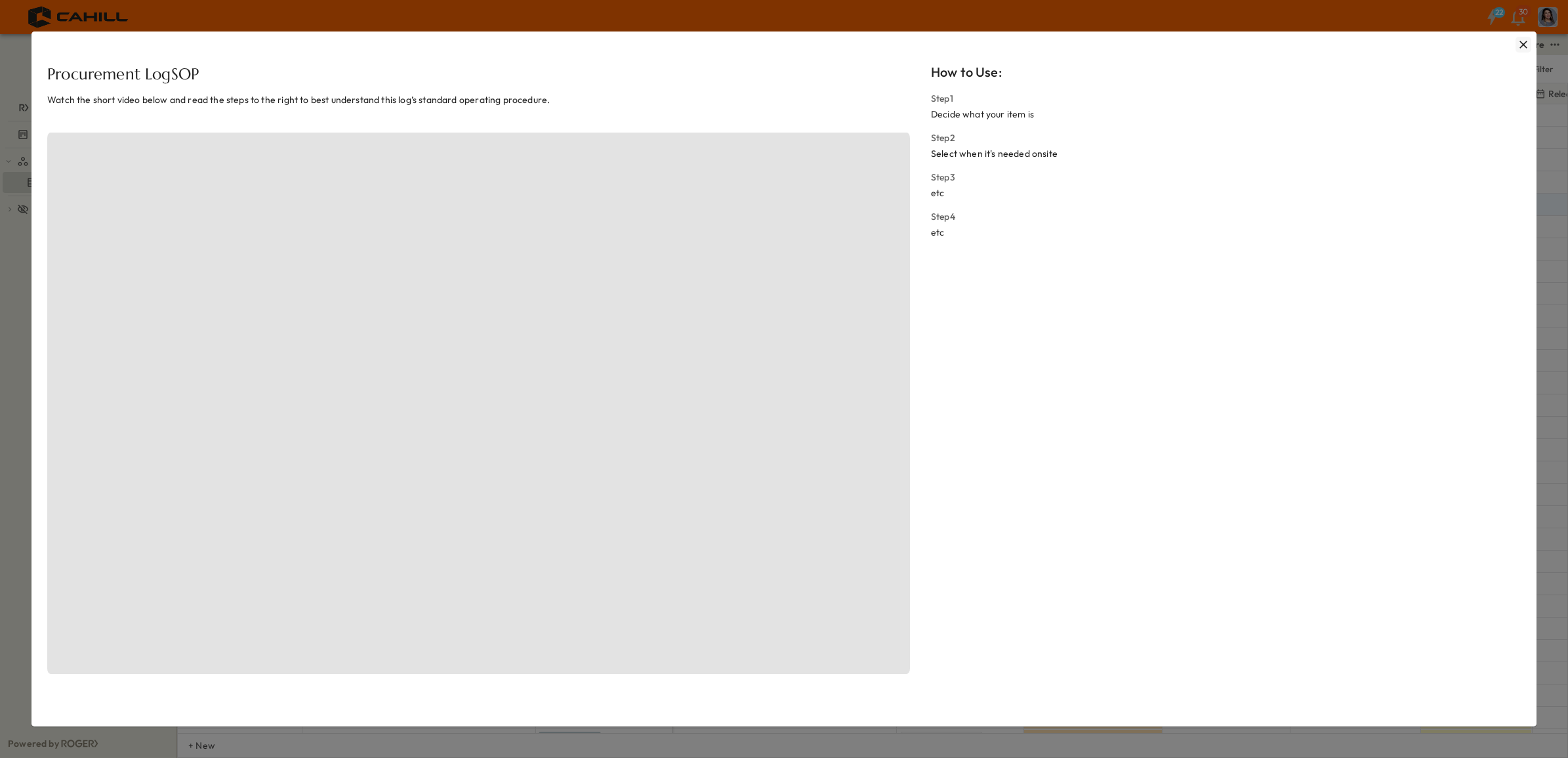
click at [1519, 43] on icon "button" at bounding box center [1523, 45] width 8 height 8
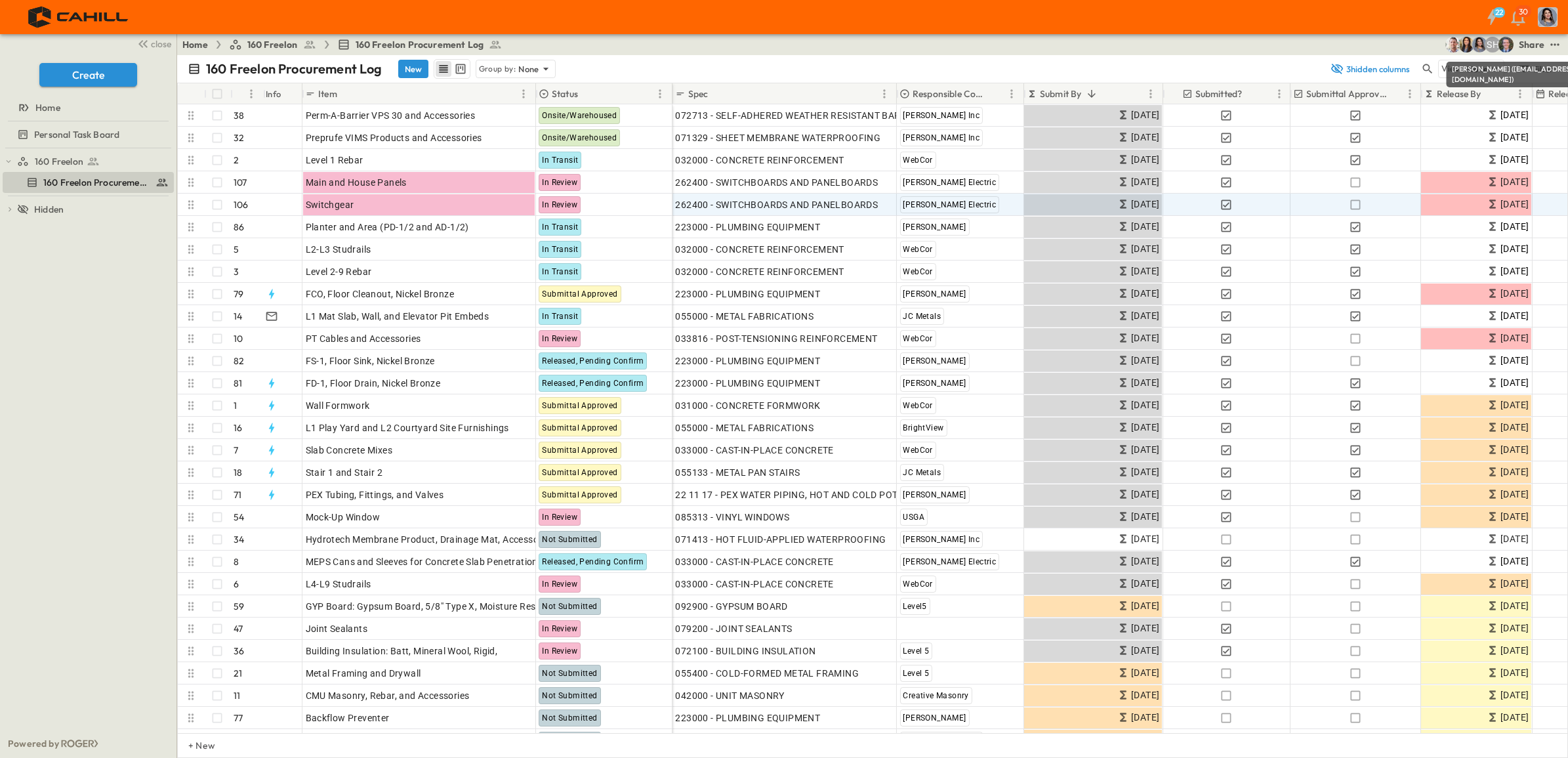
click at [1536, 71] on div "Jared Salin (jsalin@cahill-sf.com)" at bounding box center [1545, 75] width 197 height 25
click at [1557, 43] on icon "test" at bounding box center [1555, 45] width 13 height 13
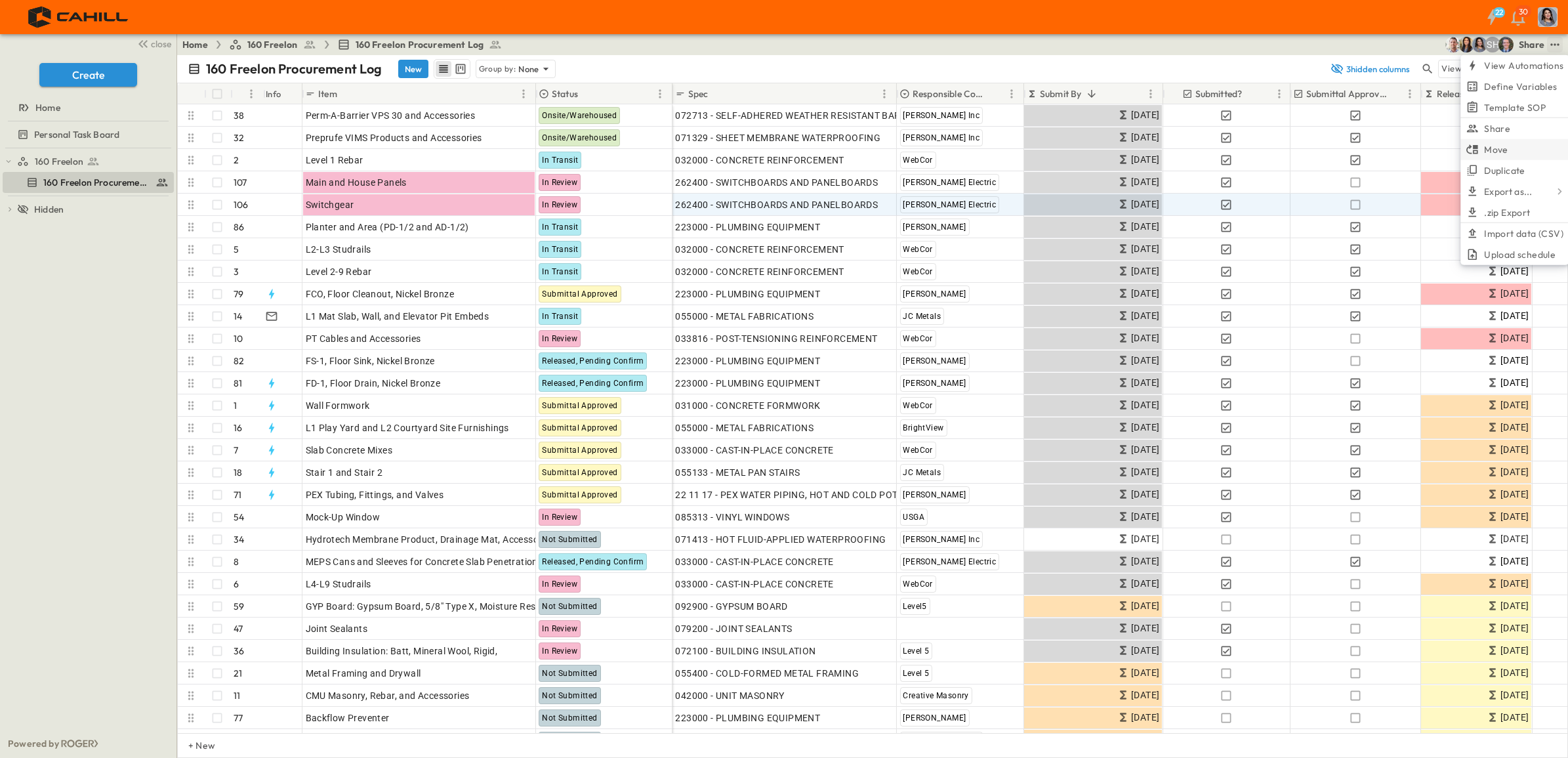
click at [1503, 151] on span "Move" at bounding box center [1496, 150] width 24 height 13
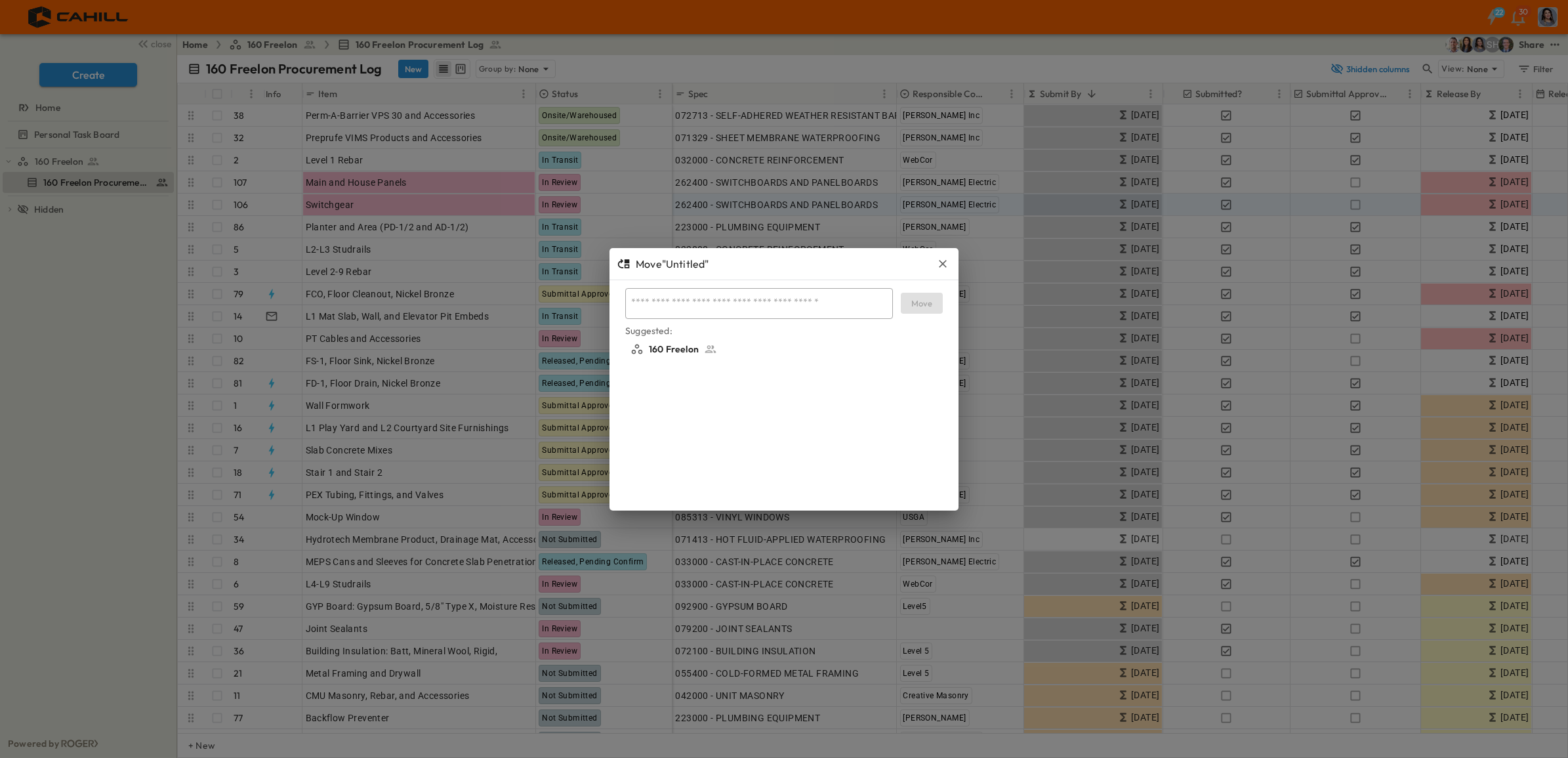
click at [938, 264] on icon "button" at bounding box center [943, 264] width 13 height 13
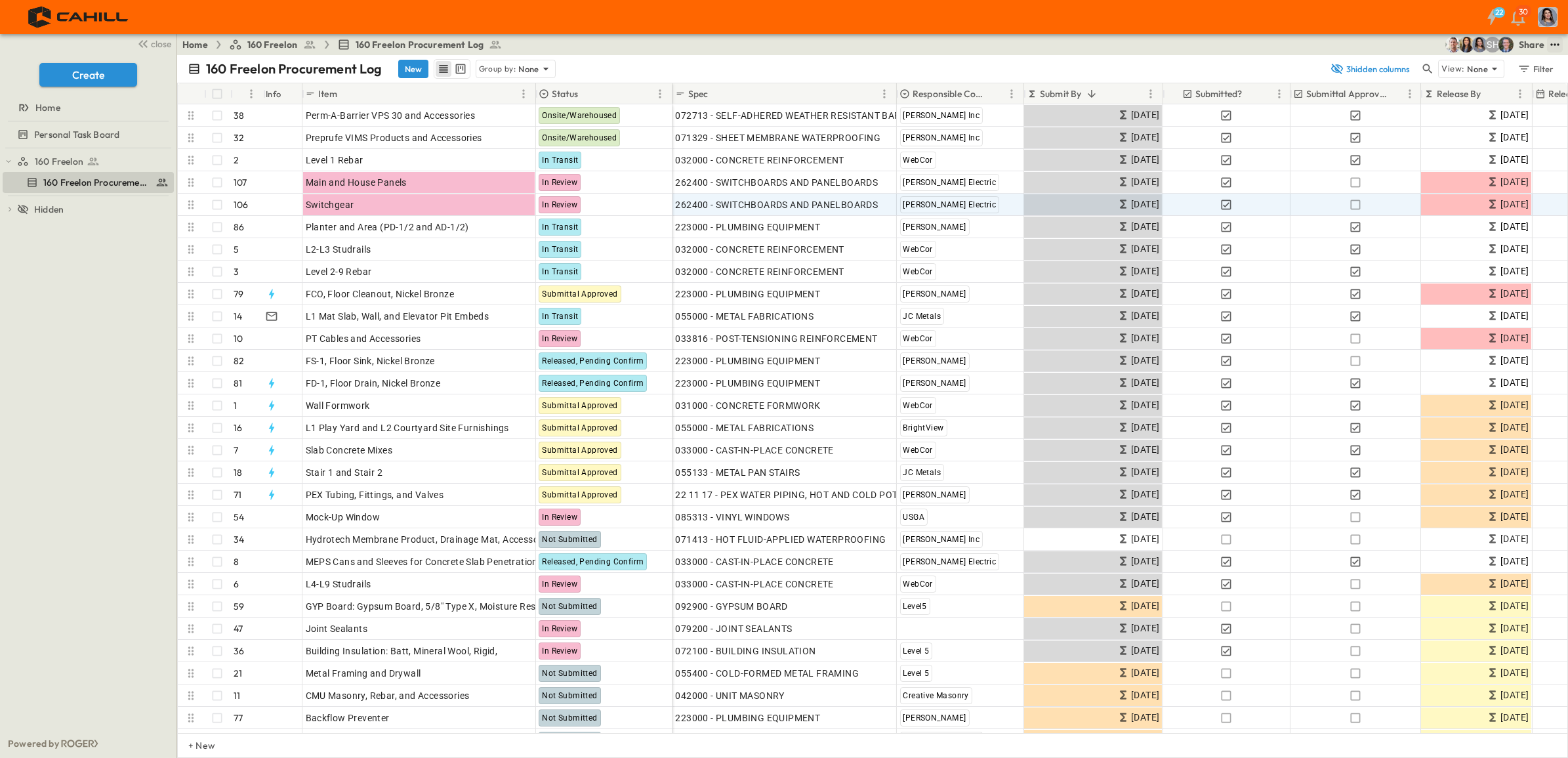
click at [1554, 51] on button "test" at bounding box center [1555, 45] width 16 height 16
click at [59, 312] on div "160 Freelon 160 Freelon Procurement Log To pick up a draggable item, press the …" at bounding box center [88, 439] width 176 height 581
click at [496, 47] on icon "breadcrumbs" at bounding box center [495, 45] width 11 height 8
click at [1555, 18] on img "button" at bounding box center [1548, 17] width 20 height 20
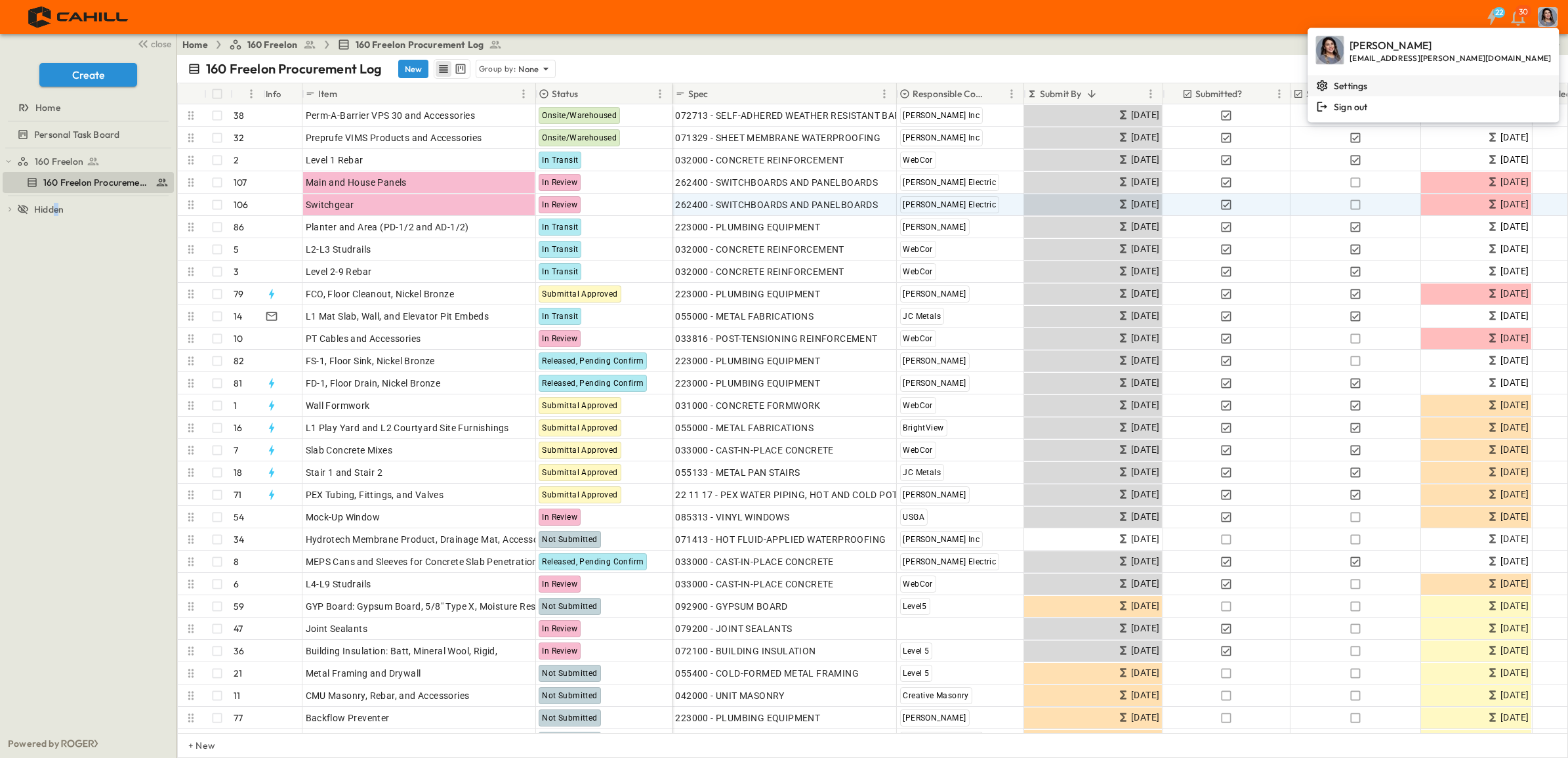
click at [1508, 87] on li "Settings" at bounding box center [1433, 86] width 251 height 21
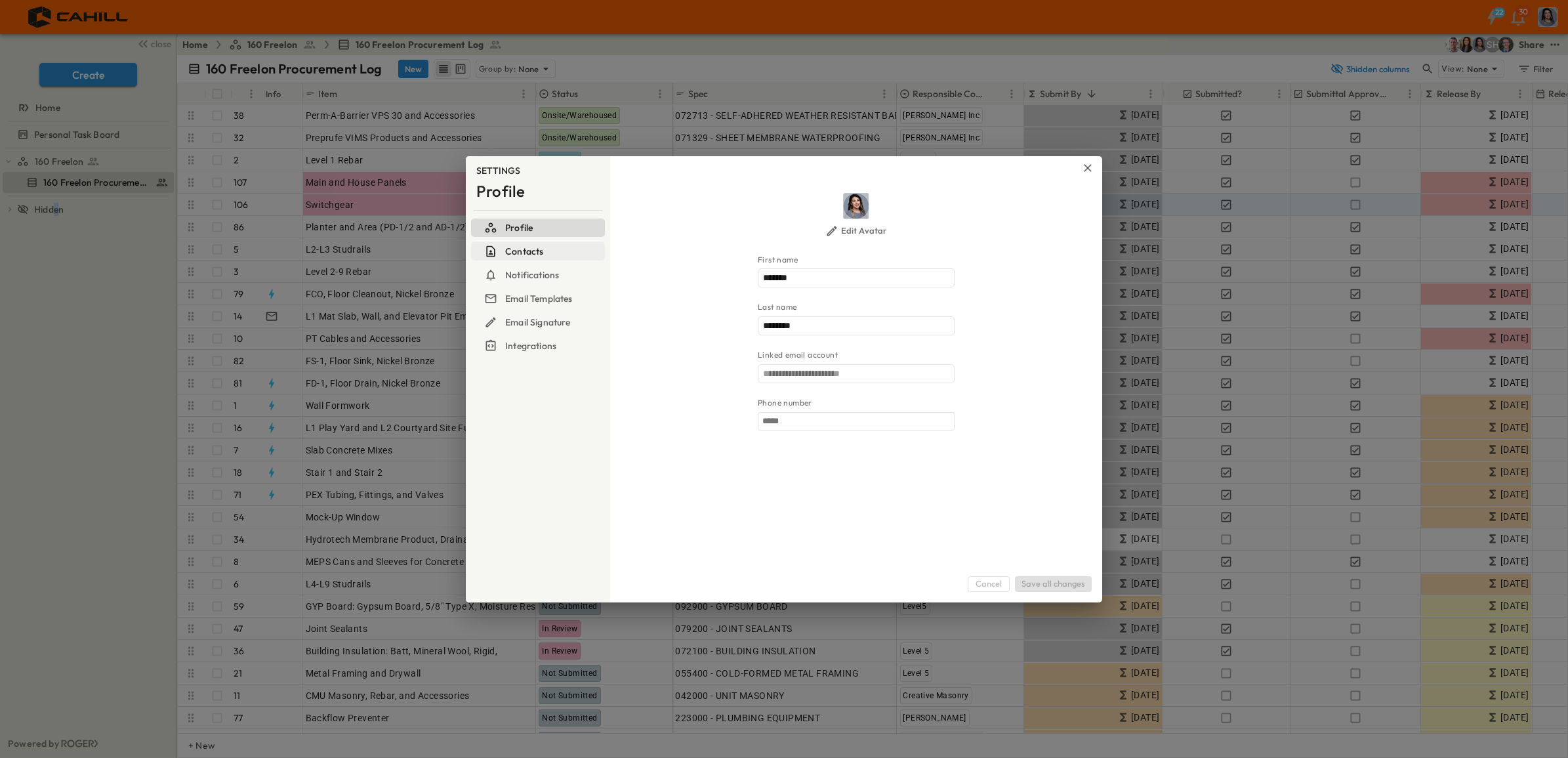
click at [520, 253] on h6 "Contacts" at bounding box center [524, 252] width 38 height 13
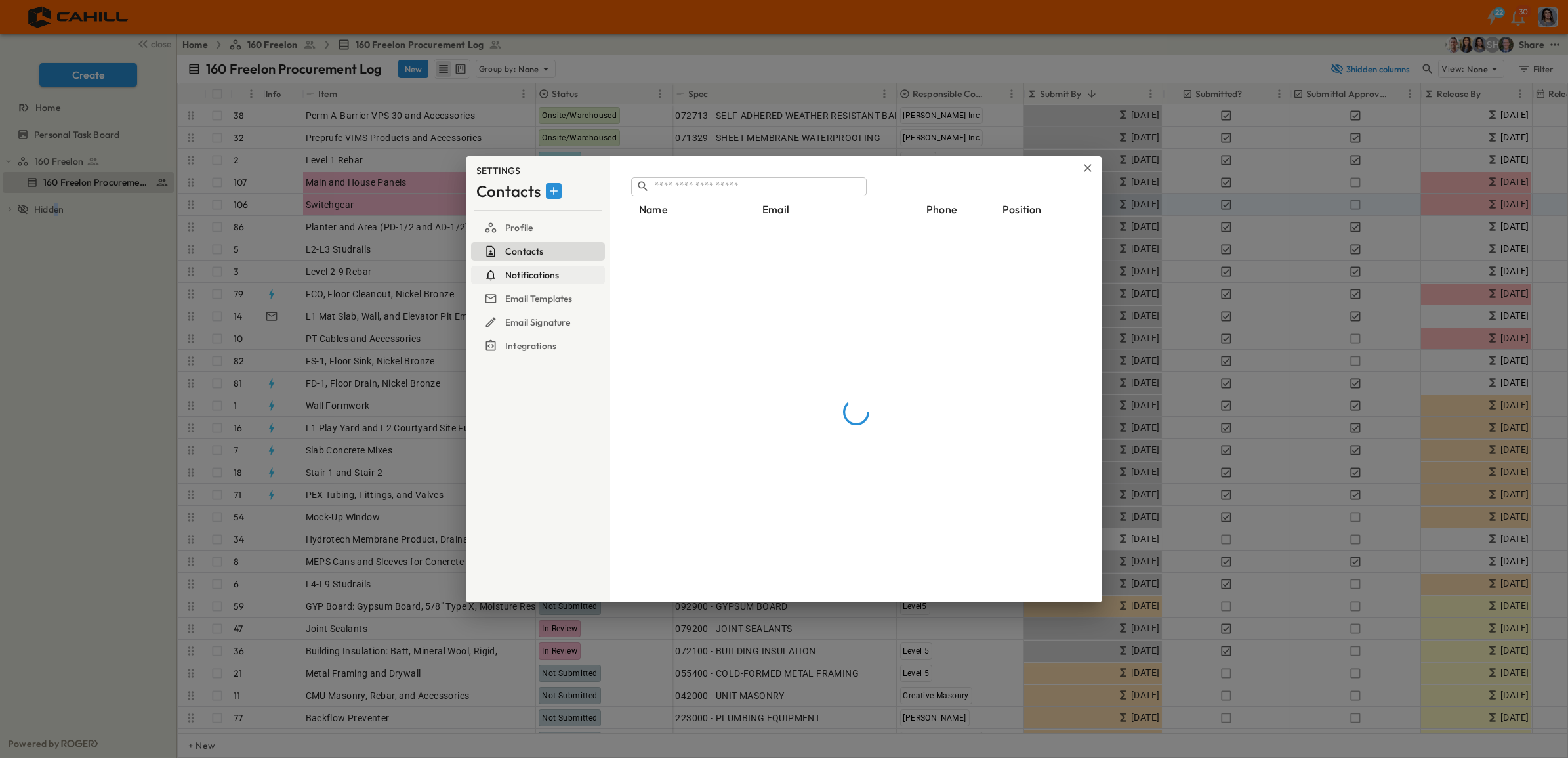
click at [525, 281] on h6 "Notifications" at bounding box center [532, 275] width 54 height 13
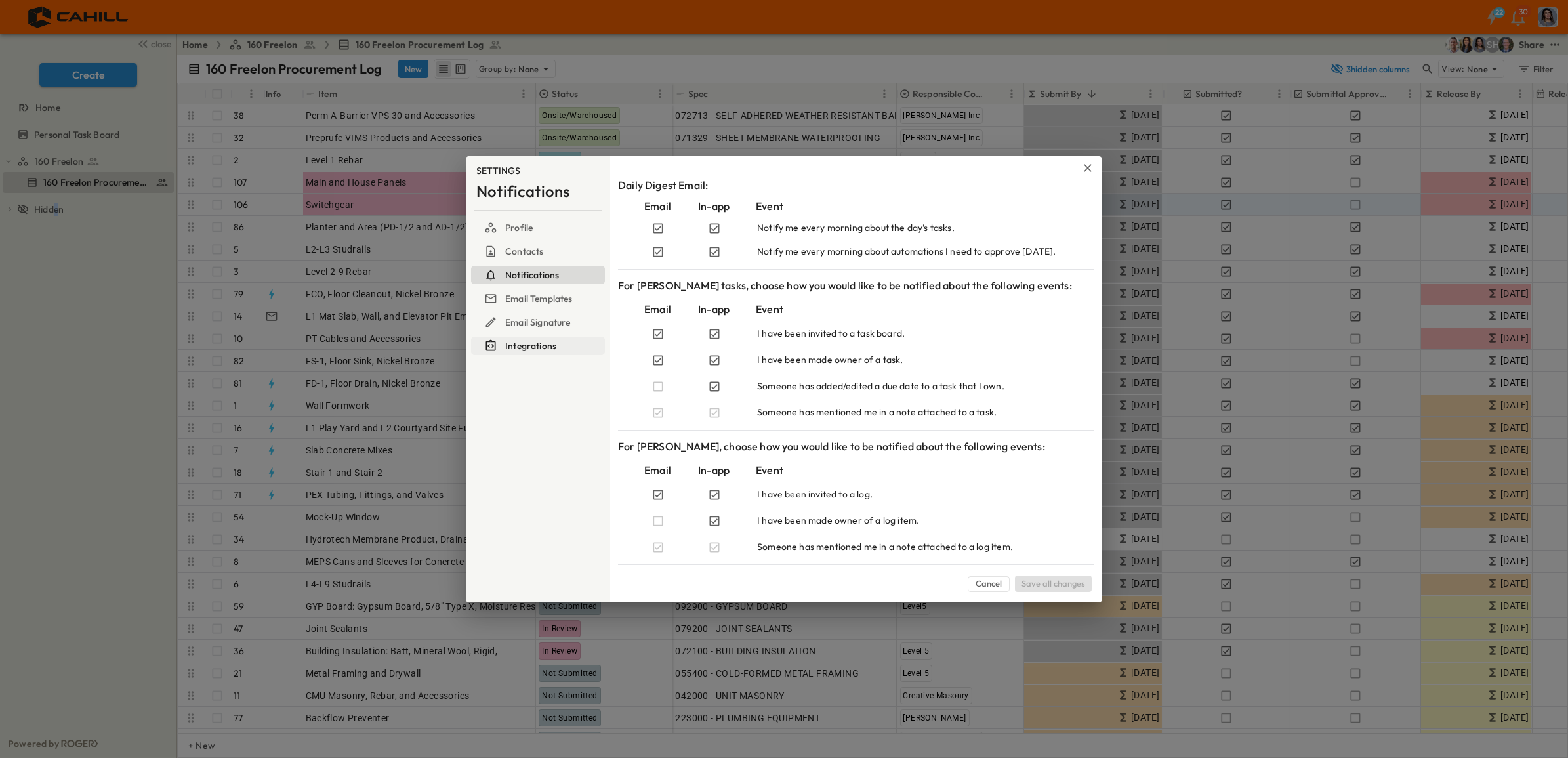
click at [525, 348] on h6 "Integrations" at bounding box center [531, 346] width 51 height 13
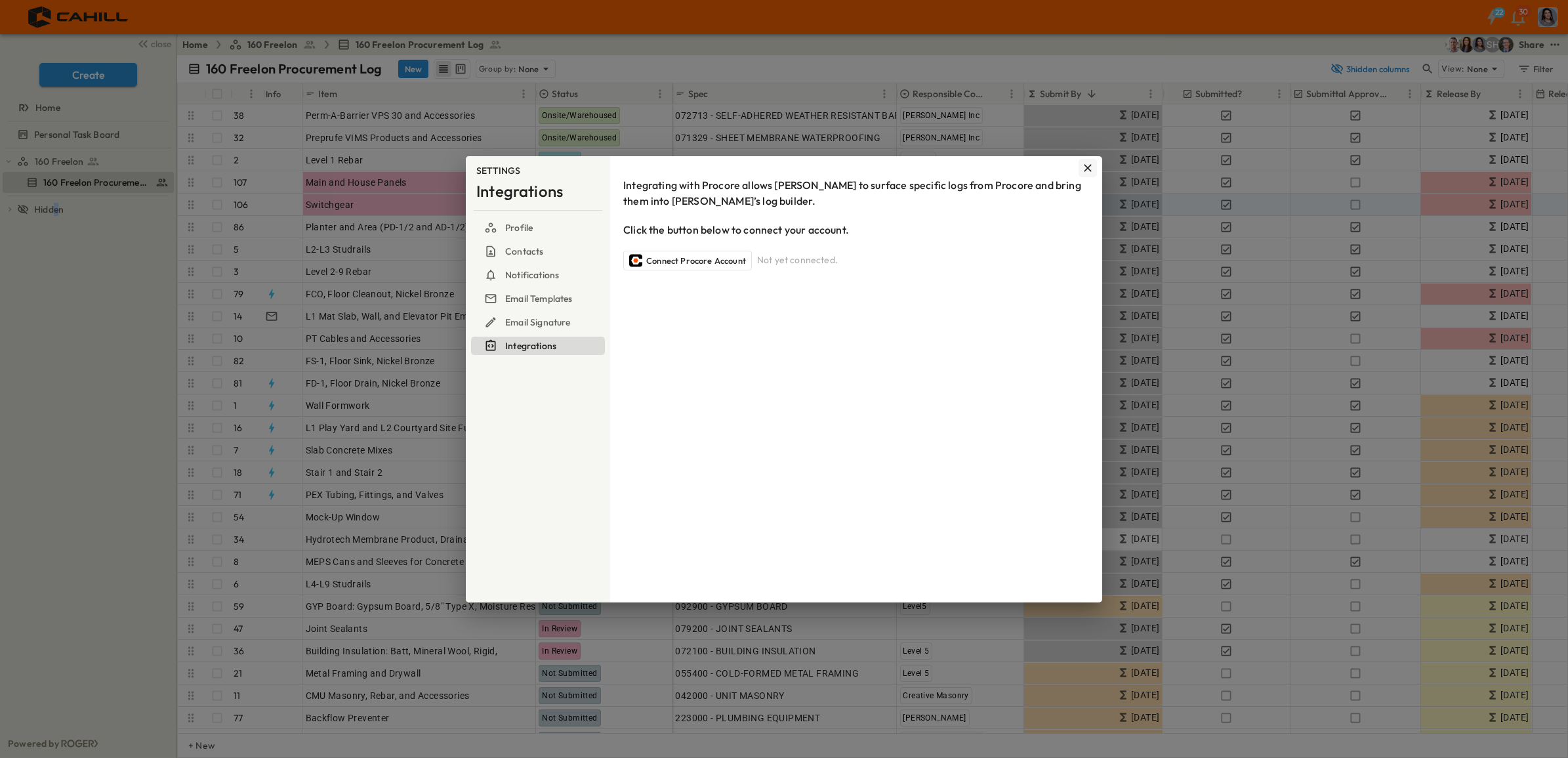
click at [1084, 169] on icon "button" at bounding box center [1088, 168] width 13 height 13
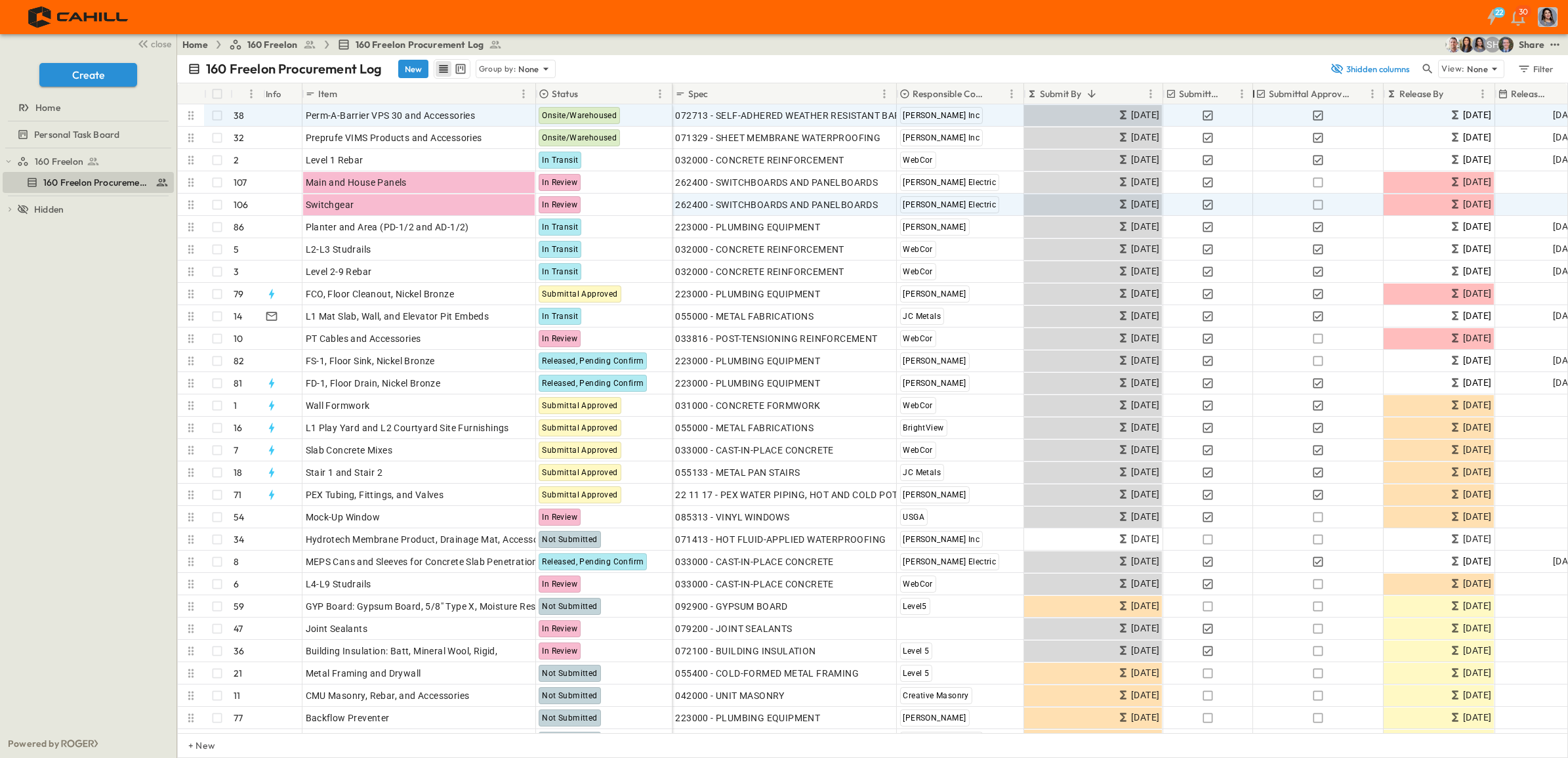
drag, startPoint x: 1288, startPoint y: 90, endPoint x: 1250, endPoint y: 104, distance: 40.5
click at [1250, 104] on div "# Info Item Status Spec Responsible Contractor Submit By Submitted? Submittal A…" at bounding box center [872, 408] width 1390 height 650
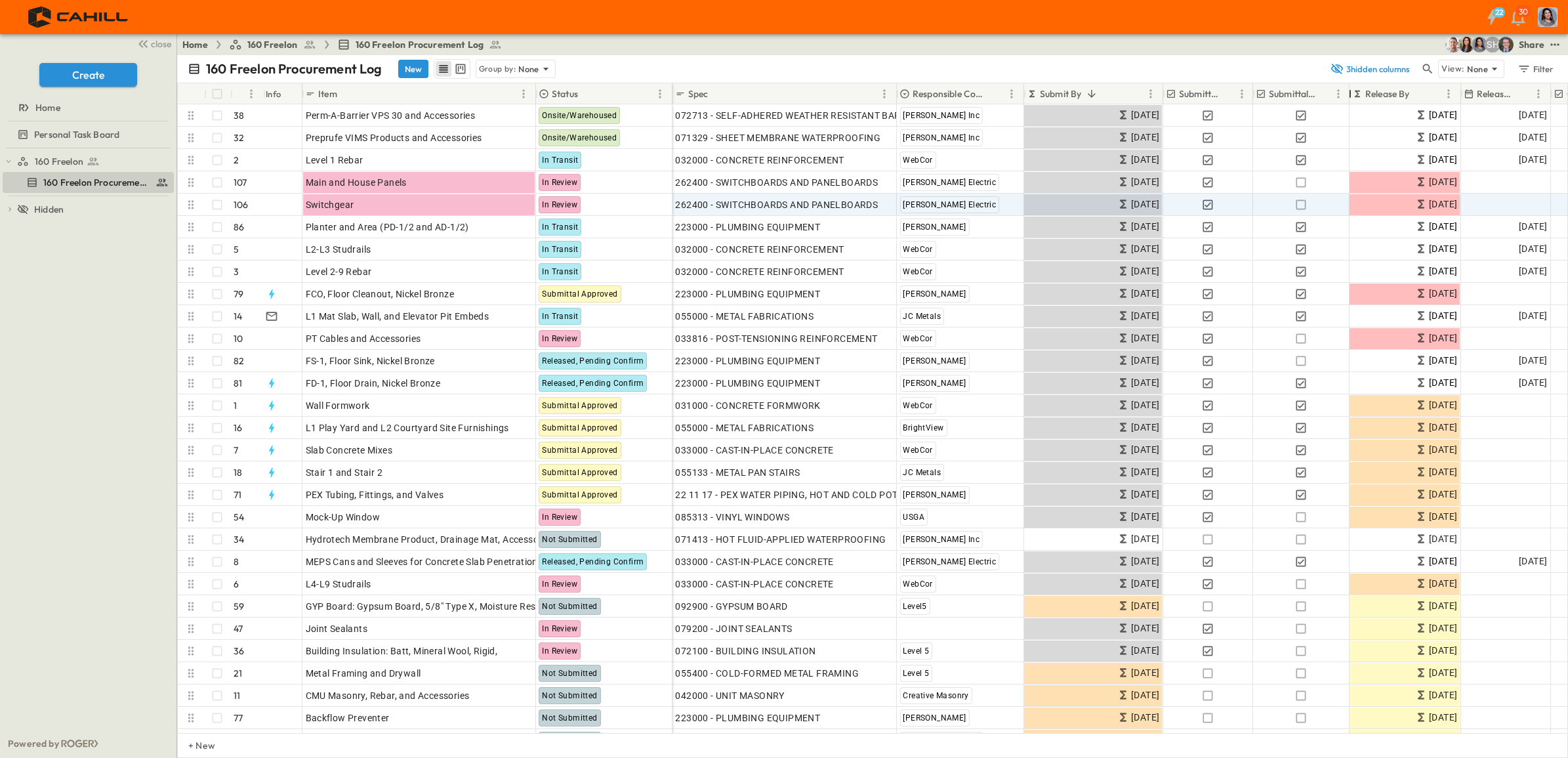
drag, startPoint x: 1380, startPoint y: 91, endPoint x: 1346, endPoint y: 93, distance: 34.1
click at [1346, 93] on div at bounding box center [1350, 93] width 13 height 37
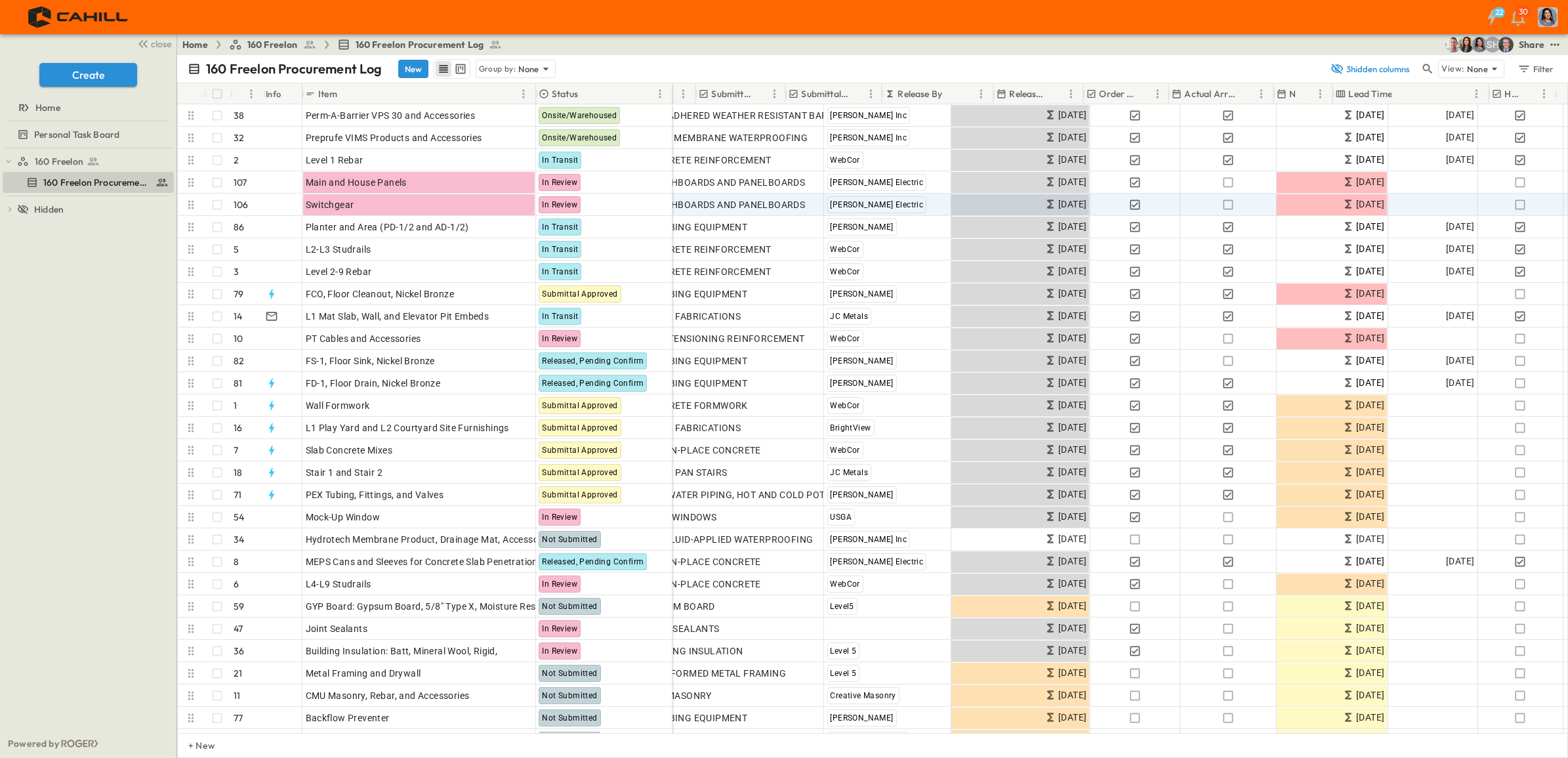
scroll to position [0, 467]
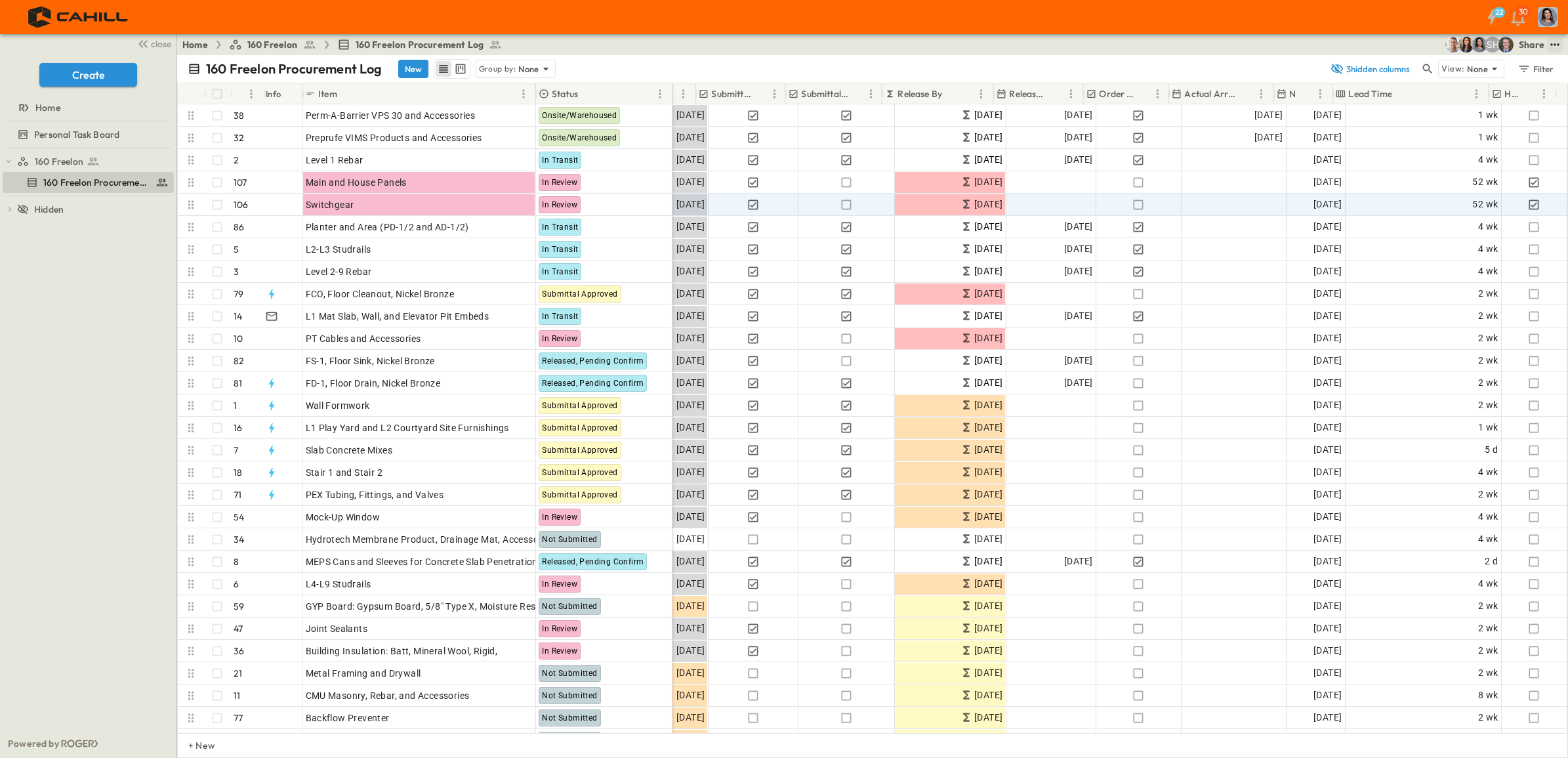
click at [1553, 43] on icon "test" at bounding box center [1555, 45] width 13 height 13
click at [1437, 175] on li "CSV" at bounding box center [1427, 181] width 68 height 21
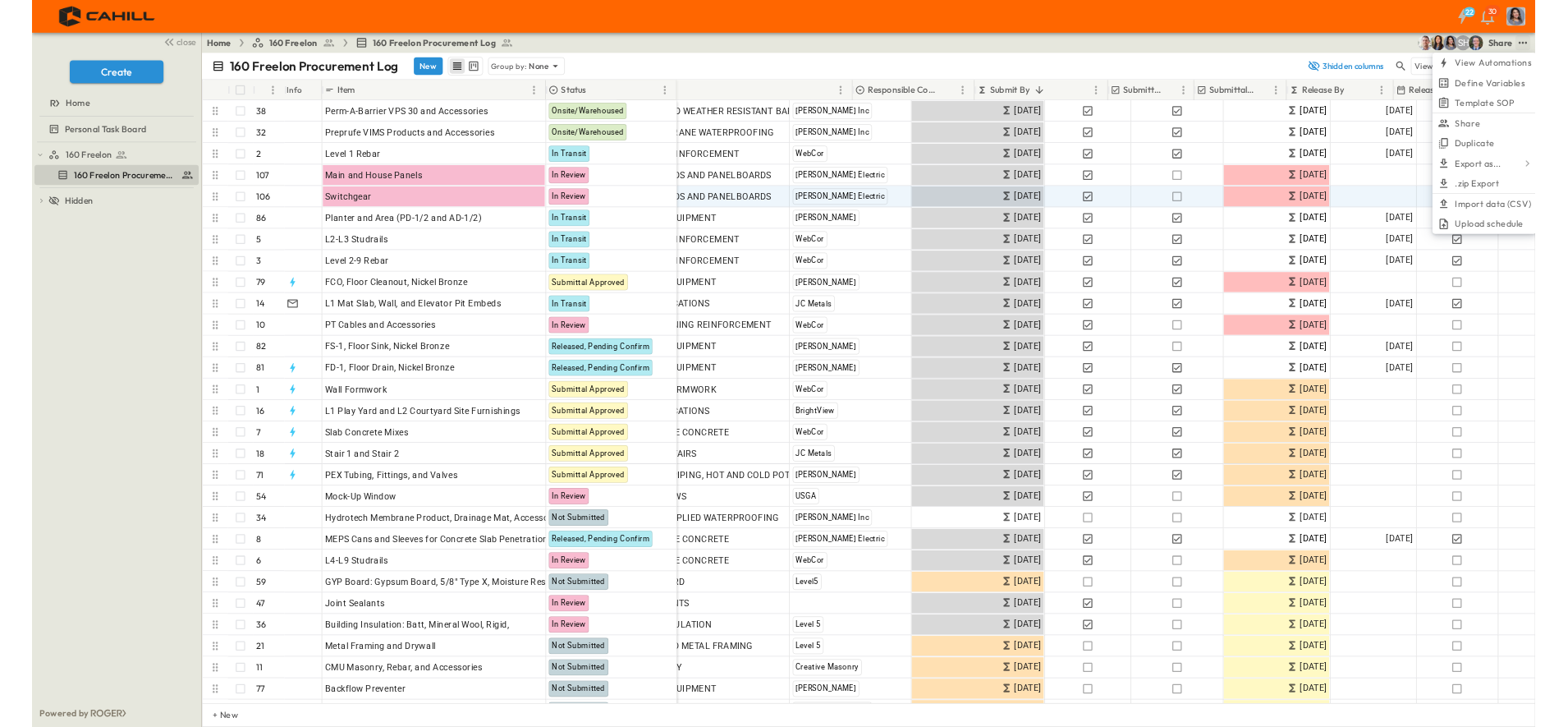
scroll to position [0, 0]
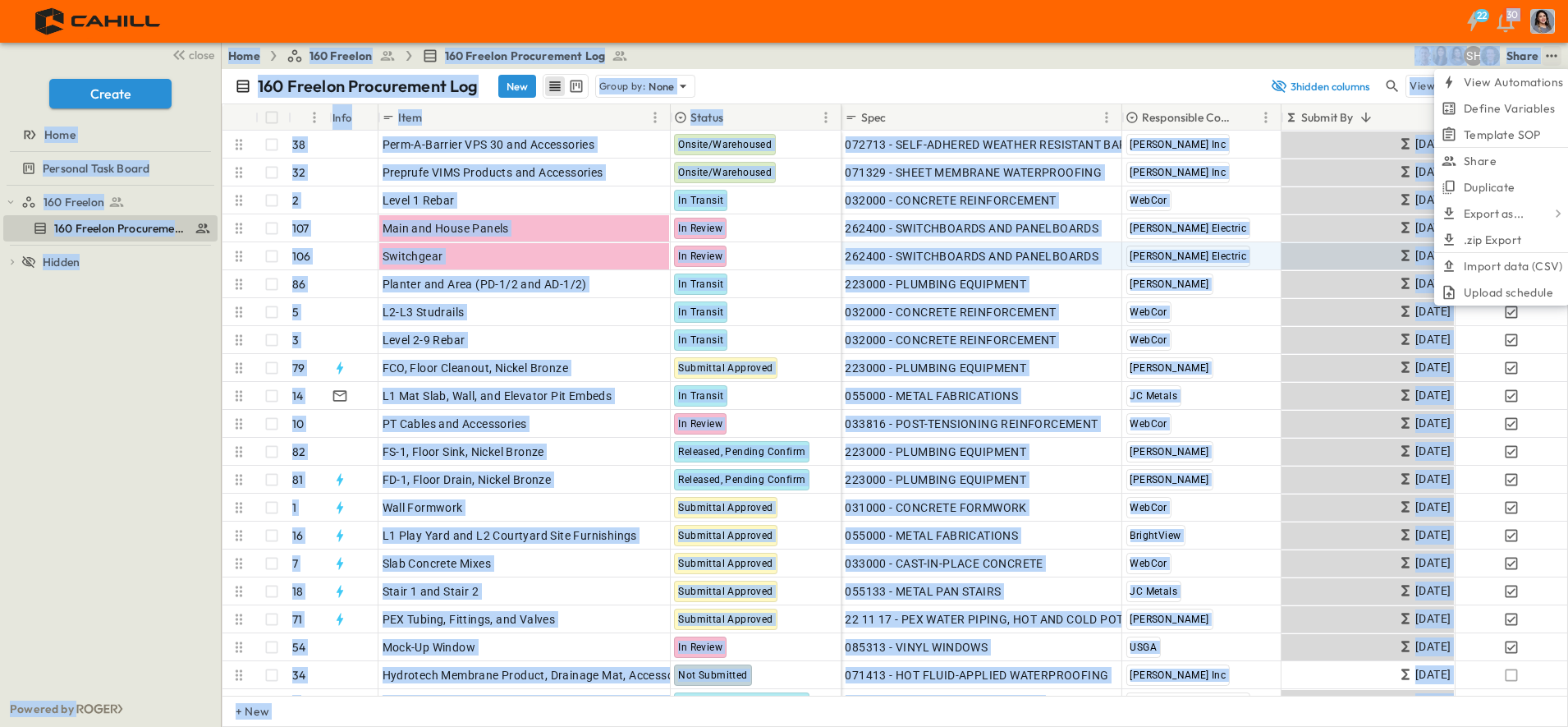
click at [752, 59] on div "Home 160 Freelon 160 Freelon Procurement Log SH Share View Automations Define V…" at bounding box center [895, 56] width 1346 height 27
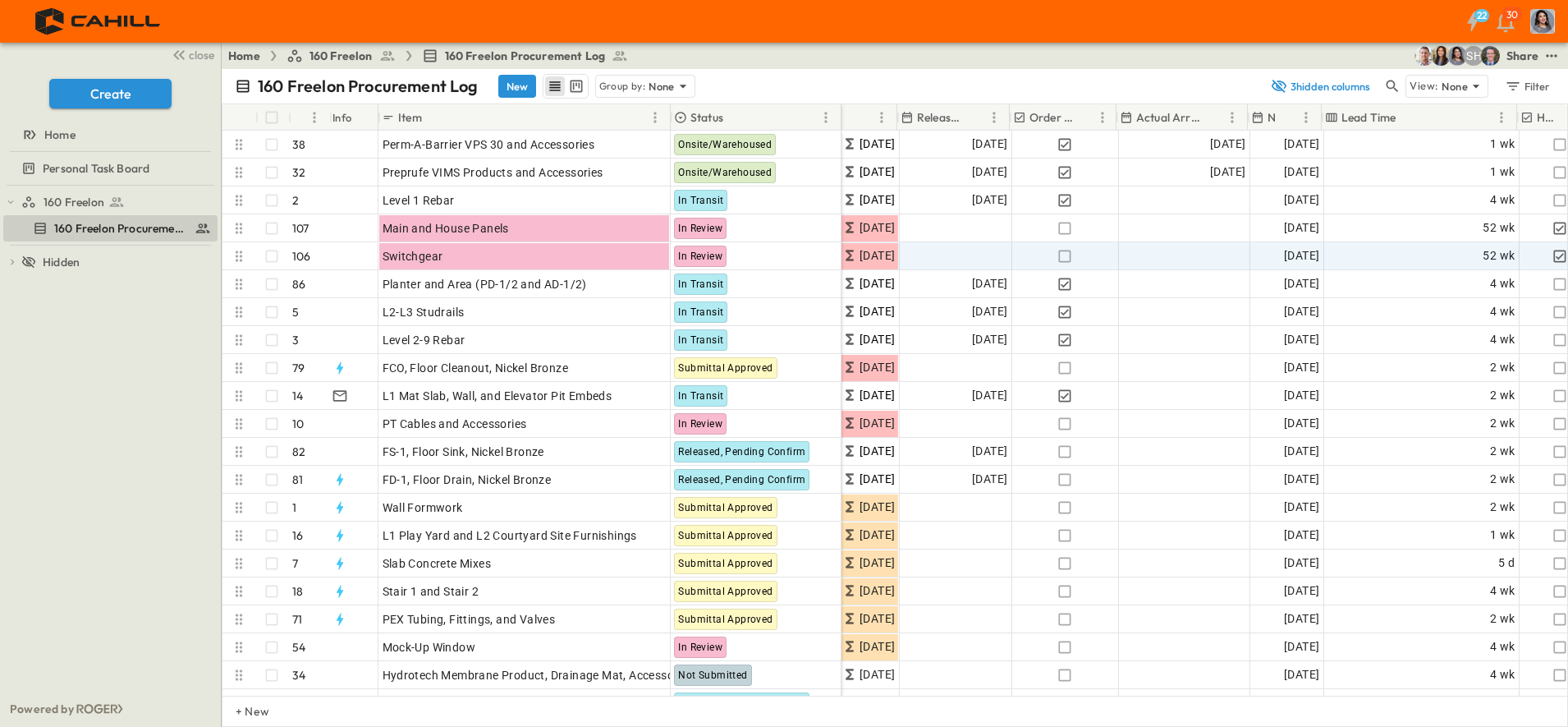
scroll to position [0, 979]
